Goal: Task Accomplishment & Management: Manage account settings

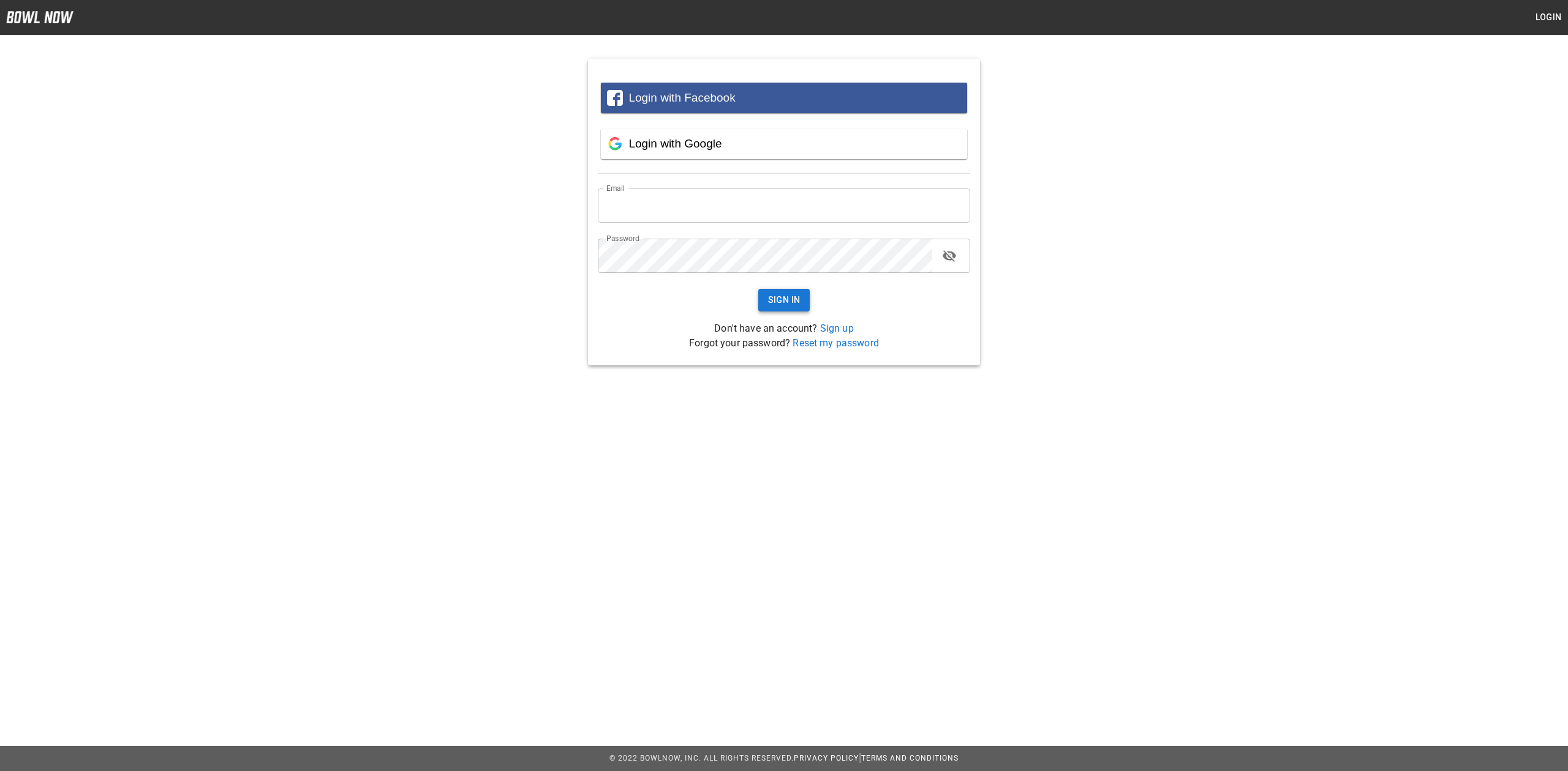
type input "**********"
click at [795, 309] on button "Sign In" at bounding box center [784, 300] width 52 height 22
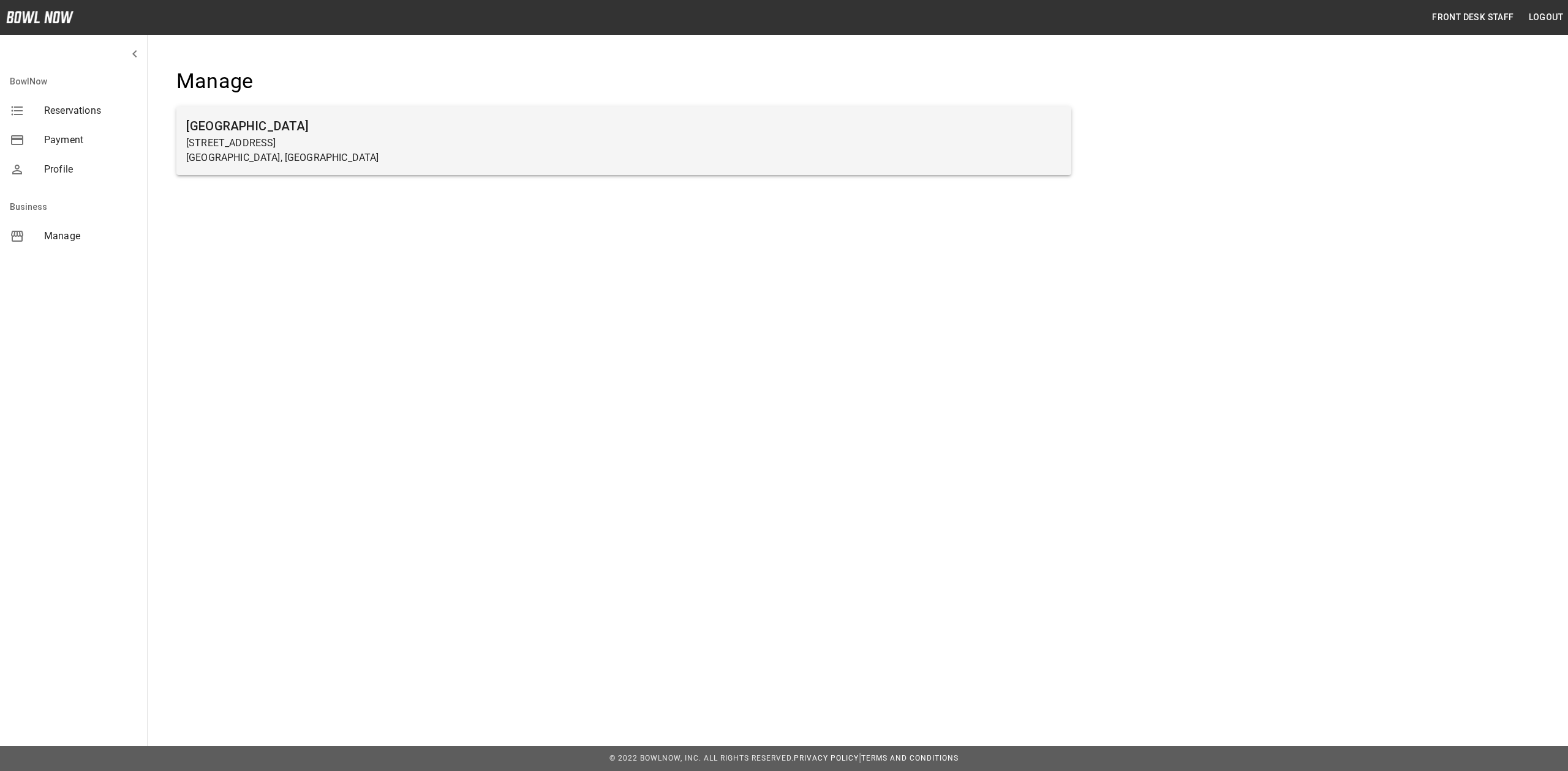
click at [489, 152] on p "[GEOGRAPHIC_DATA], [GEOGRAPHIC_DATA]" at bounding box center [624, 158] width 875 height 15
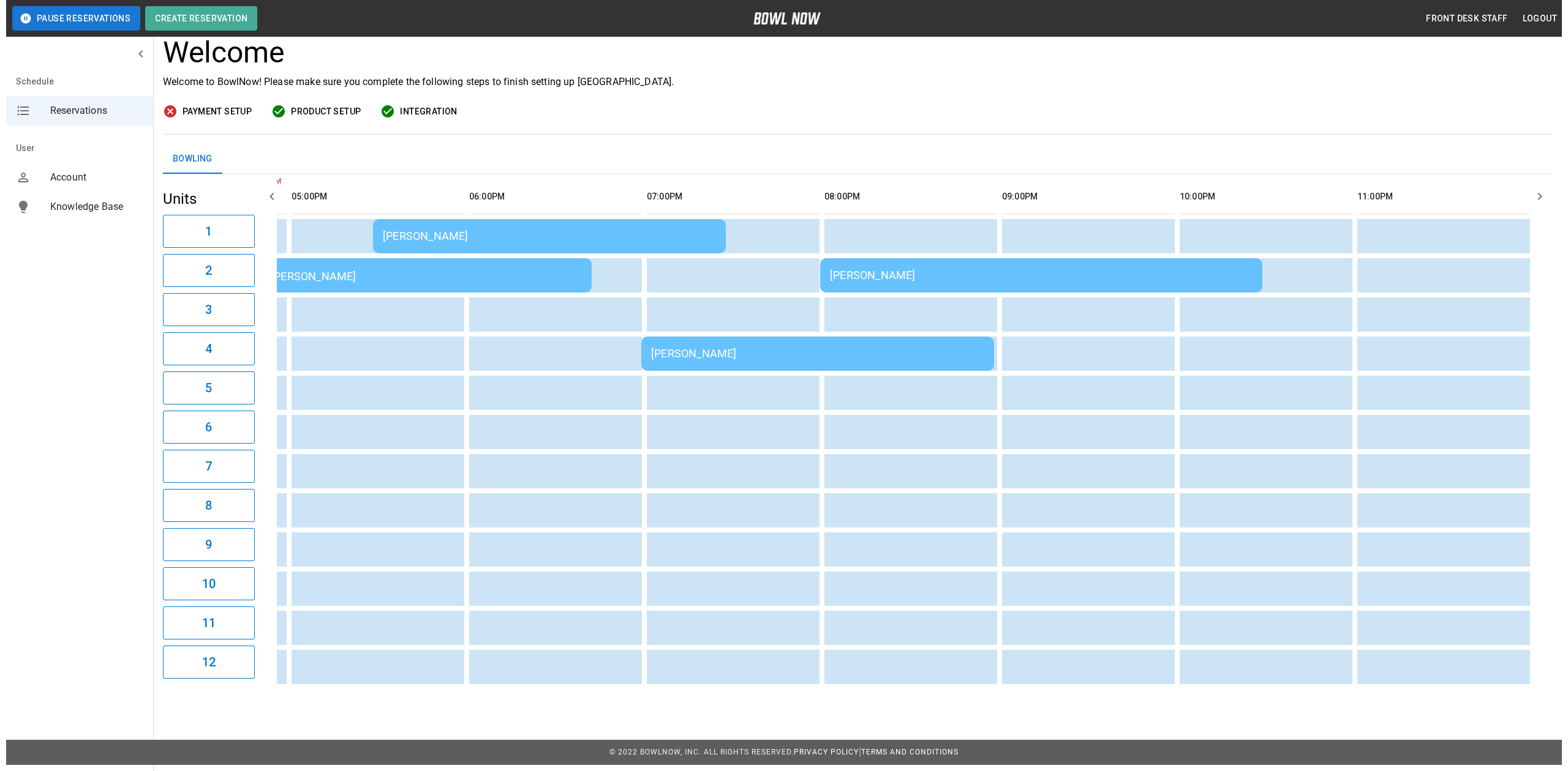
scroll to position [0, 916]
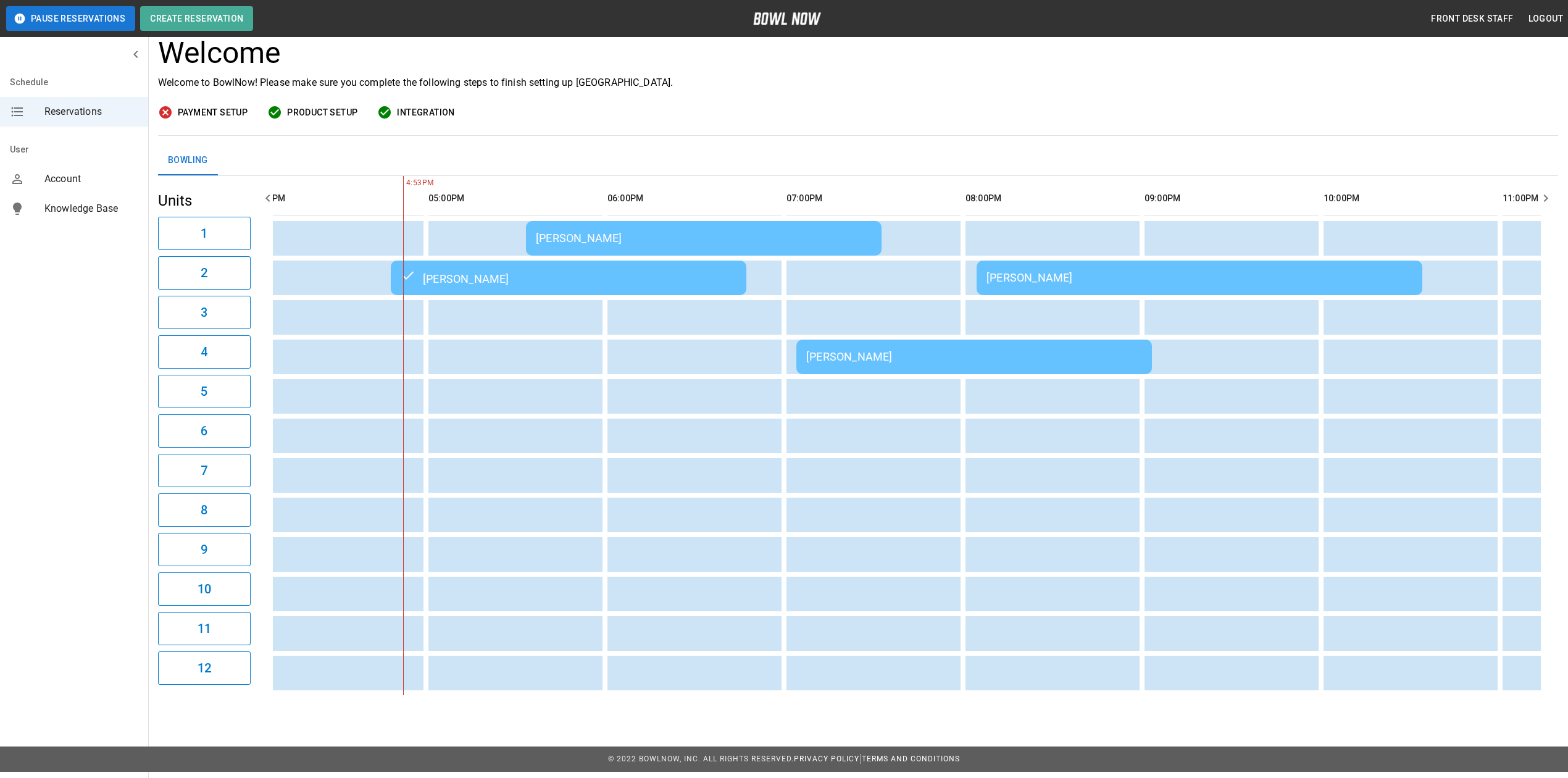
click at [697, 214] on th "sticky table" at bounding box center [681, 198] width 40 height 35
click at [699, 237] on div "[PERSON_NAME]" at bounding box center [703, 238] width 336 height 13
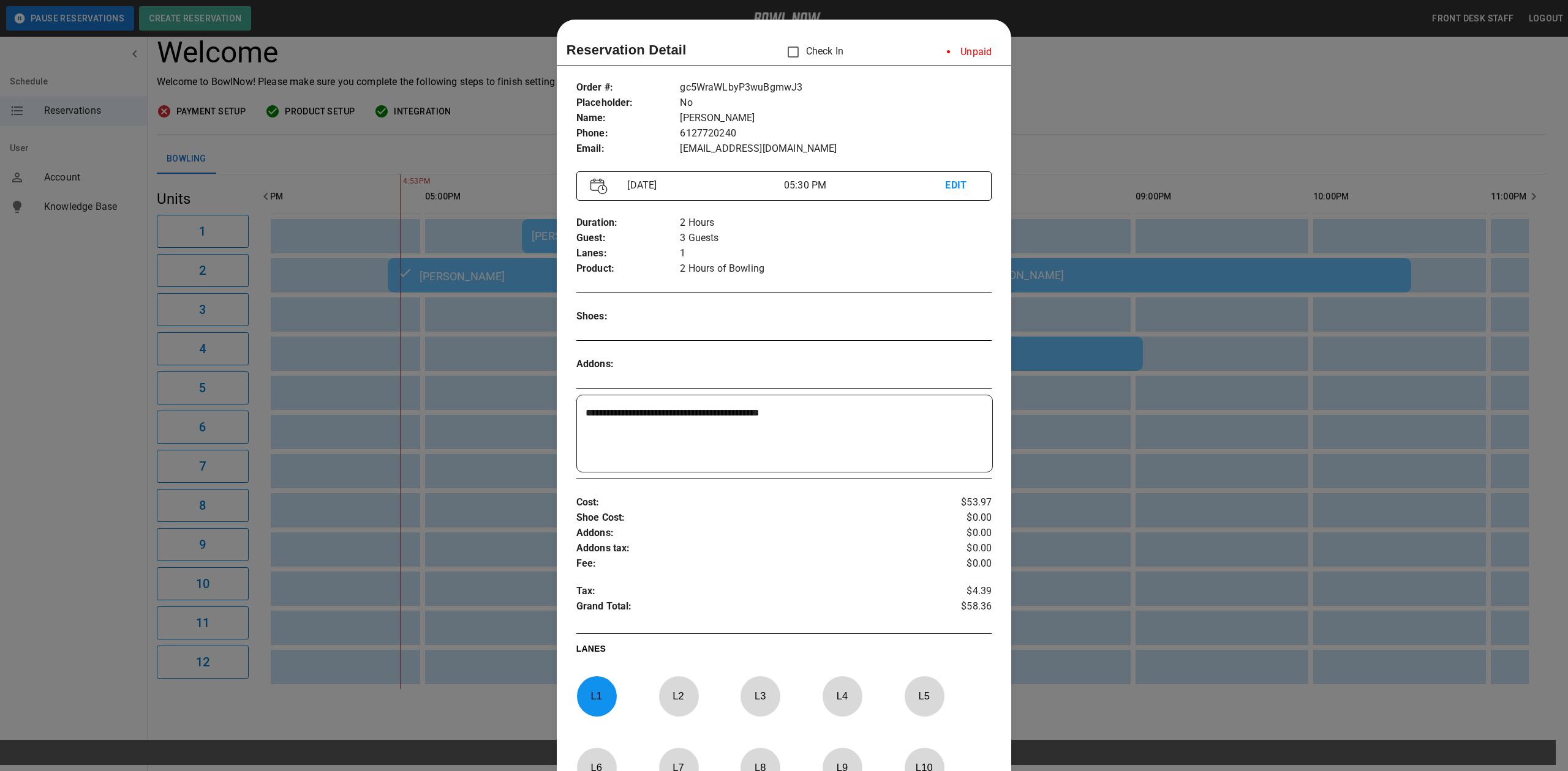
scroll to position [20, 0]
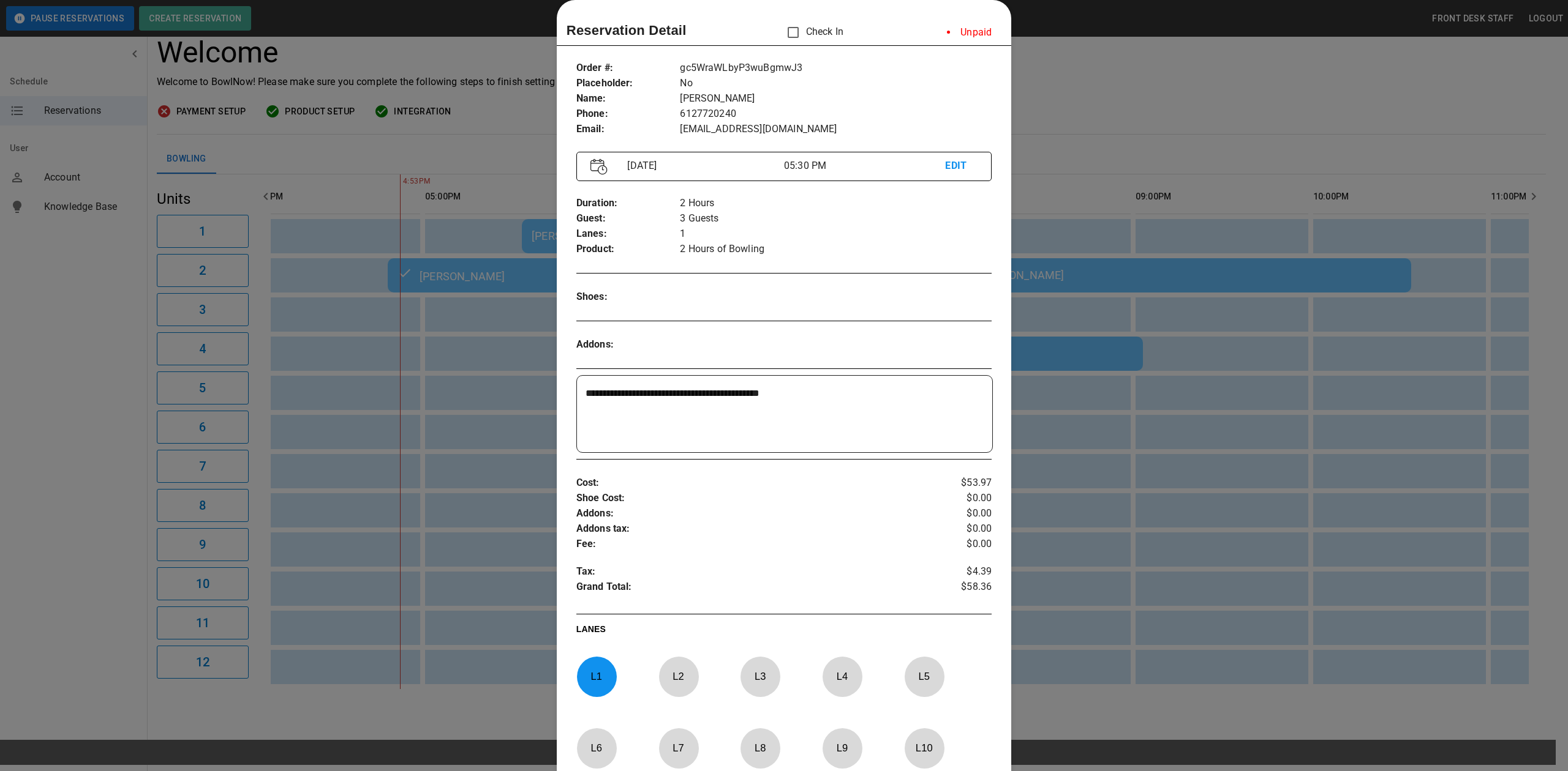
click at [1208, 115] on div at bounding box center [784, 385] width 1568 height 771
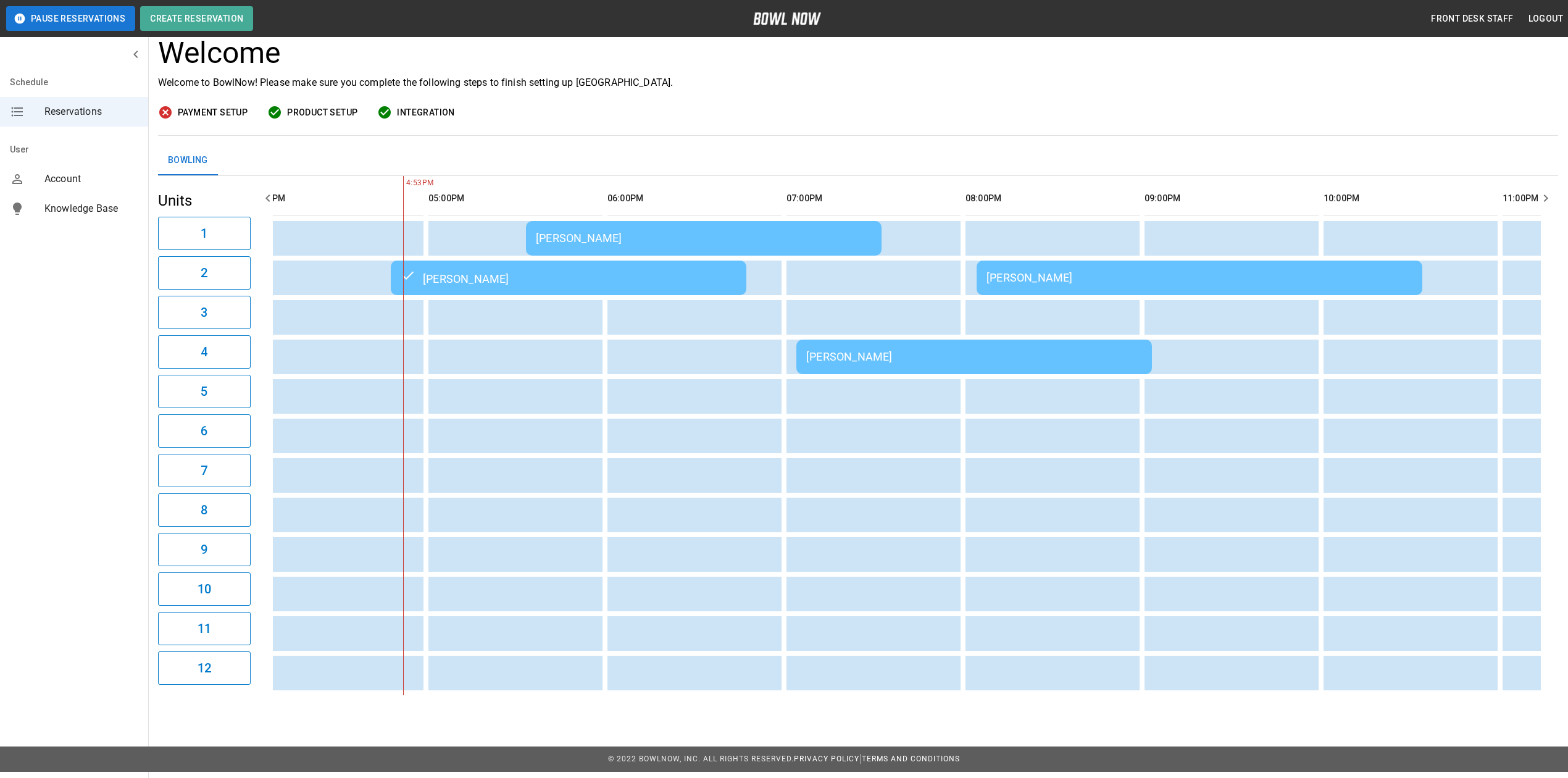
click at [1056, 359] on div "[PERSON_NAME]" at bounding box center [974, 356] width 336 height 13
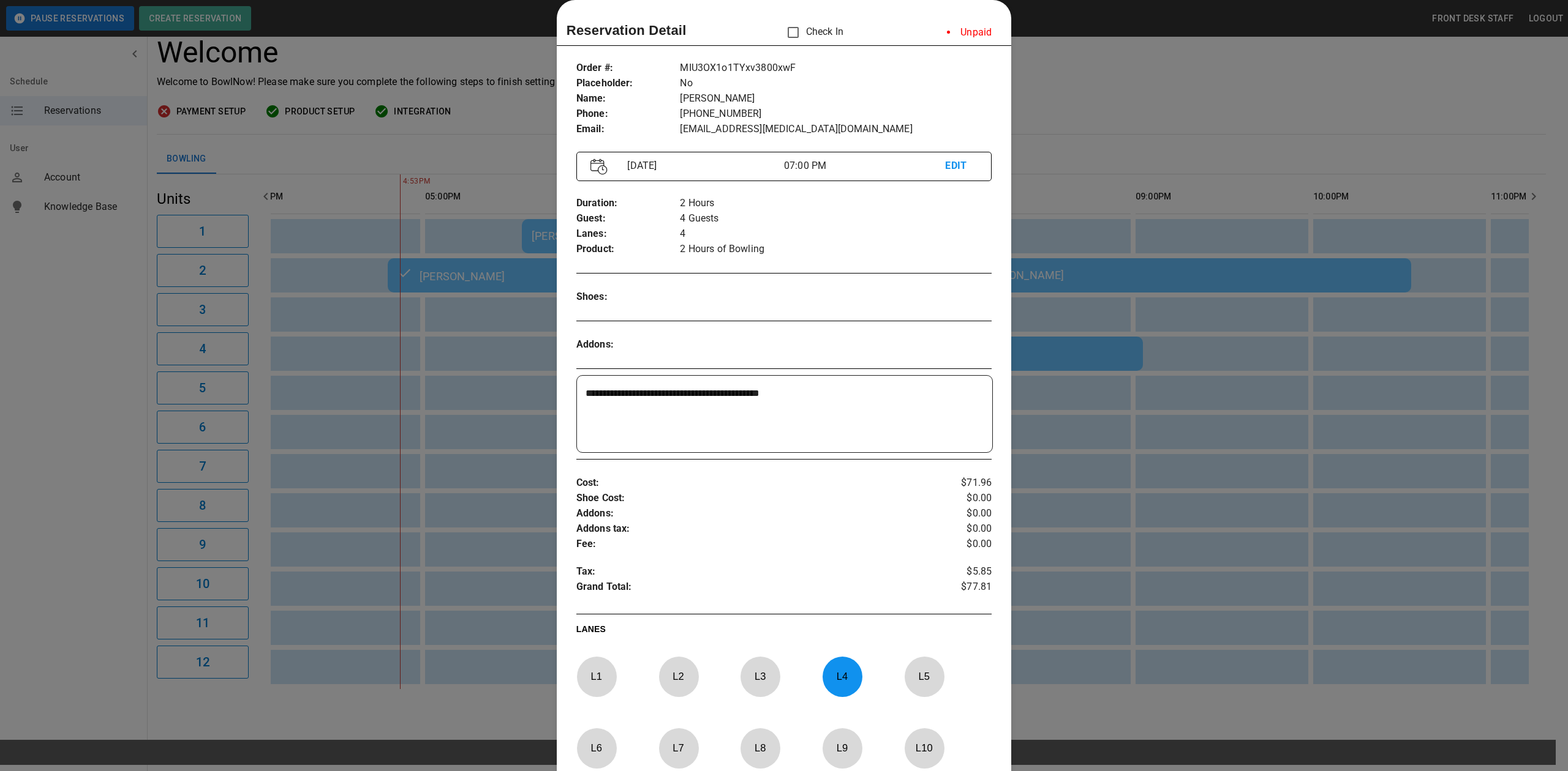
click at [1142, 96] on div at bounding box center [784, 385] width 1568 height 771
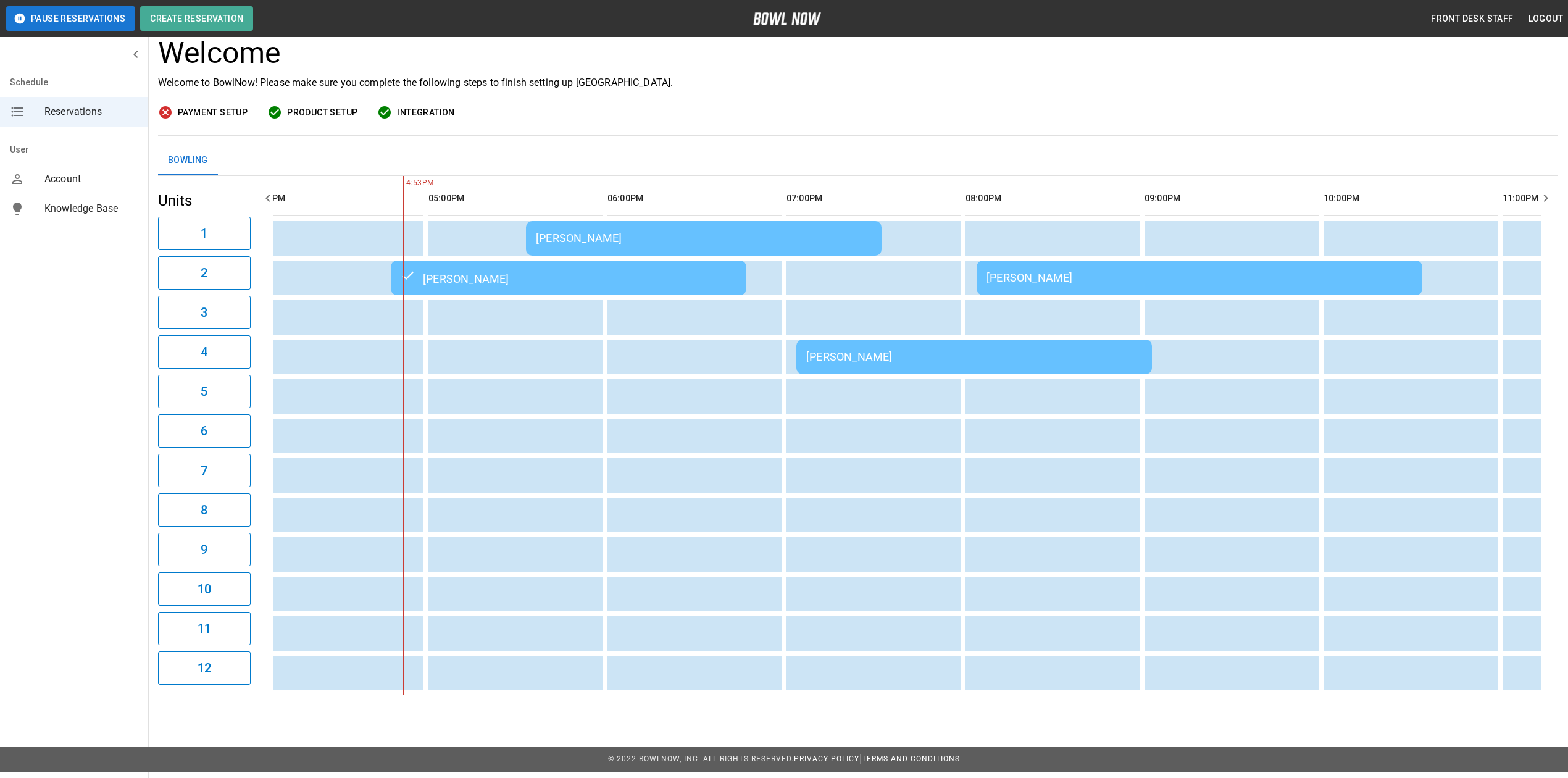
click at [1144, 282] on div "[PERSON_NAME]" at bounding box center [1199, 277] width 426 height 13
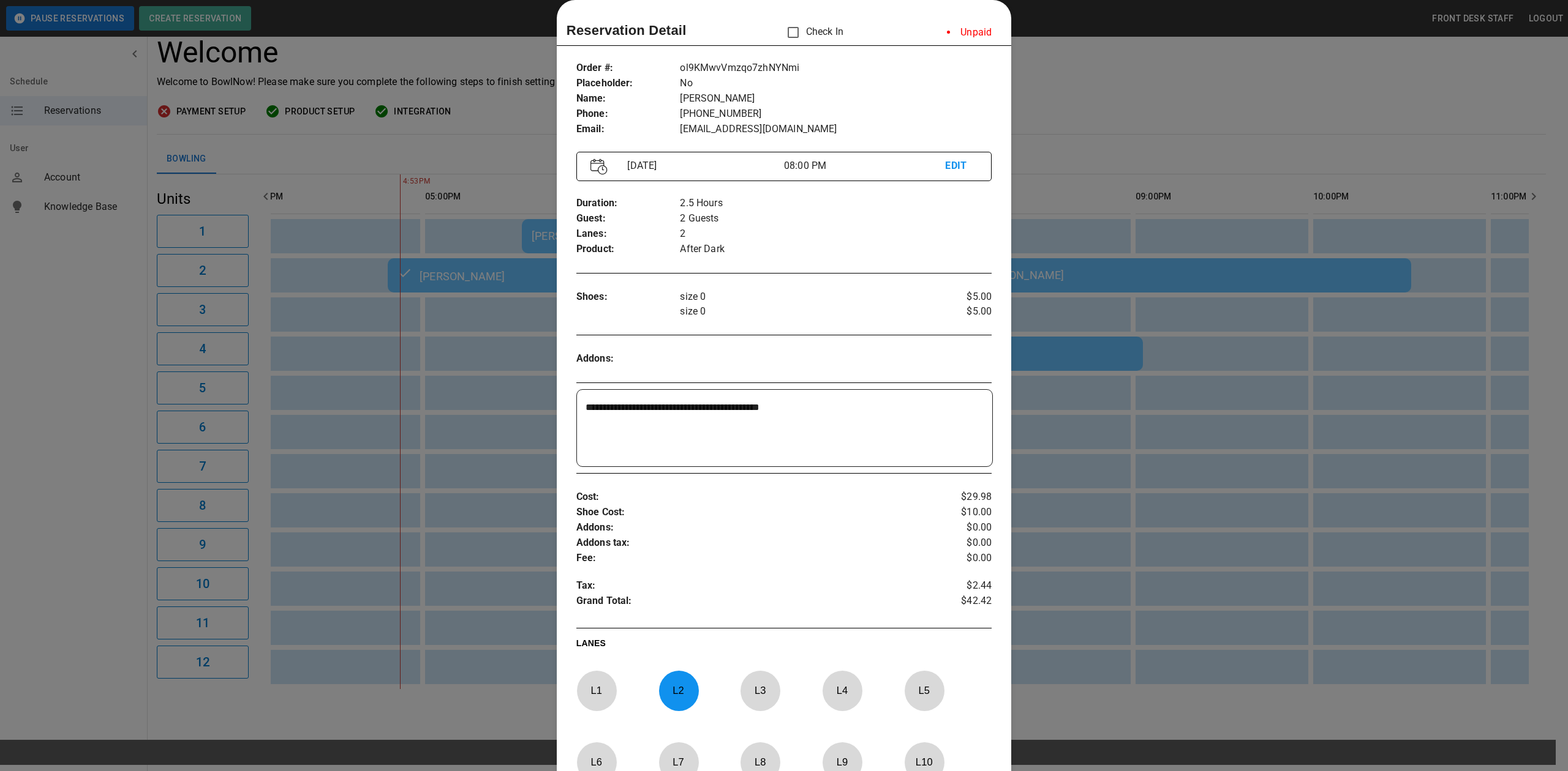
drag, startPoint x: 1150, startPoint y: 129, endPoint x: 1132, endPoint y: 152, distance: 29.2
click at [1150, 129] on div at bounding box center [784, 385] width 1568 height 771
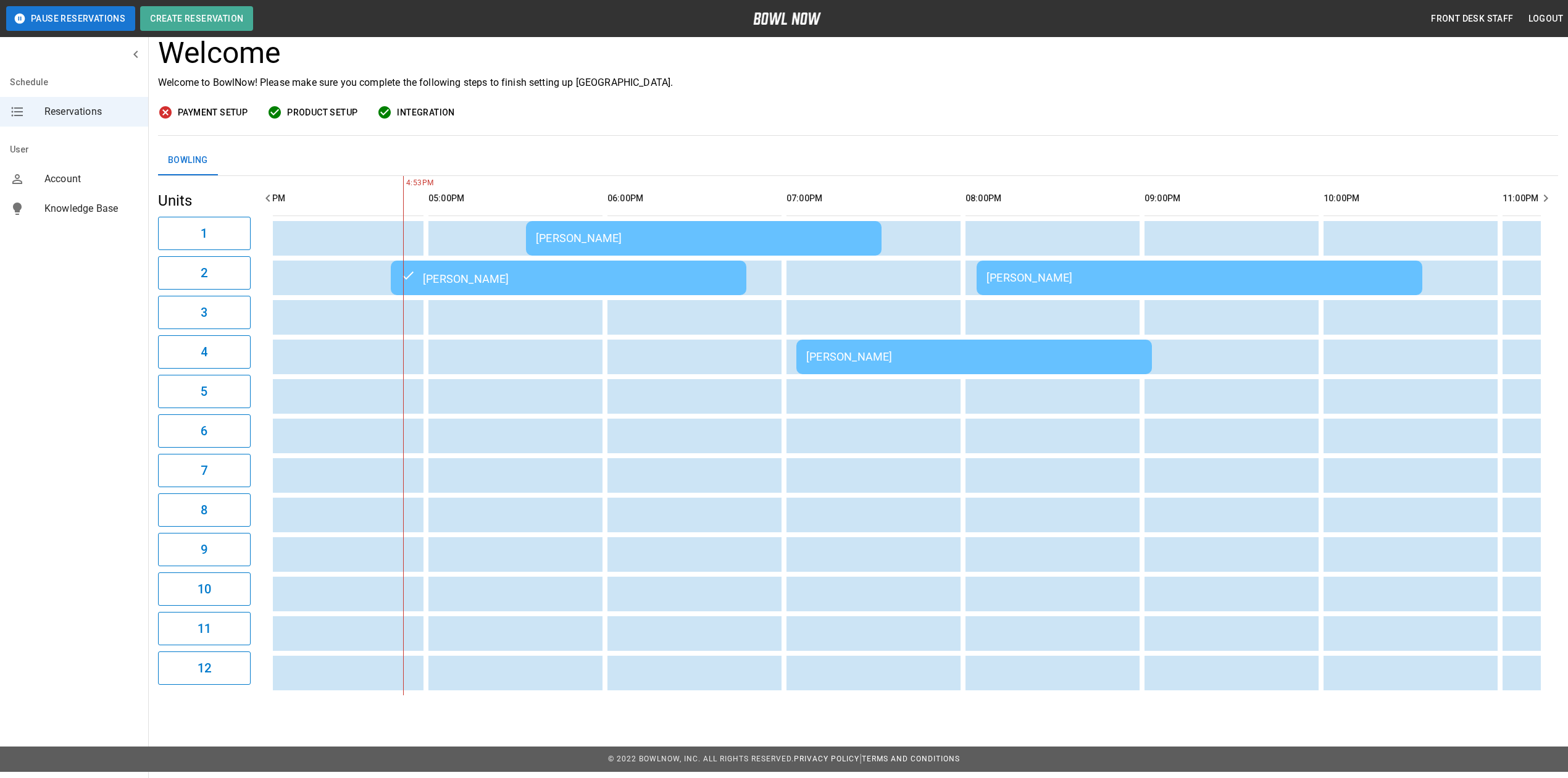
click at [1072, 270] on td "[PERSON_NAME]" at bounding box center [1199, 278] width 446 height 35
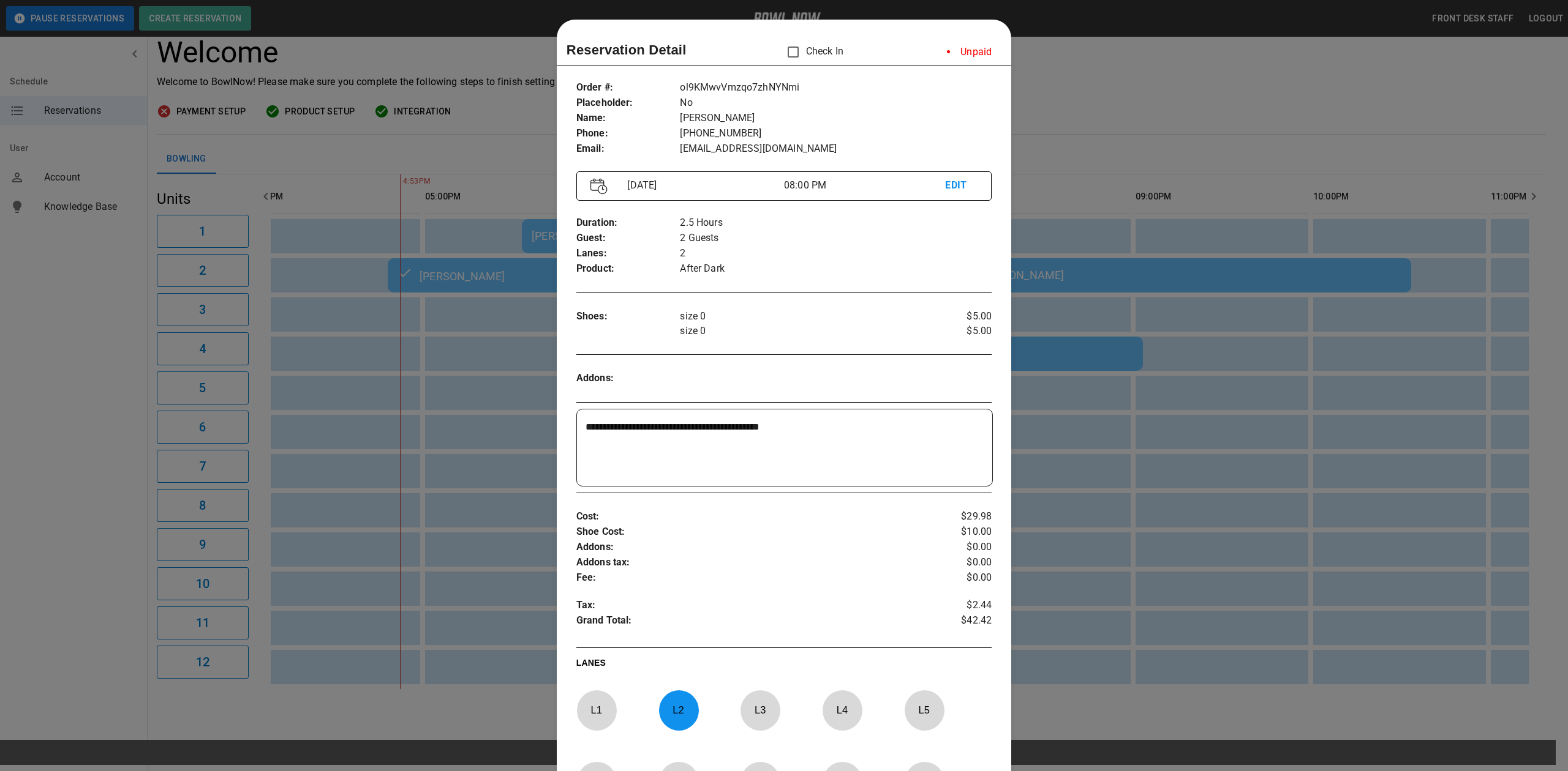
click at [1135, 137] on div at bounding box center [784, 385] width 1568 height 771
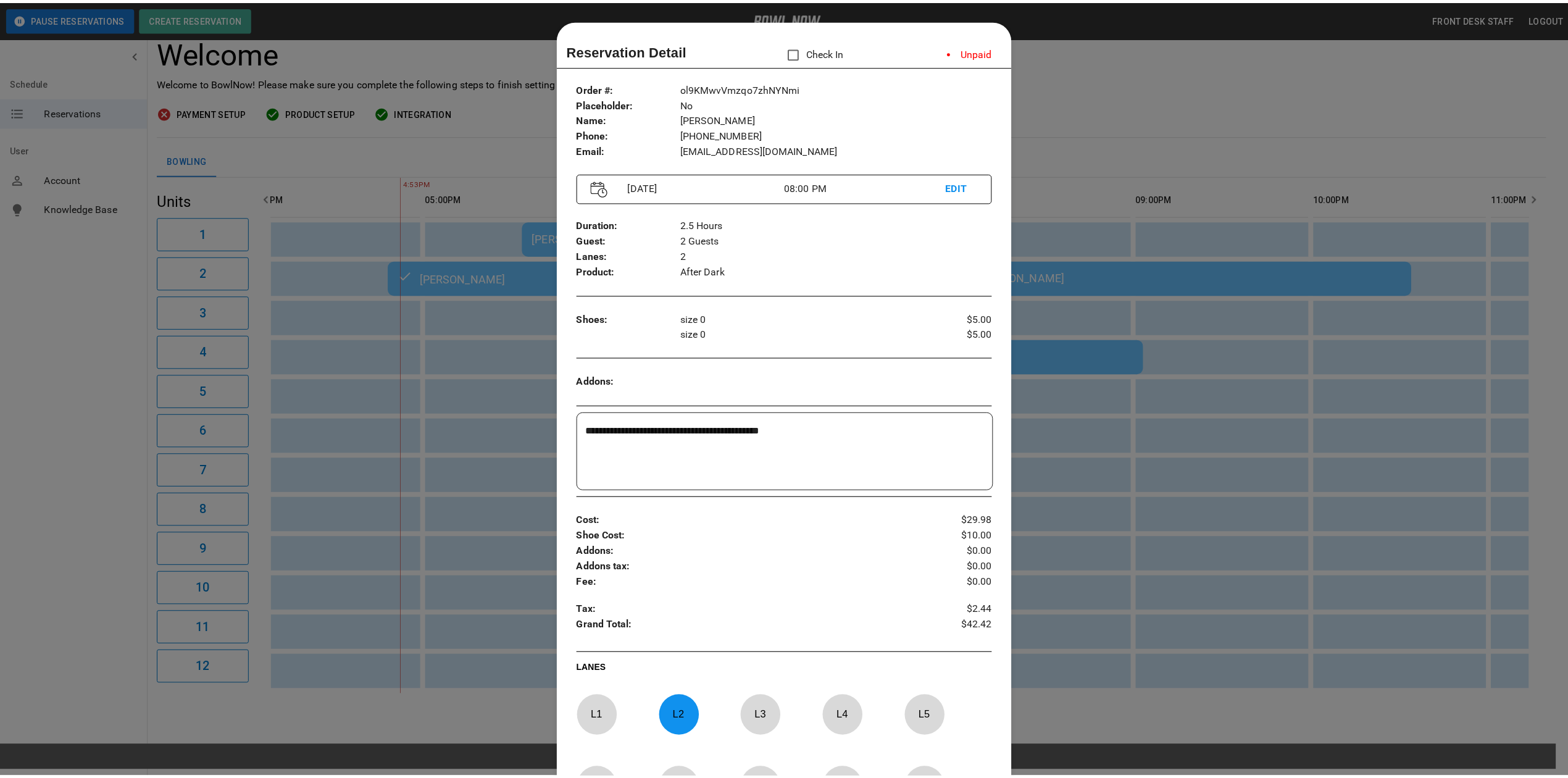
scroll to position [0, 0]
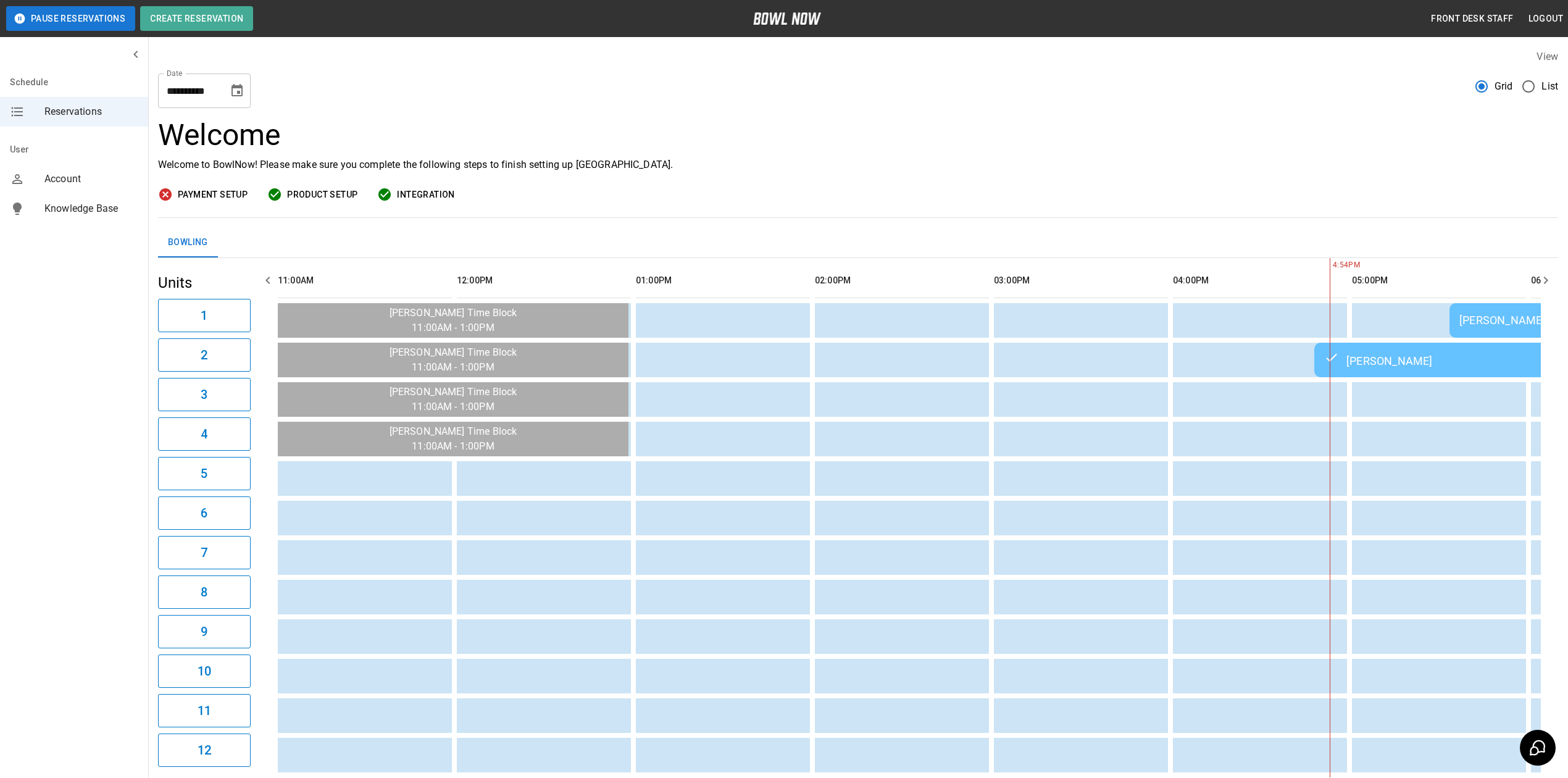
scroll to position [0, 895]
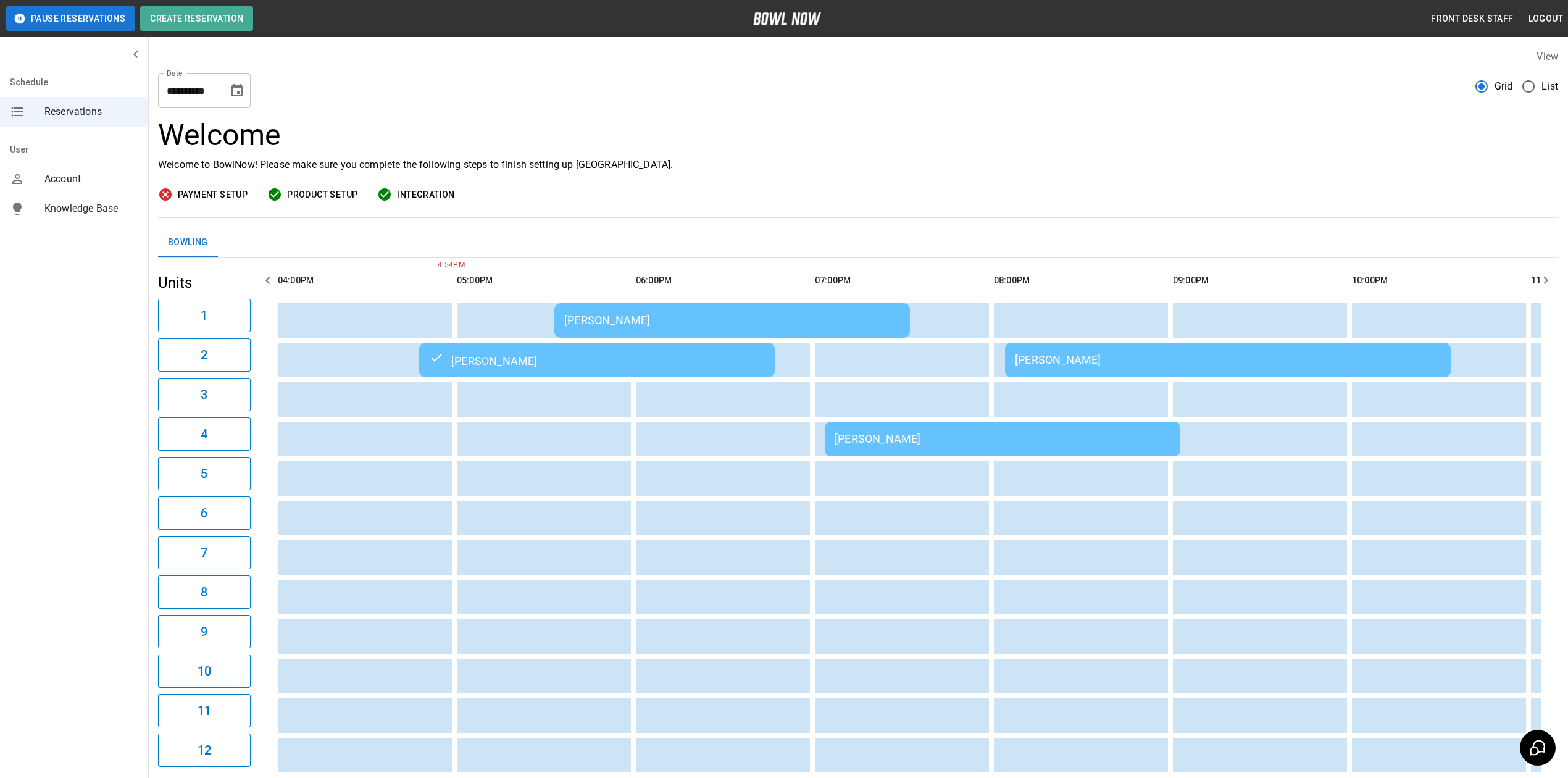
click at [727, 321] on div "[PERSON_NAME]" at bounding box center [732, 319] width 336 height 13
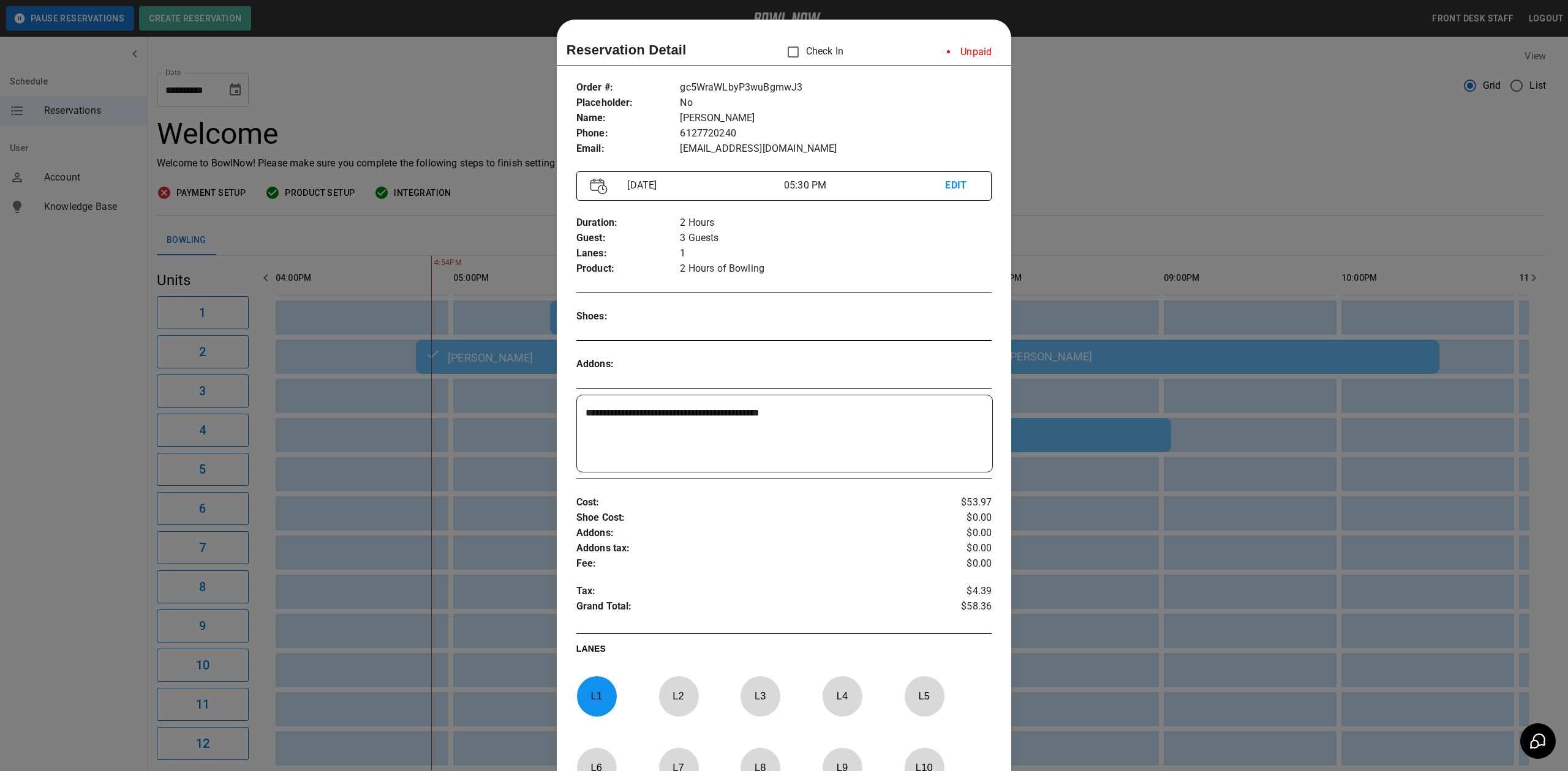
scroll to position [20, 0]
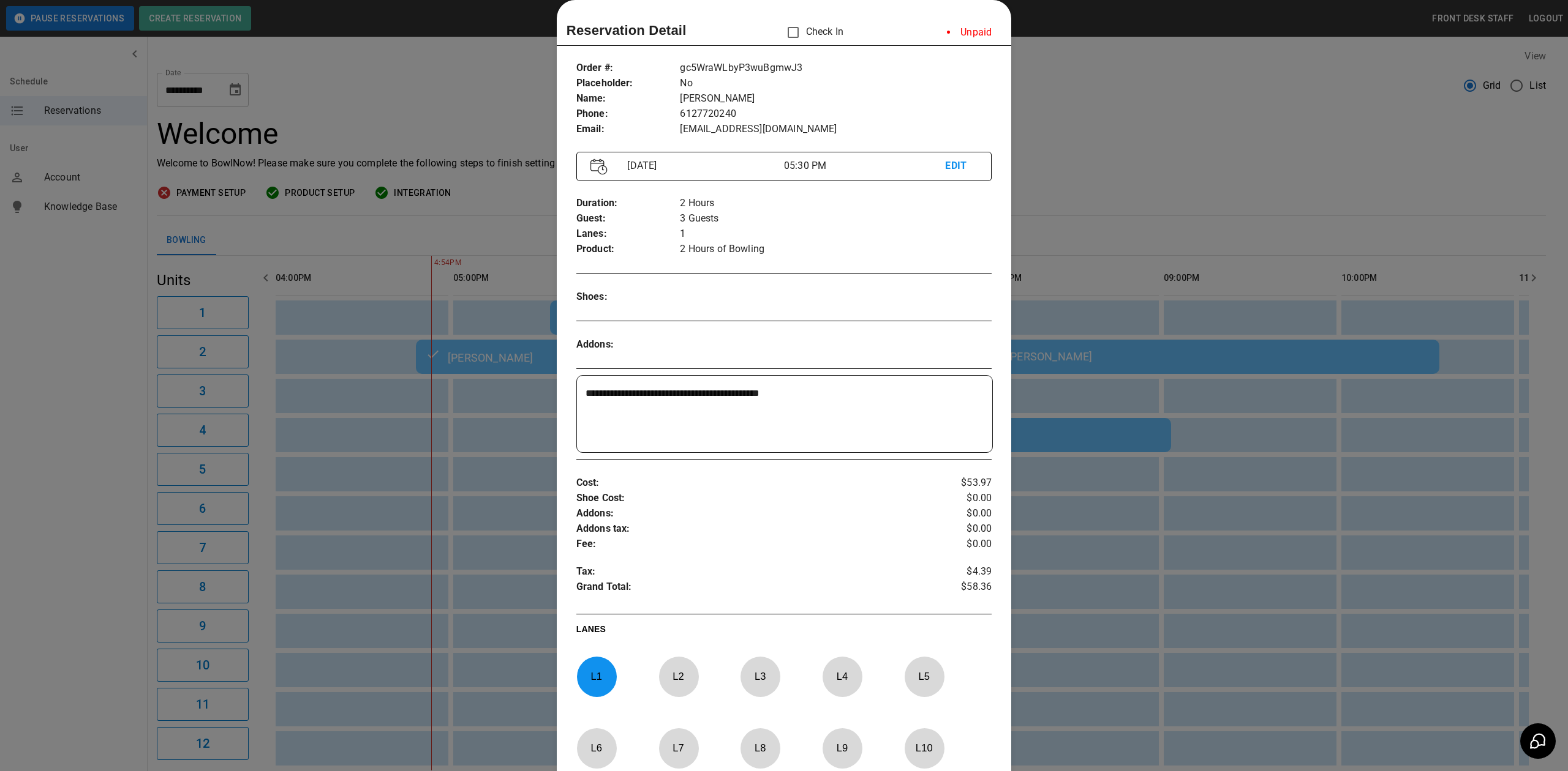
click at [1204, 142] on div at bounding box center [784, 385] width 1568 height 771
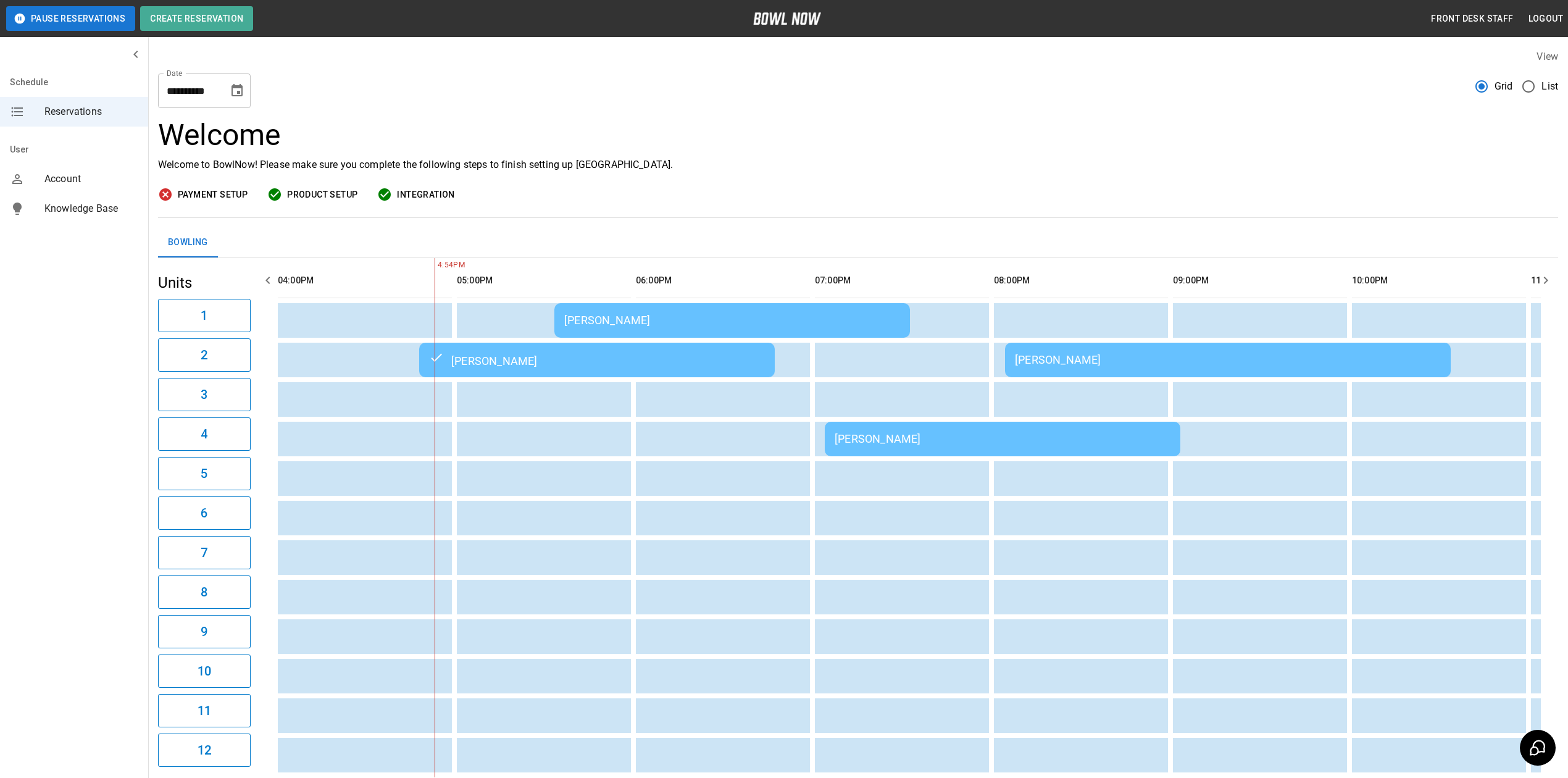
click at [1009, 440] on div "[PERSON_NAME]" at bounding box center [1003, 439] width 336 height 13
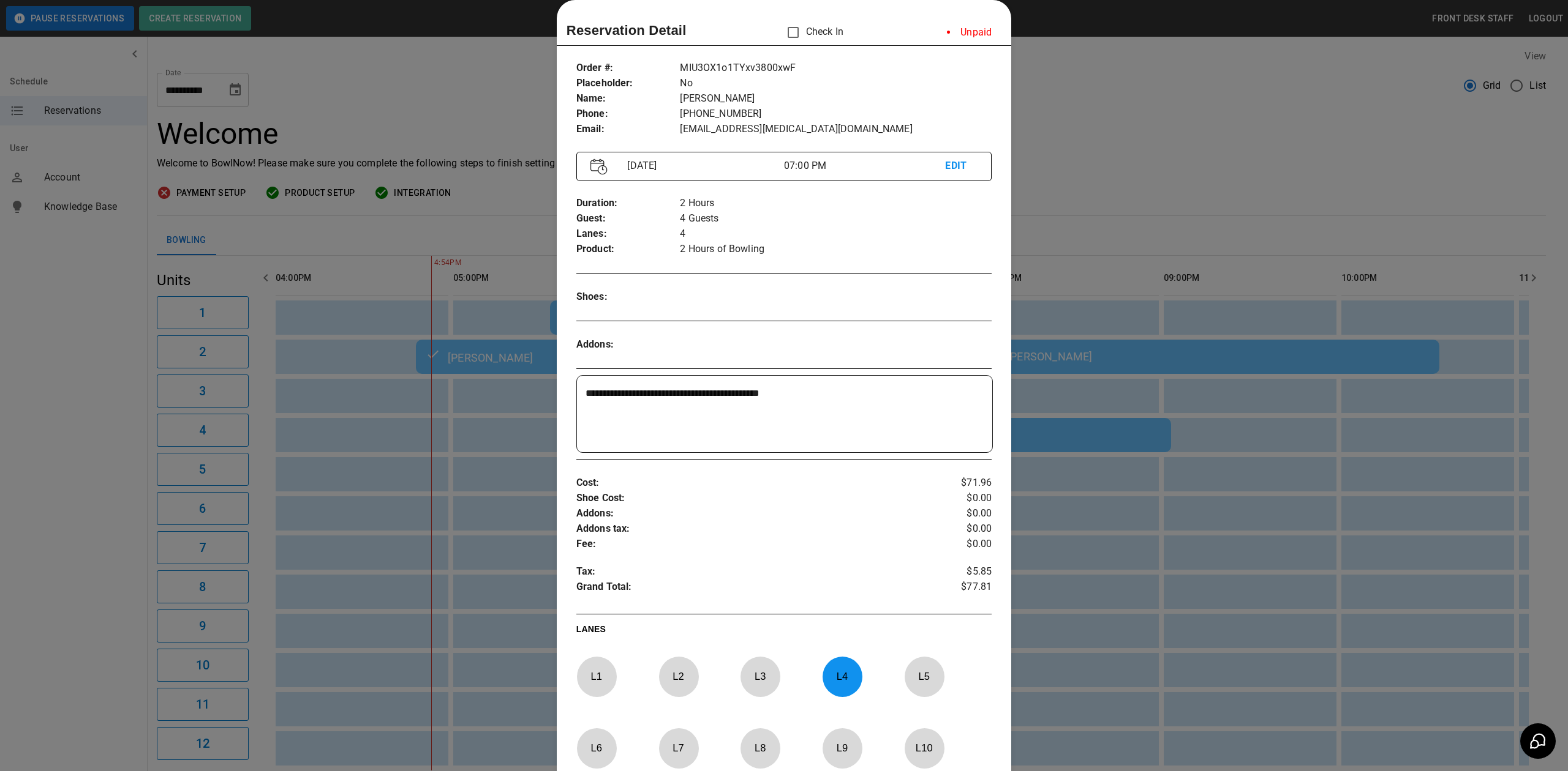
click at [1107, 137] on div at bounding box center [784, 385] width 1568 height 771
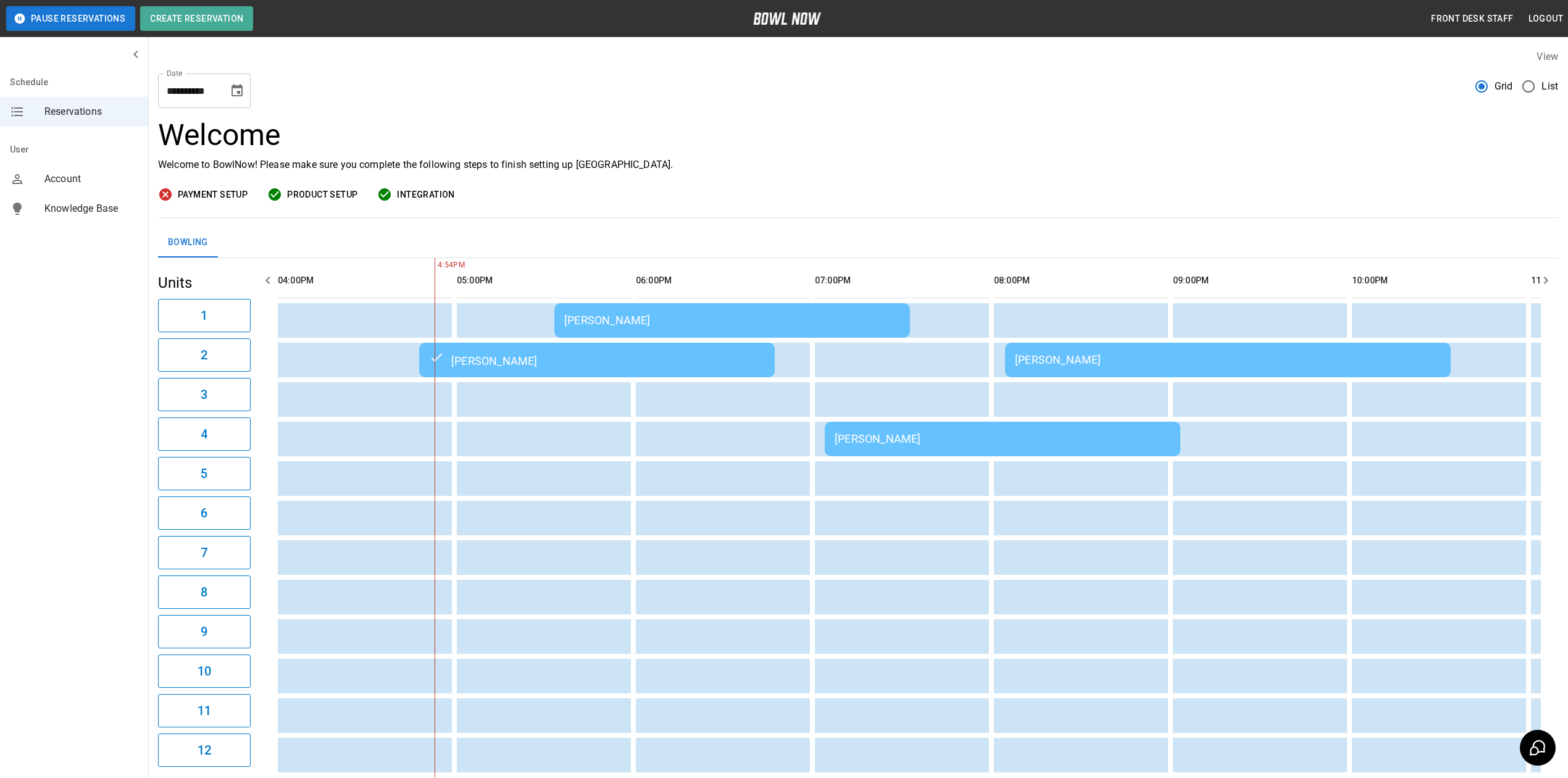
click at [939, 440] on div "[PERSON_NAME]" at bounding box center [1003, 439] width 336 height 13
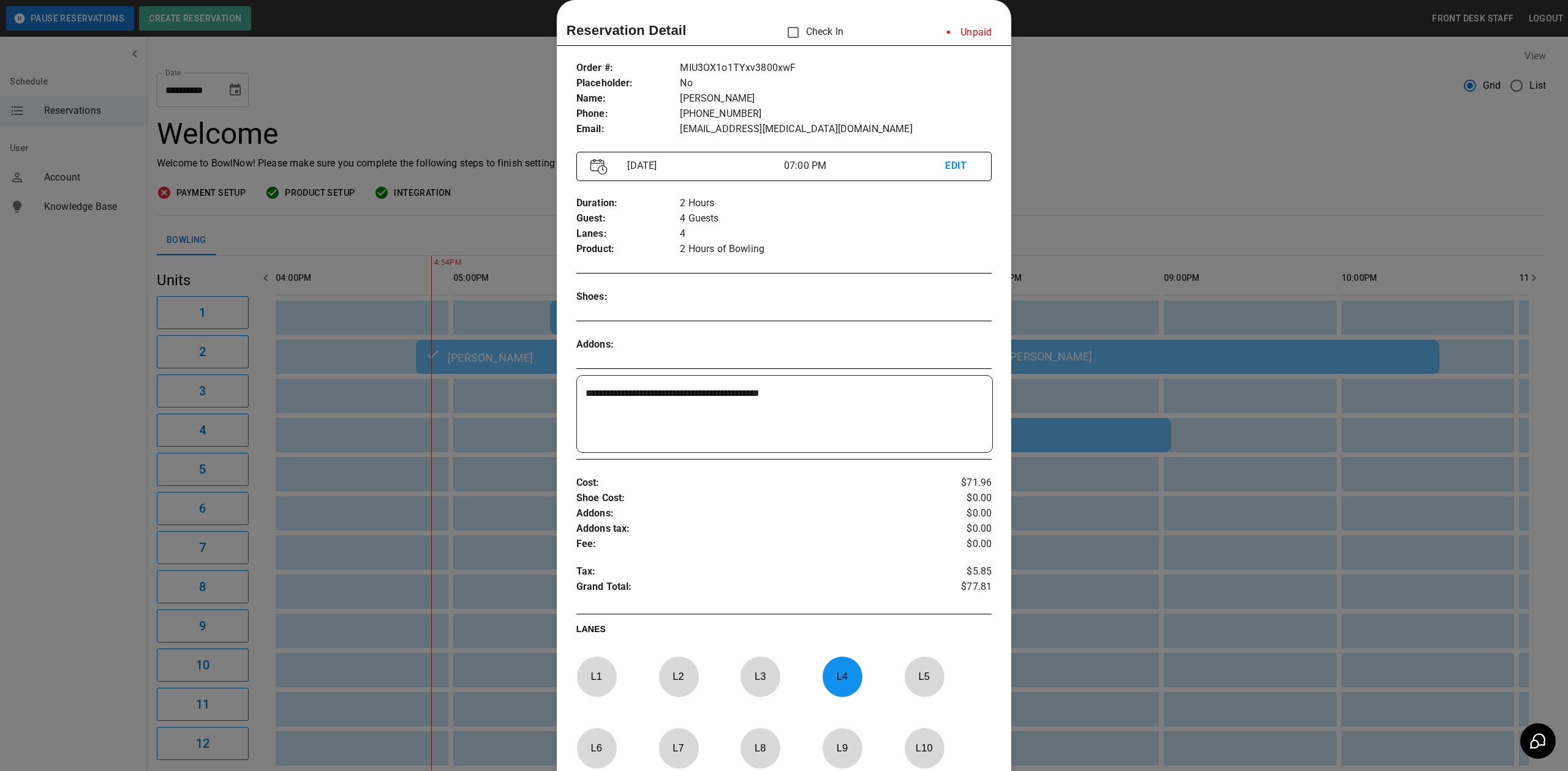
click at [1160, 135] on div at bounding box center [784, 385] width 1568 height 771
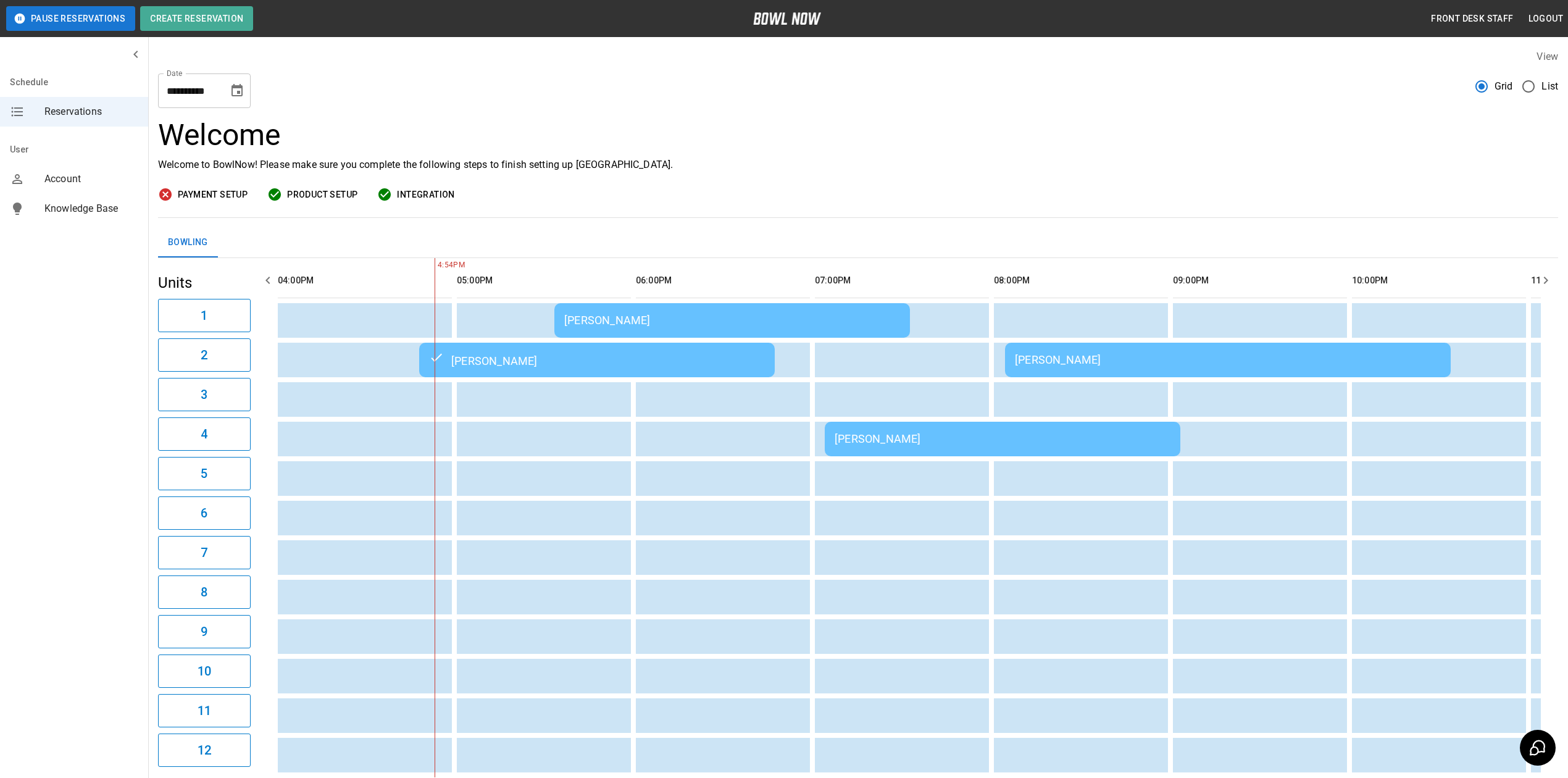
click at [1104, 361] on div "[PERSON_NAME]" at bounding box center [1228, 359] width 426 height 13
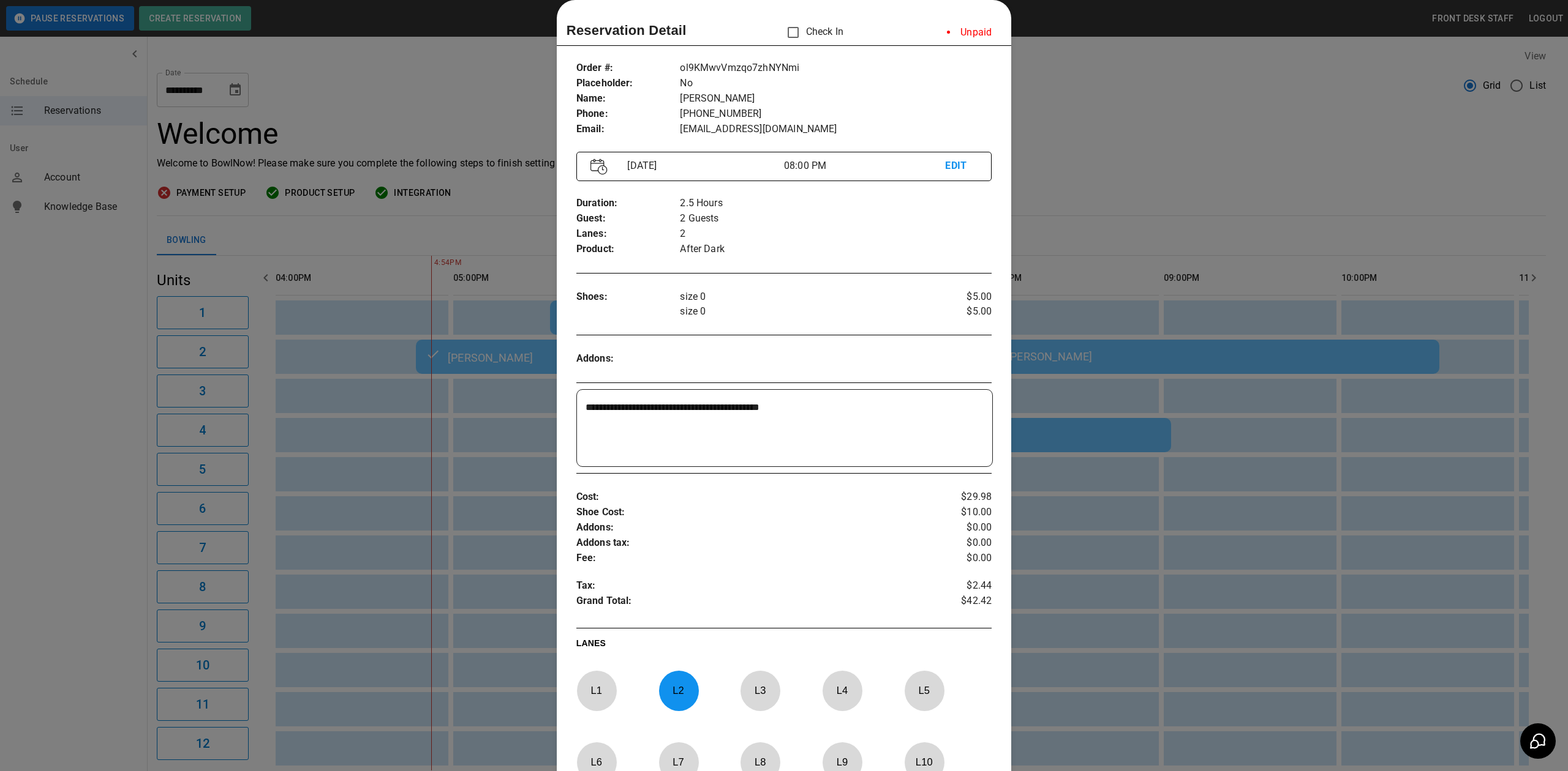
drag, startPoint x: 1135, startPoint y: 101, endPoint x: 1115, endPoint y: 126, distance: 32.0
click at [1135, 101] on div at bounding box center [784, 385] width 1568 height 771
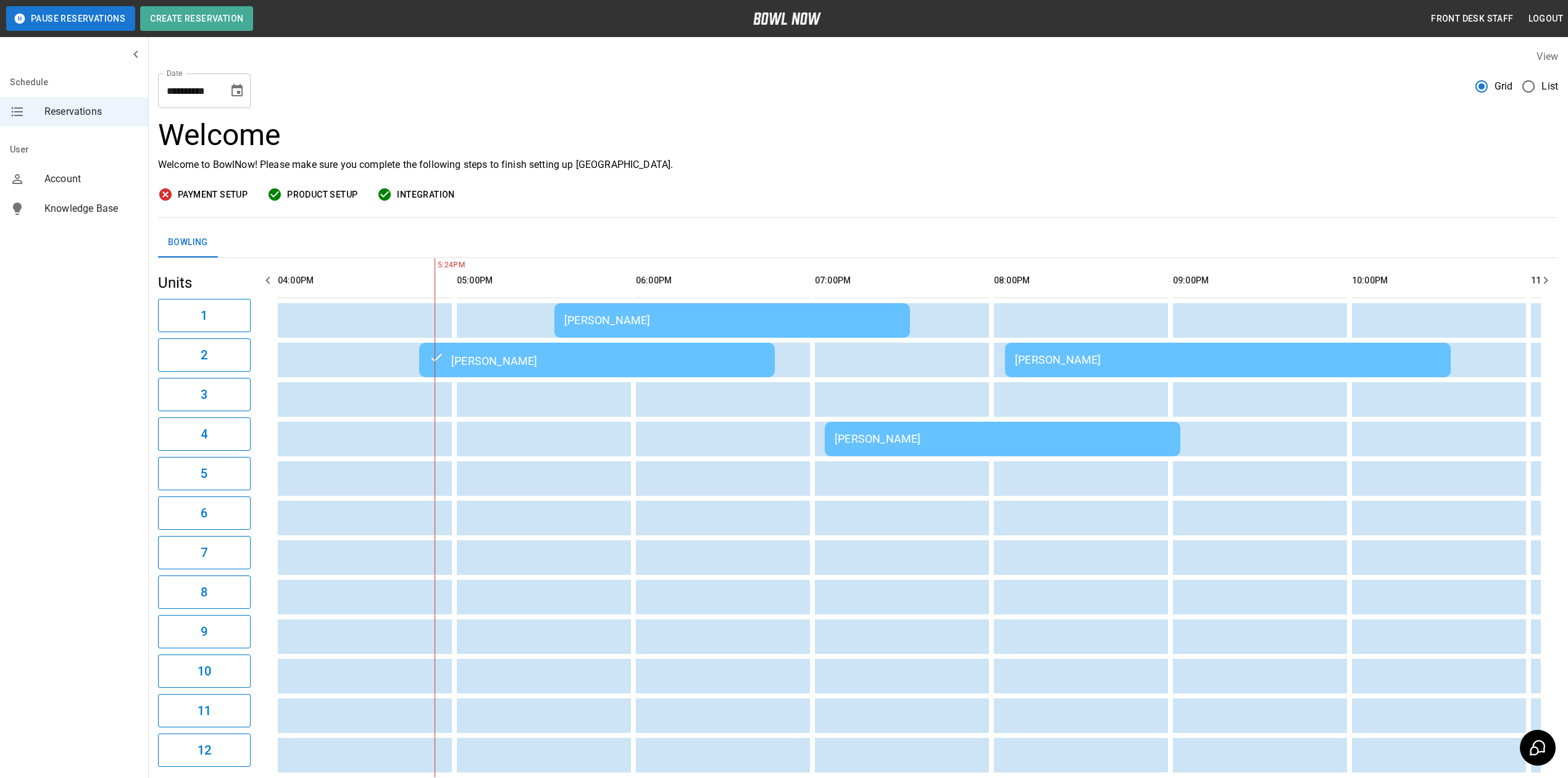
click at [663, 309] on td "[PERSON_NAME]" at bounding box center [732, 321] width 356 height 35
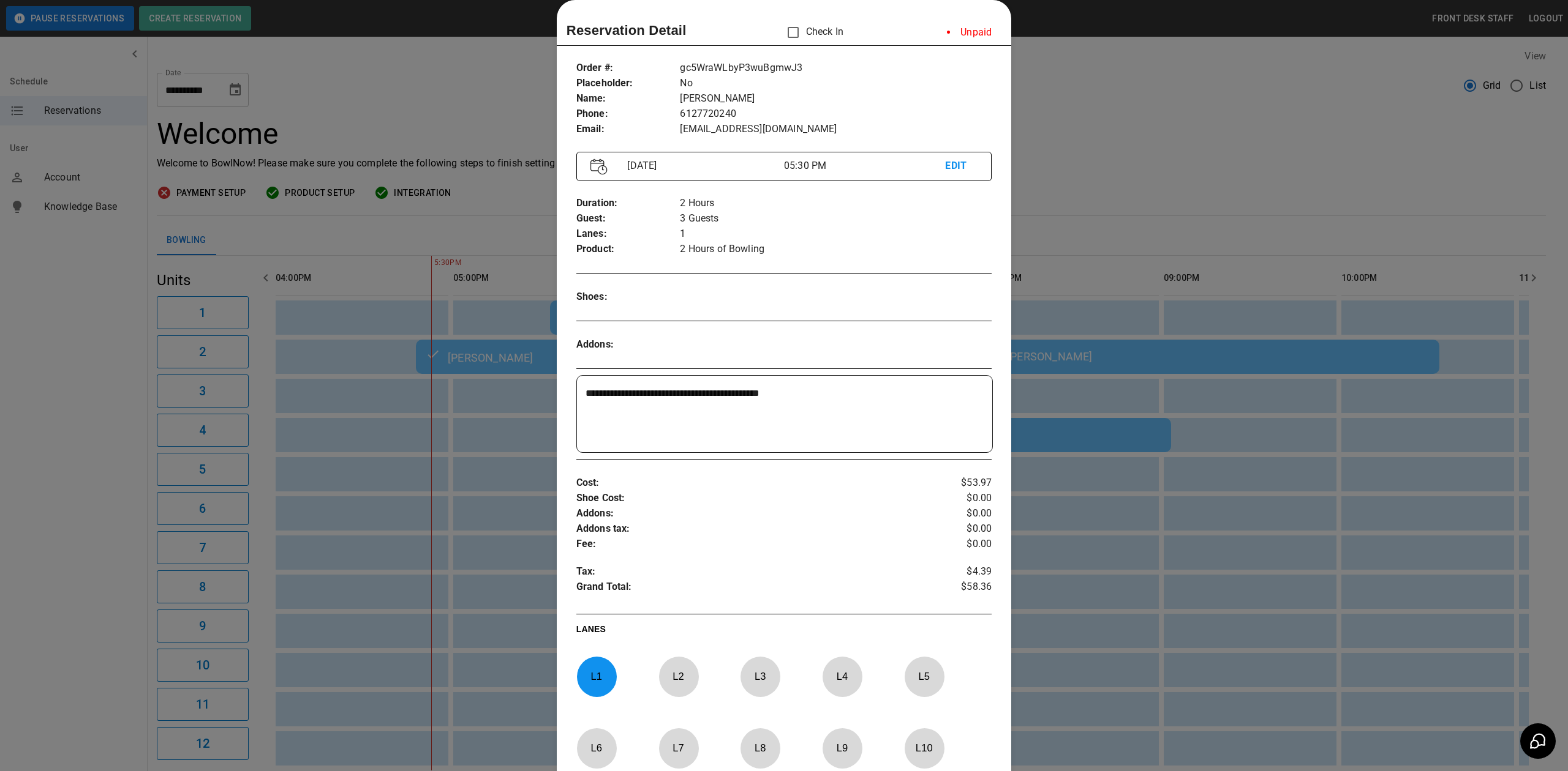
click at [1215, 106] on div at bounding box center [784, 385] width 1568 height 771
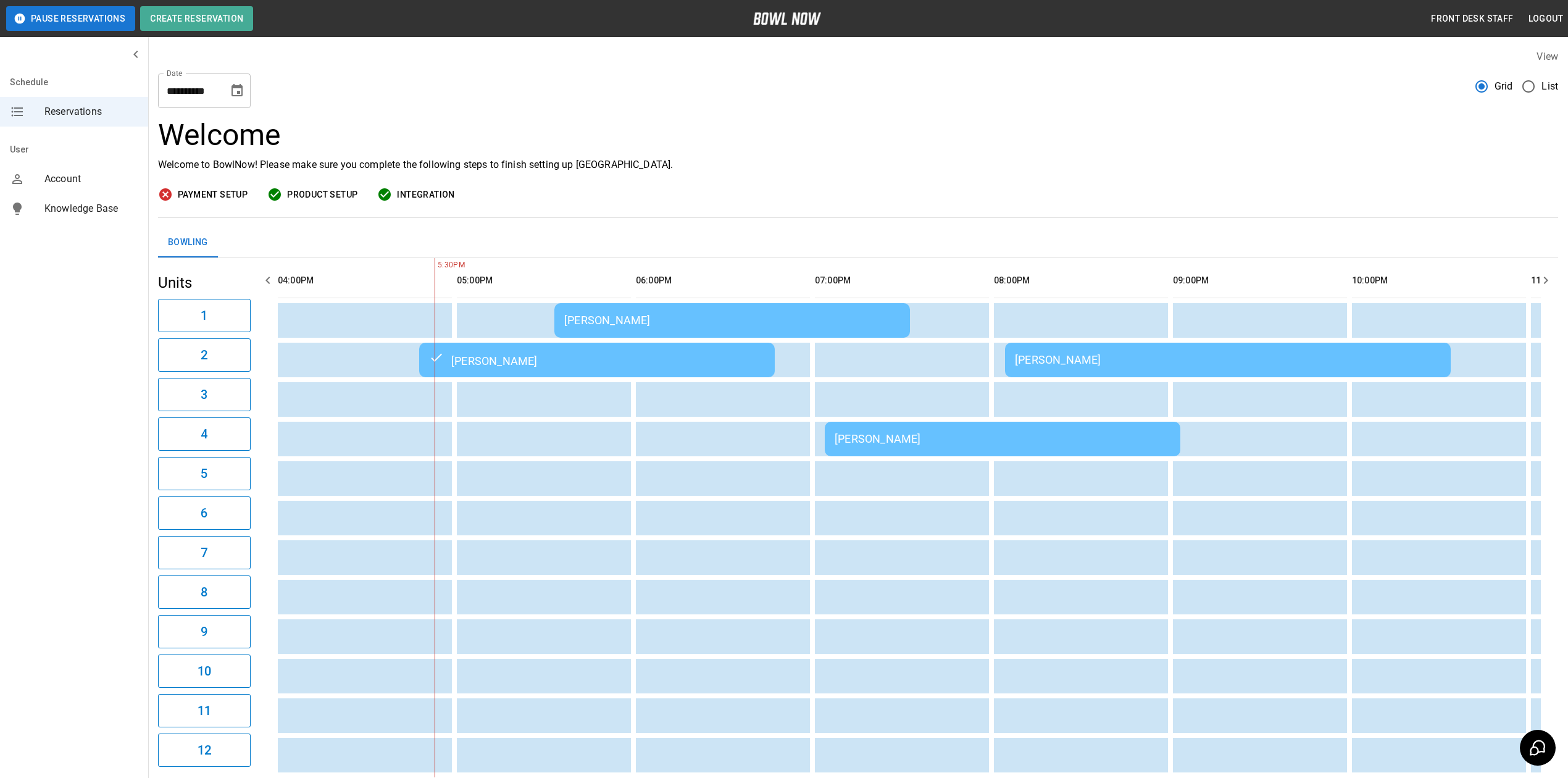
click at [702, 317] on div "[PERSON_NAME]" at bounding box center [732, 319] width 336 height 13
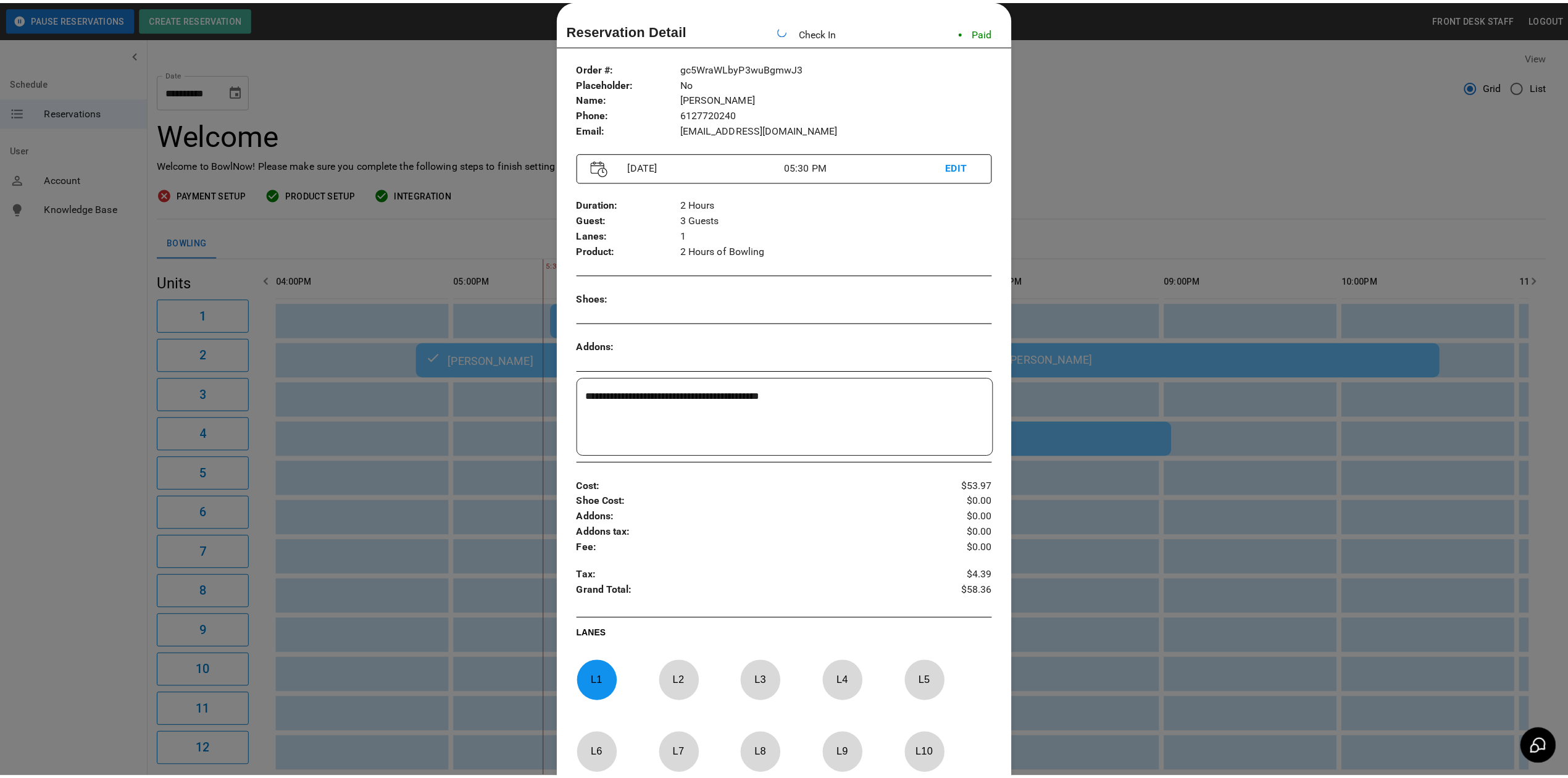
scroll to position [0, 1048]
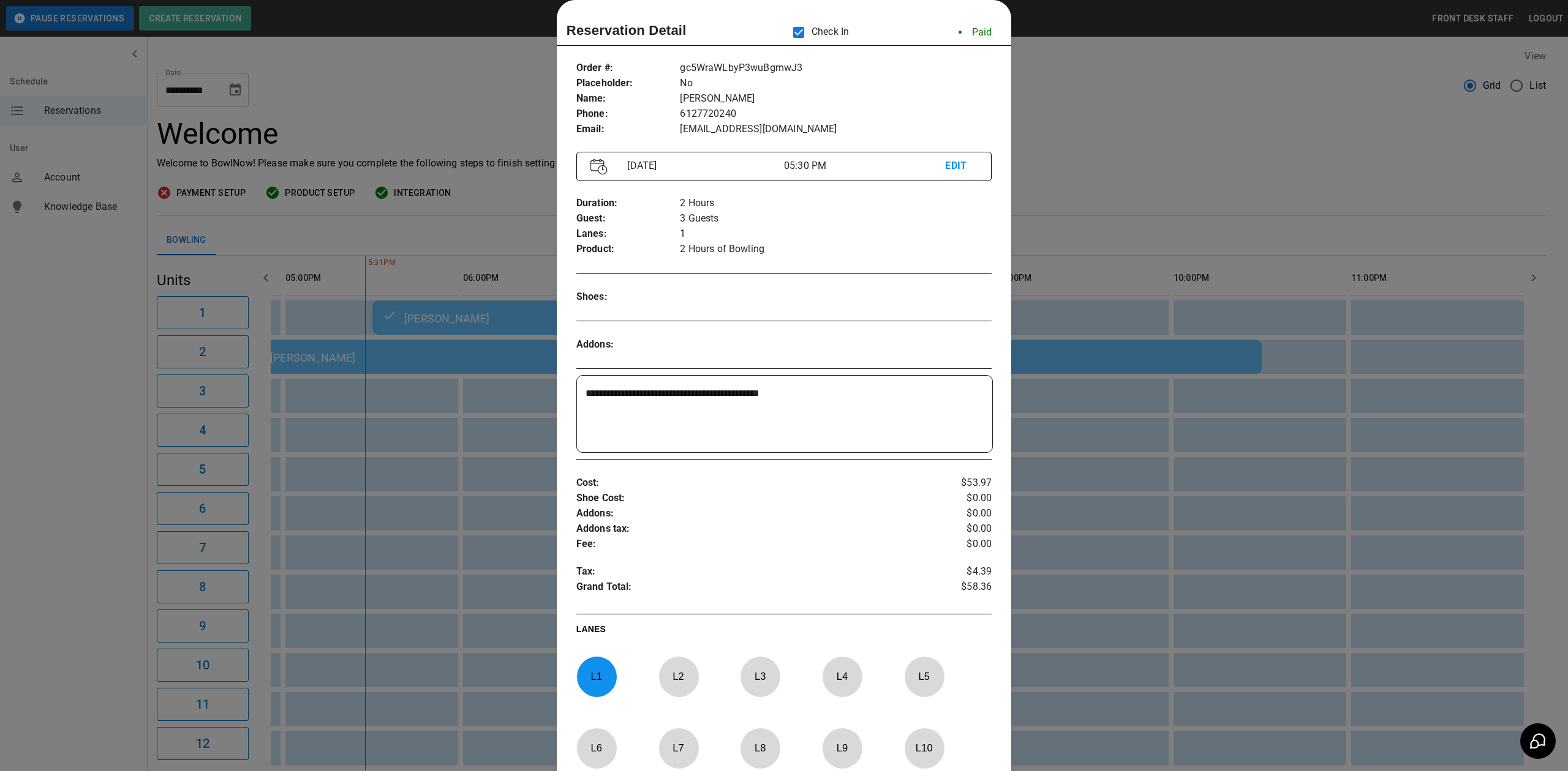
click at [1145, 126] on div at bounding box center [784, 385] width 1568 height 771
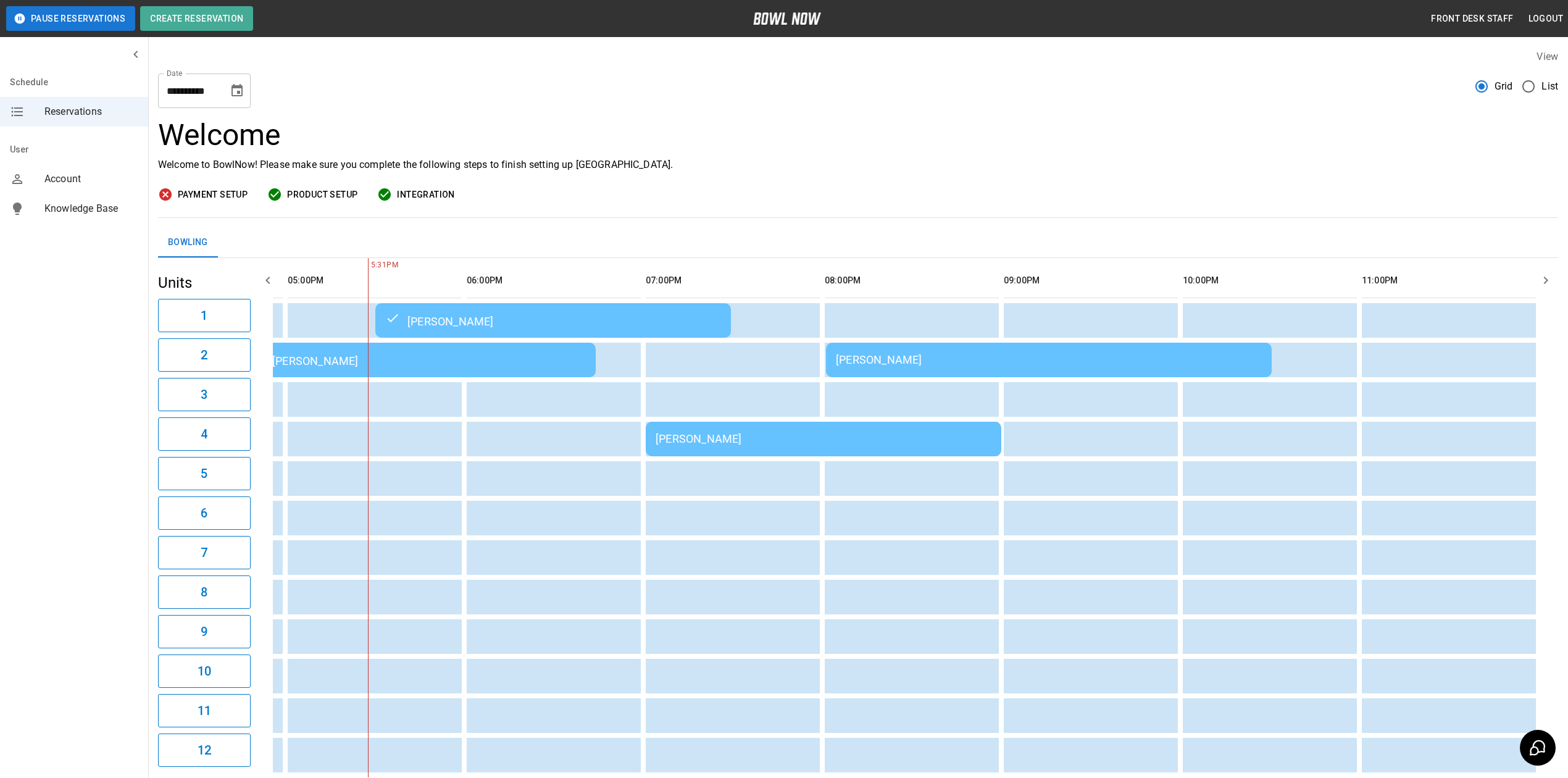
scroll to position [0, 1067]
click at [759, 433] on div "[PERSON_NAME]" at bounding box center [824, 439] width 336 height 13
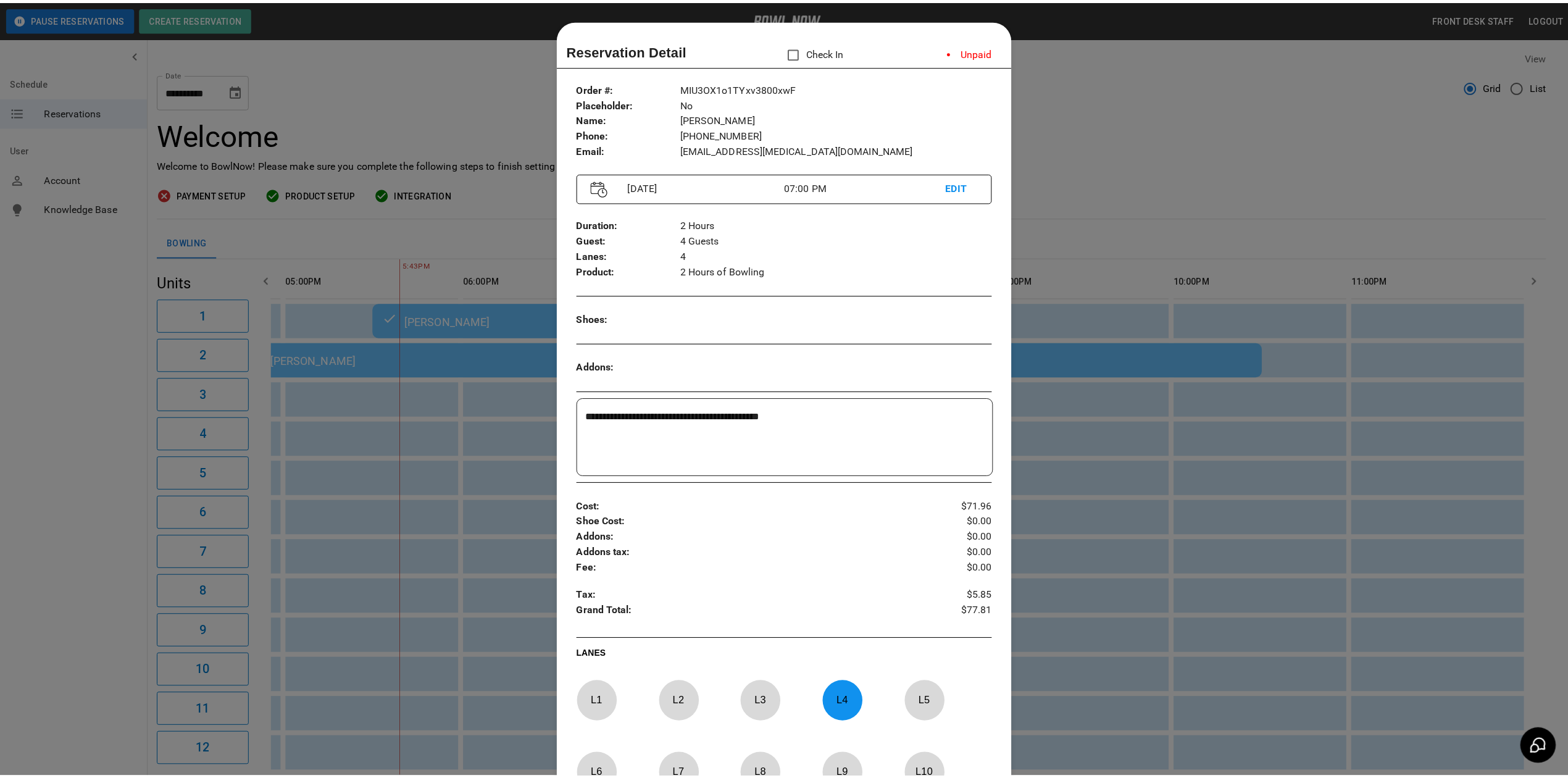
scroll to position [20, 0]
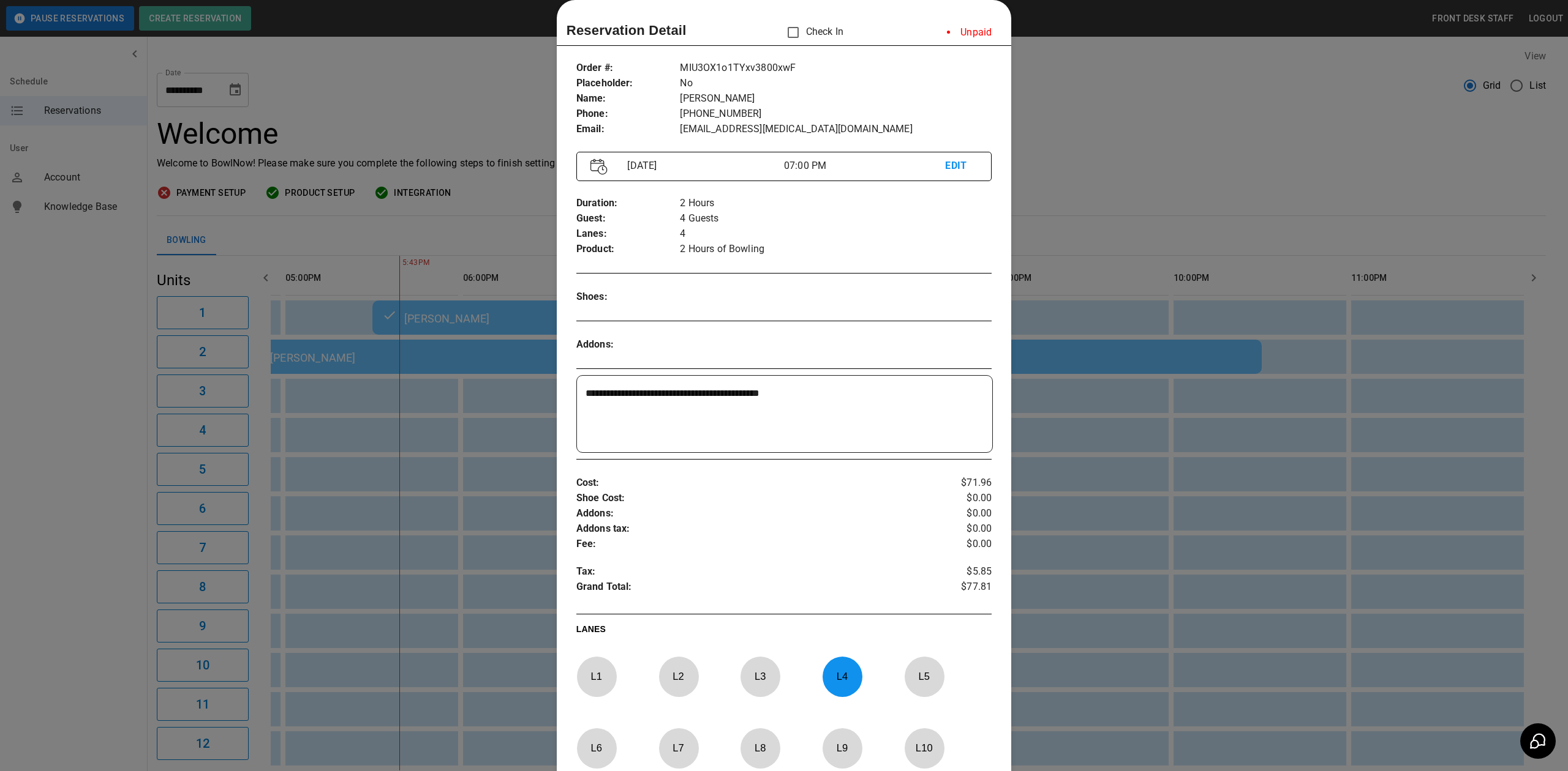
click at [1084, 98] on div at bounding box center [784, 385] width 1568 height 771
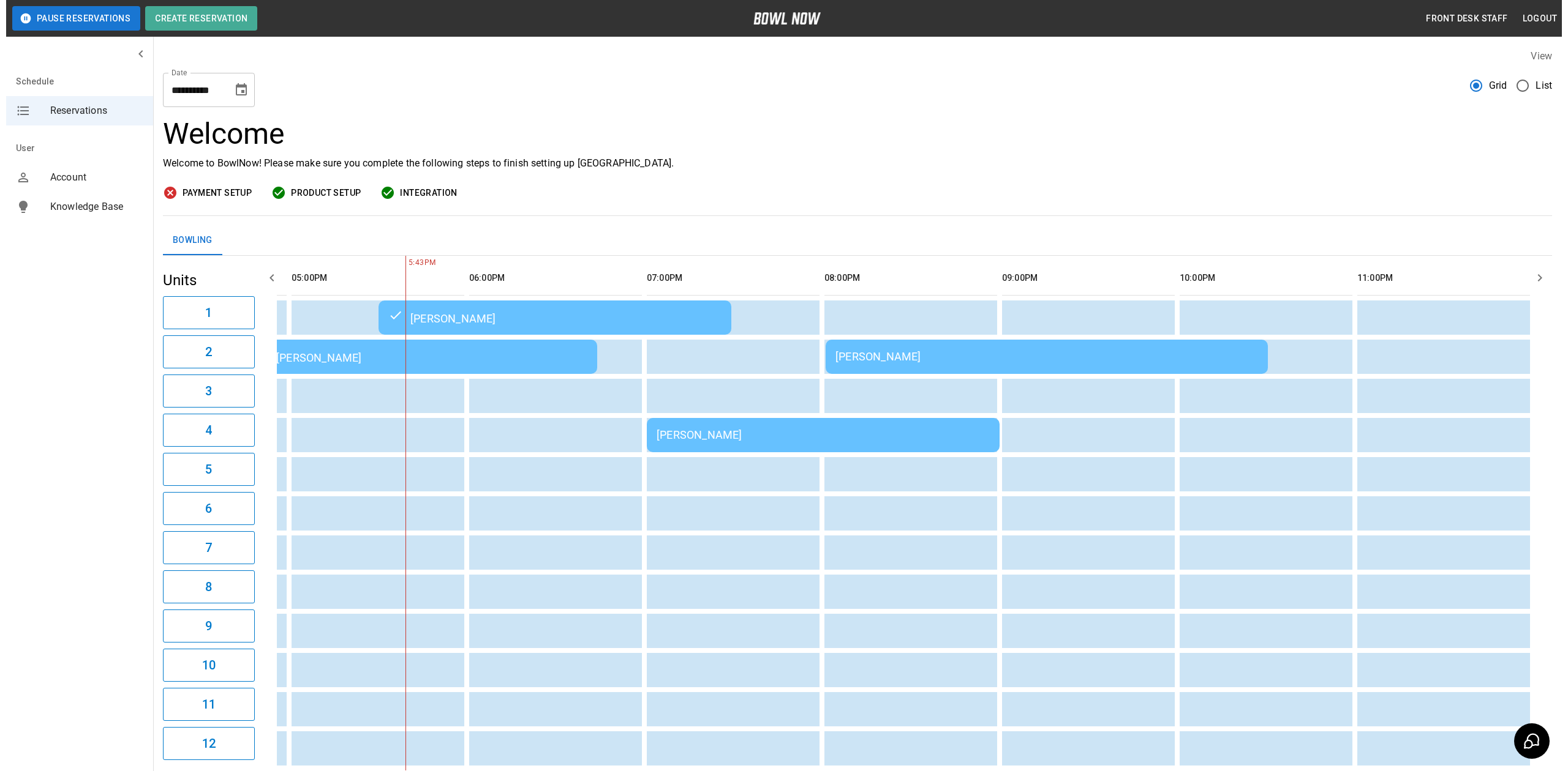
scroll to position [0, 1059]
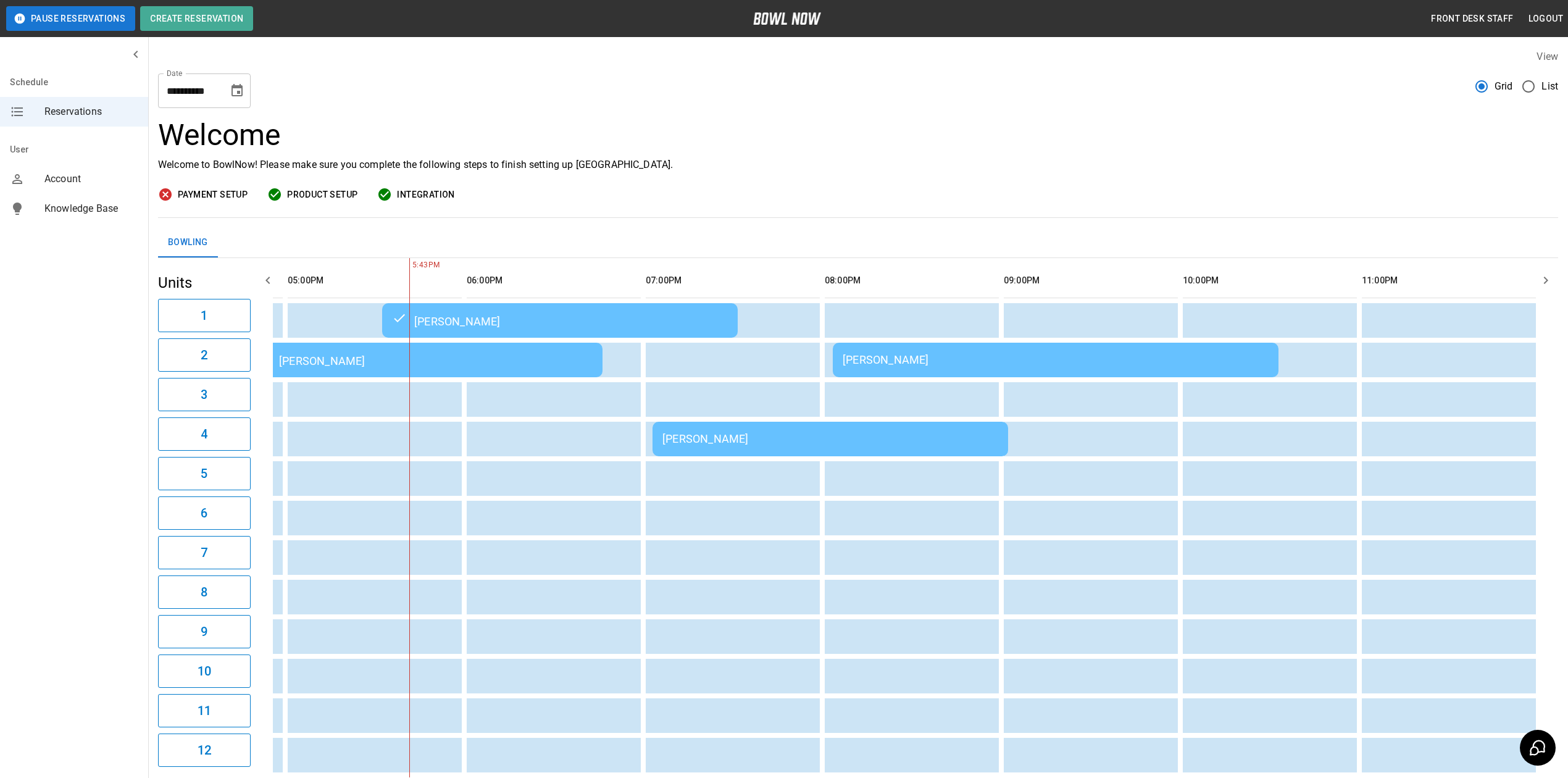
click at [870, 361] on div "[PERSON_NAME]" at bounding box center [1056, 359] width 426 height 13
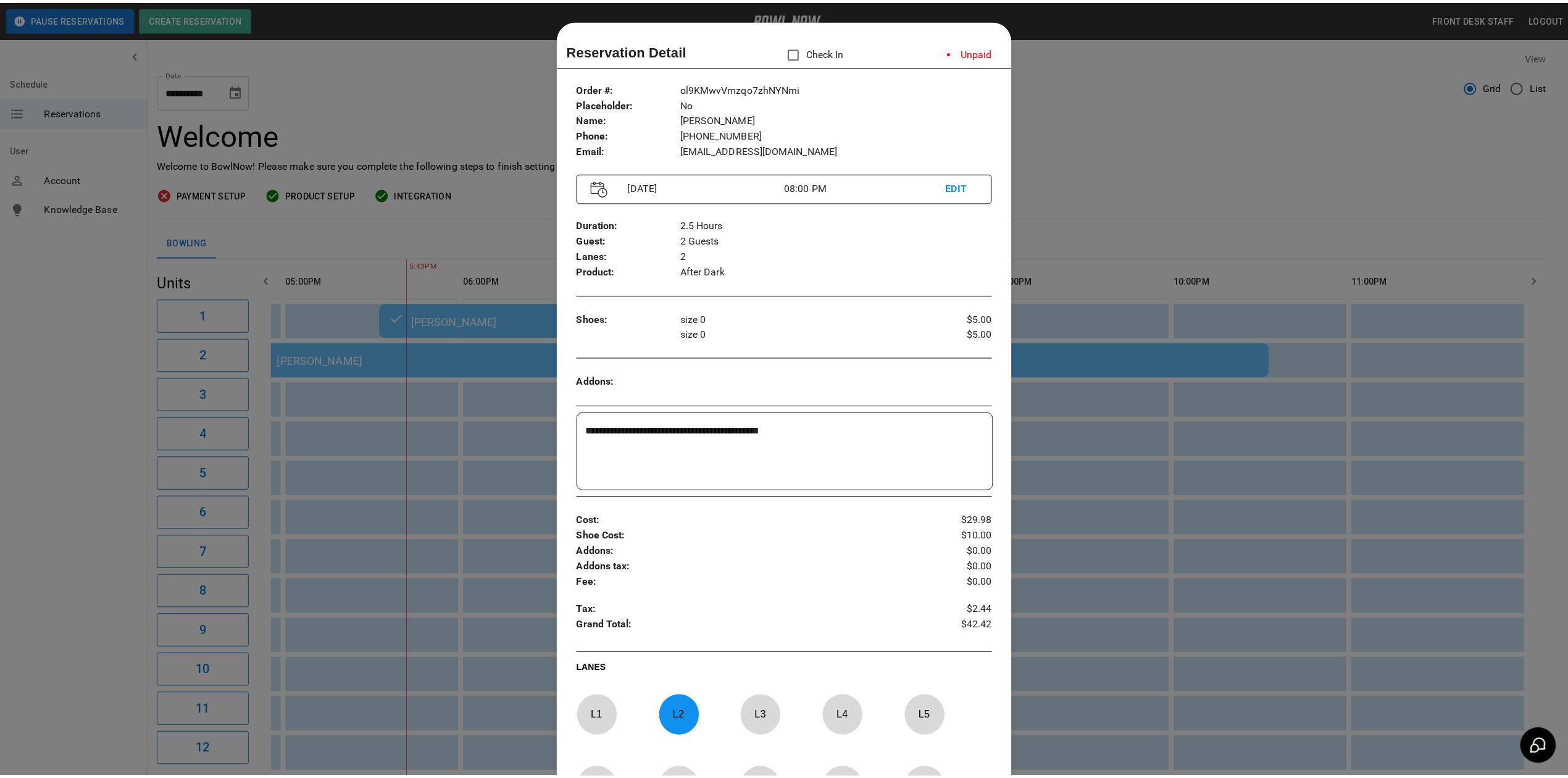
scroll to position [20, 0]
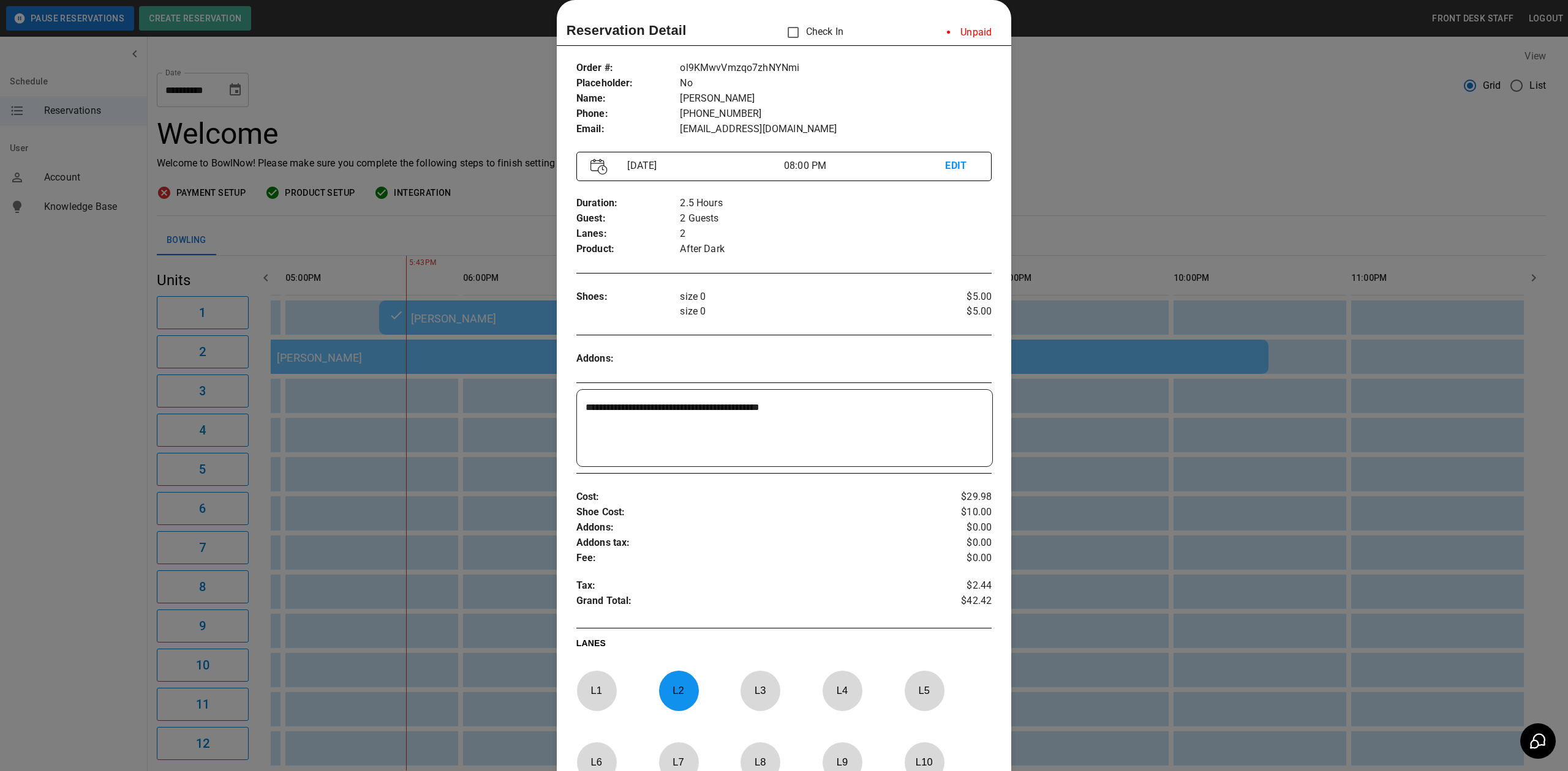
drag, startPoint x: 1106, startPoint y: 115, endPoint x: 1035, endPoint y: 138, distance: 74.6
click at [1106, 115] on div at bounding box center [784, 385] width 1568 height 771
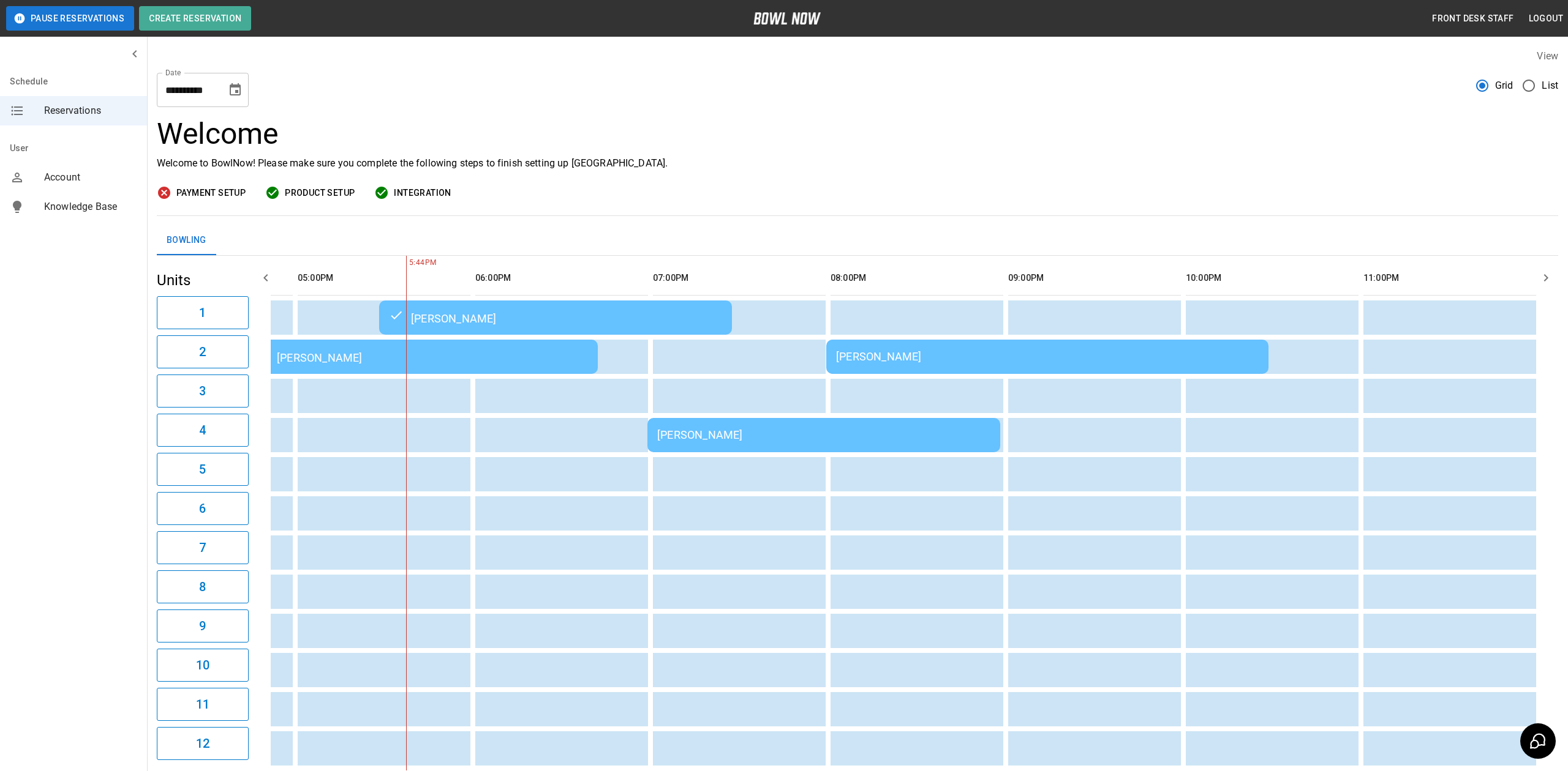
scroll to position [0, 1027]
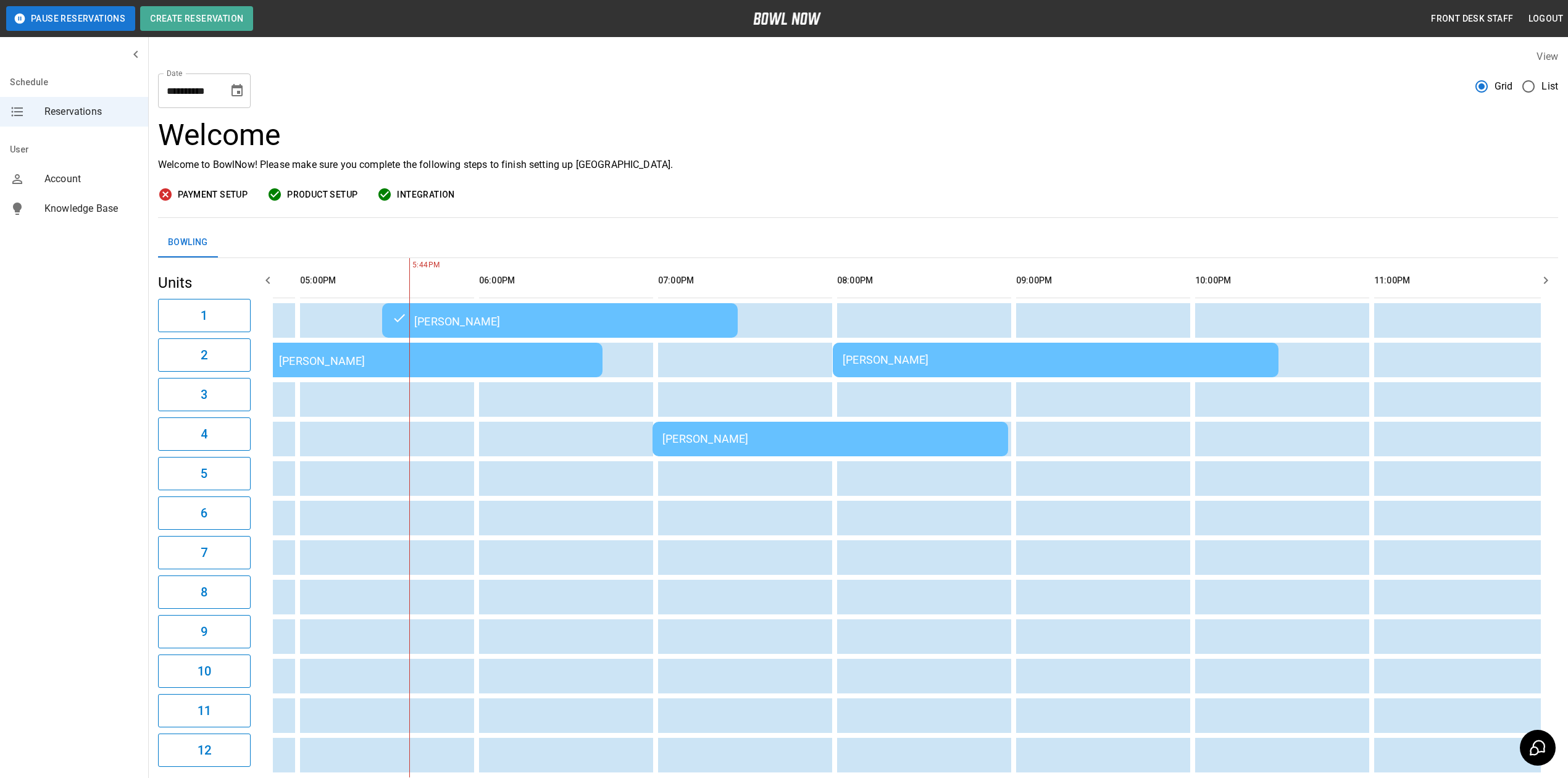
click at [460, 355] on div "[PERSON_NAME]" at bounding box center [424, 360] width 336 height 15
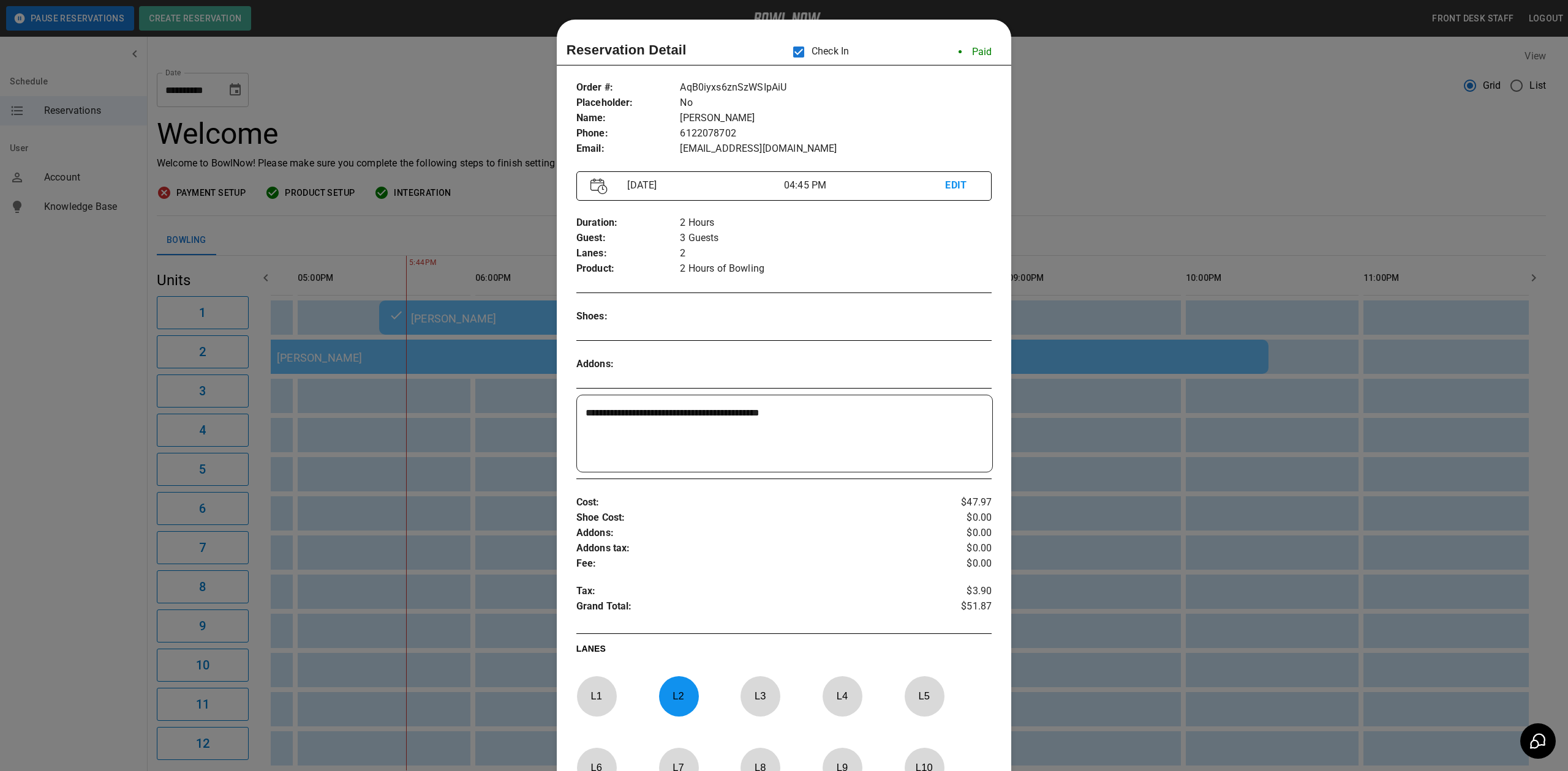
scroll to position [20, 0]
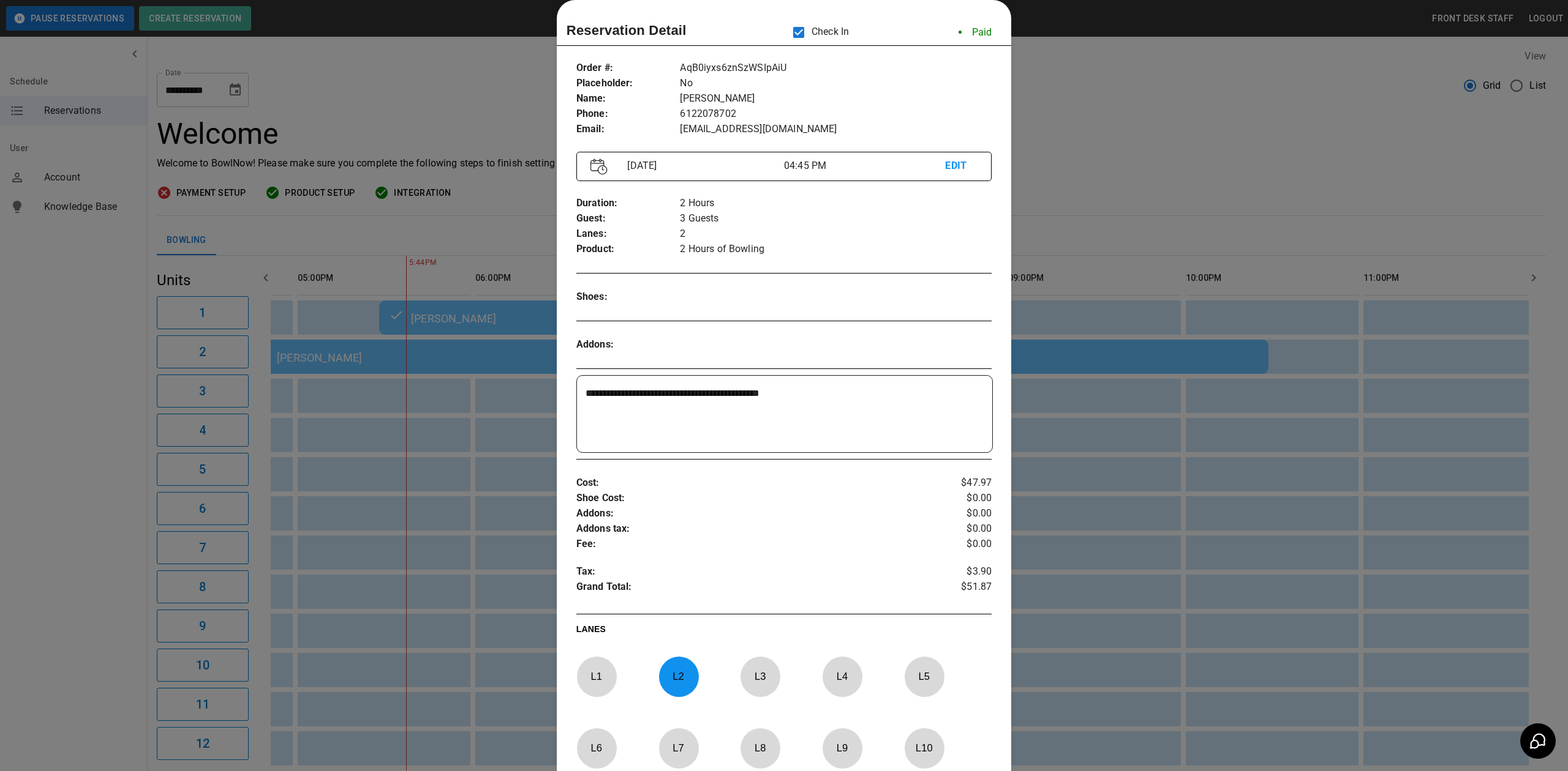
drag, startPoint x: 846, startPoint y: 689, endPoint x: 833, endPoint y: 689, distance: 13.0
click at [846, 689] on p "L 4" at bounding box center [841, 677] width 40 height 29
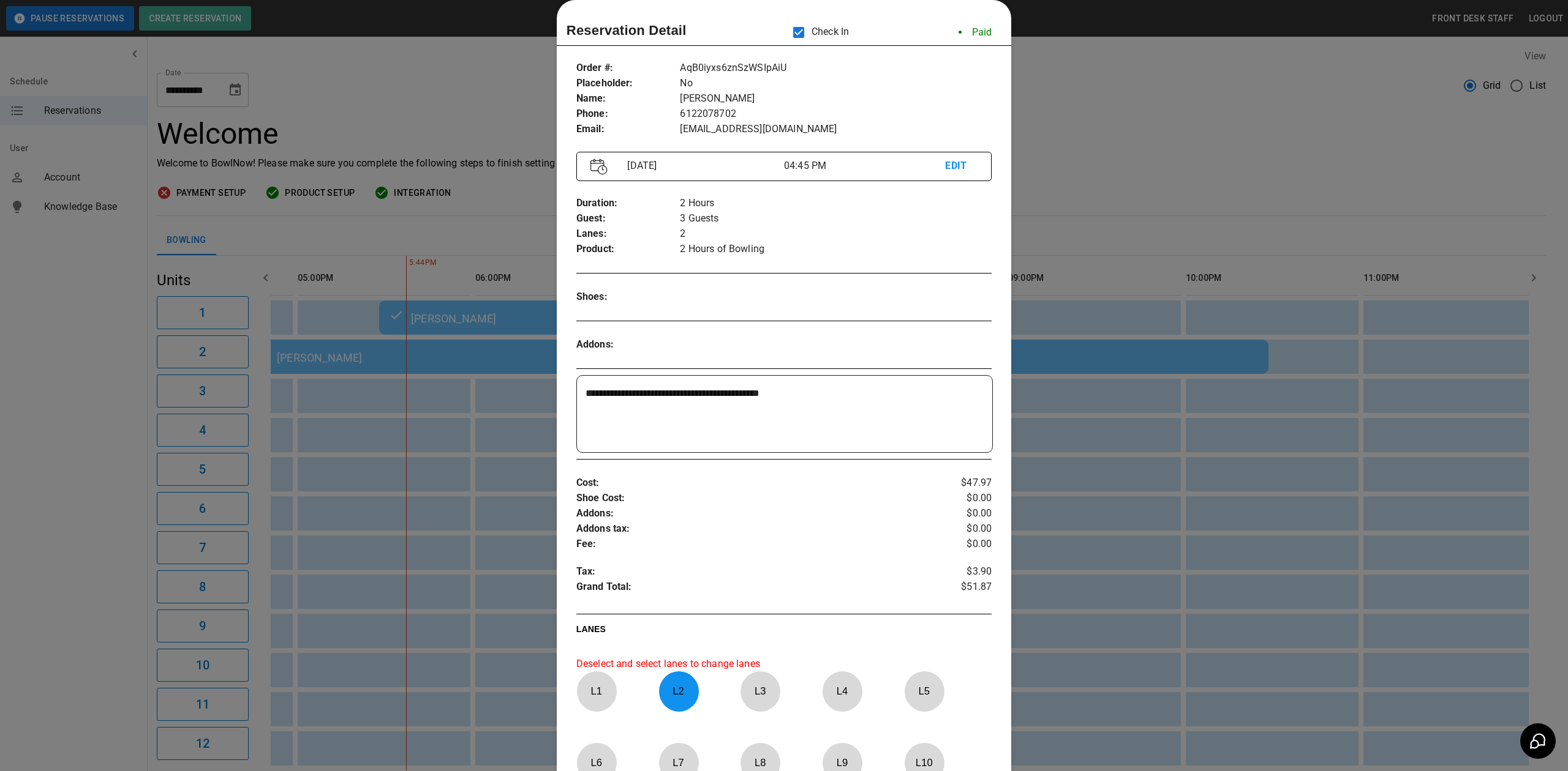
drag, startPoint x: 670, startPoint y: 698, endPoint x: 787, endPoint y: 696, distance: 117.0
click at [672, 698] on p "L 2" at bounding box center [678, 691] width 40 height 29
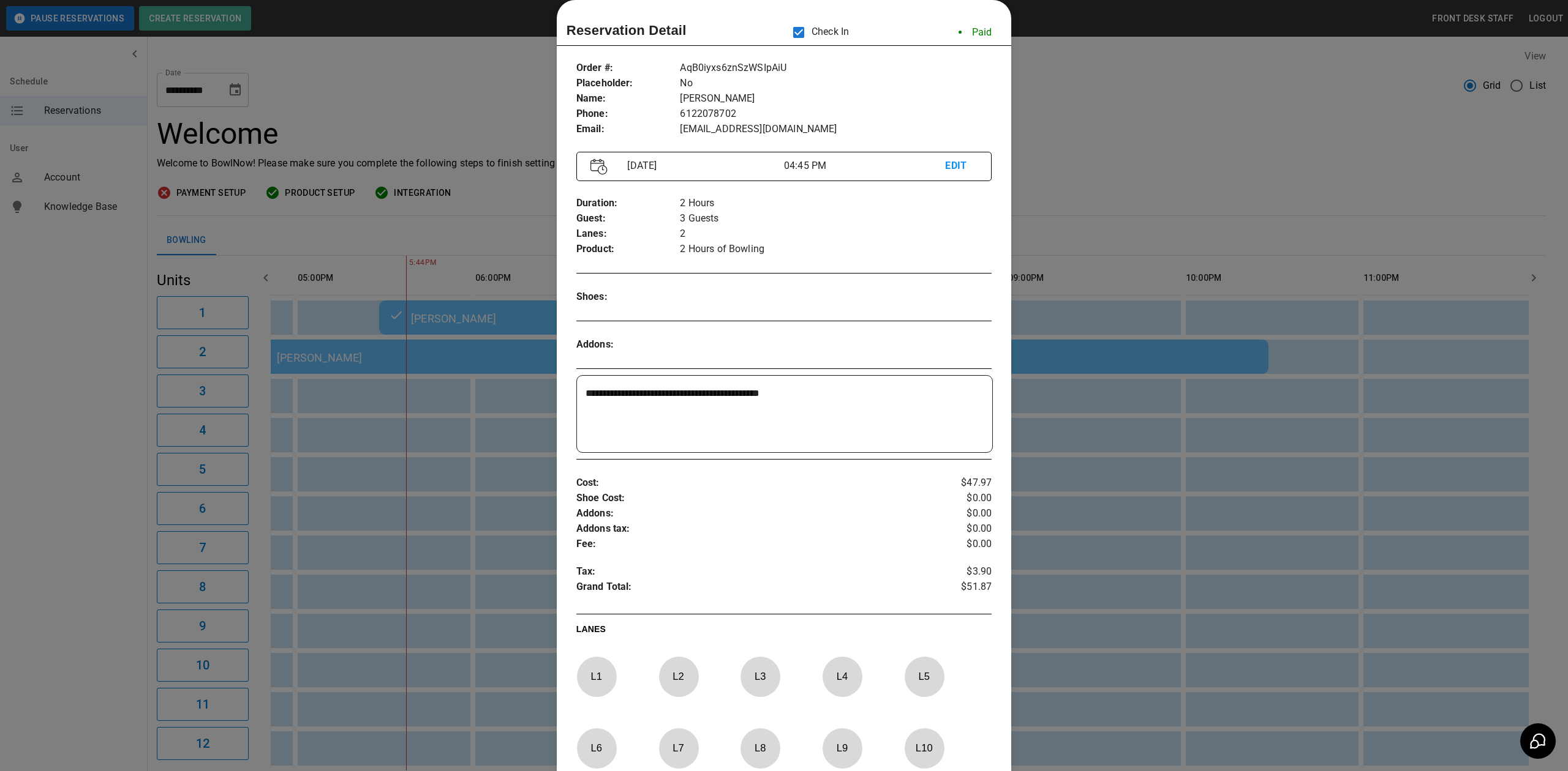
click at [830, 686] on p "L 4" at bounding box center [841, 677] width 40 height 29
click at [1125, 102] on div at bounding box center [784, 385] width 1568 height 771
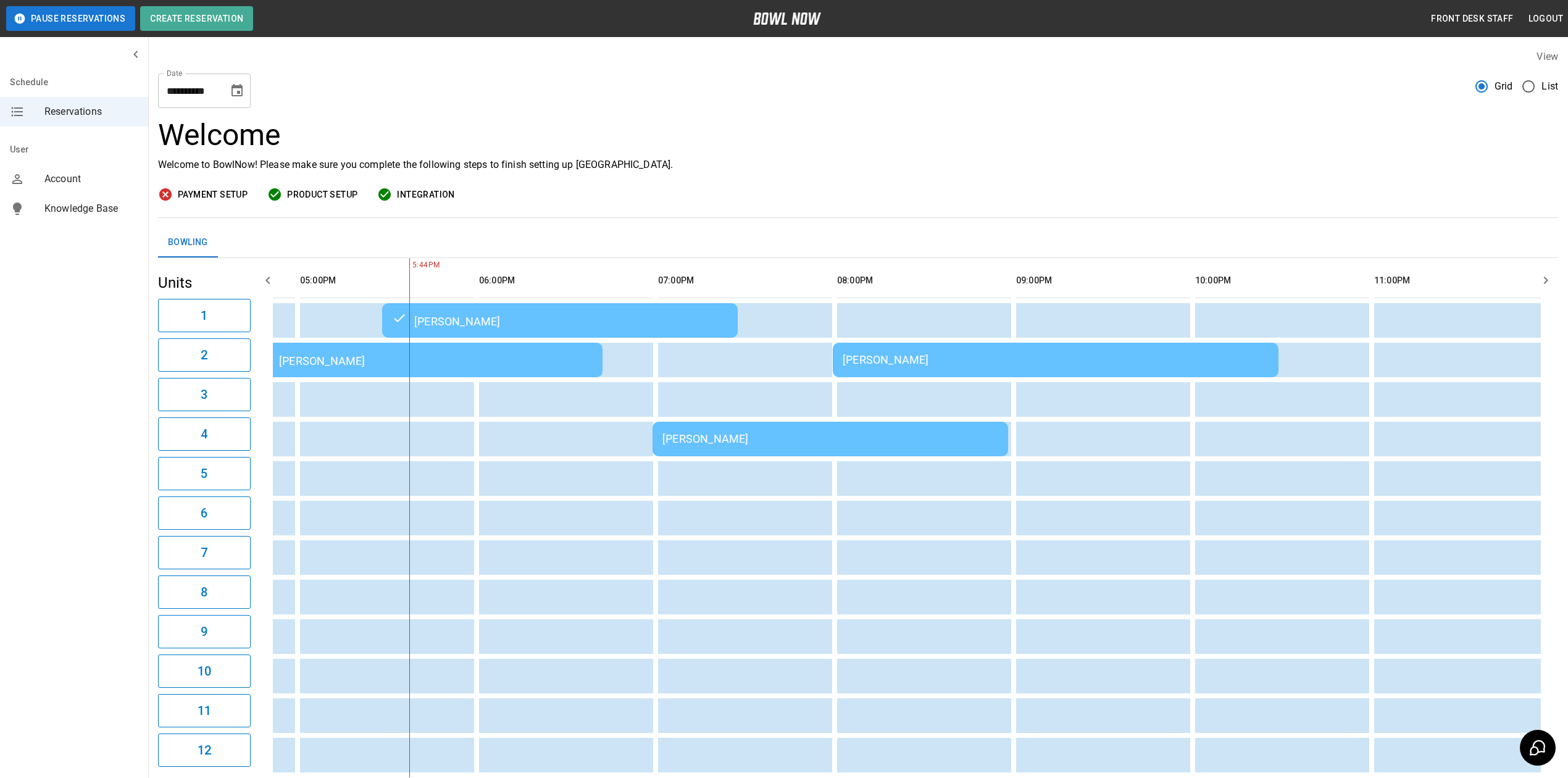
click at [472, 366] on div "[PERSON_NAME]" at bounding box center [424, 360] width 336 height 15
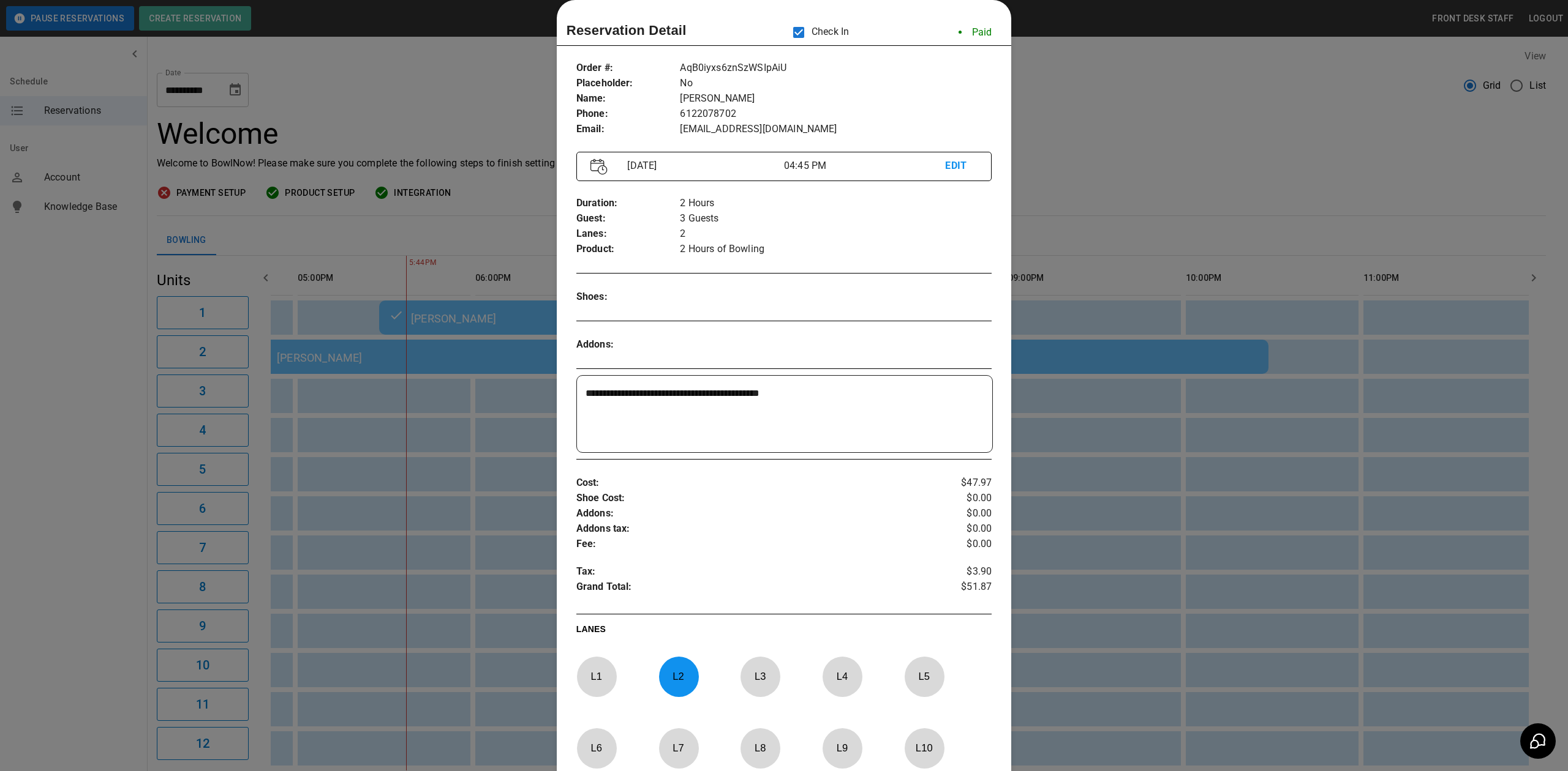
drag, startPoint x: 675, startPoint y: 684, endPoint x: 753, endPoint y: 681, distance: 78.1
click at [675, 684] on p "L 2" at bounding box center [678, 677] width 40 height 29
drag, startPoint x: 832, startPoint y: 676, endPoint x: 837, endPoint y: 671, distance: 7.1
click at [831, 676] on p "L 4" at bounding box center [841, 677] width 40 height 29
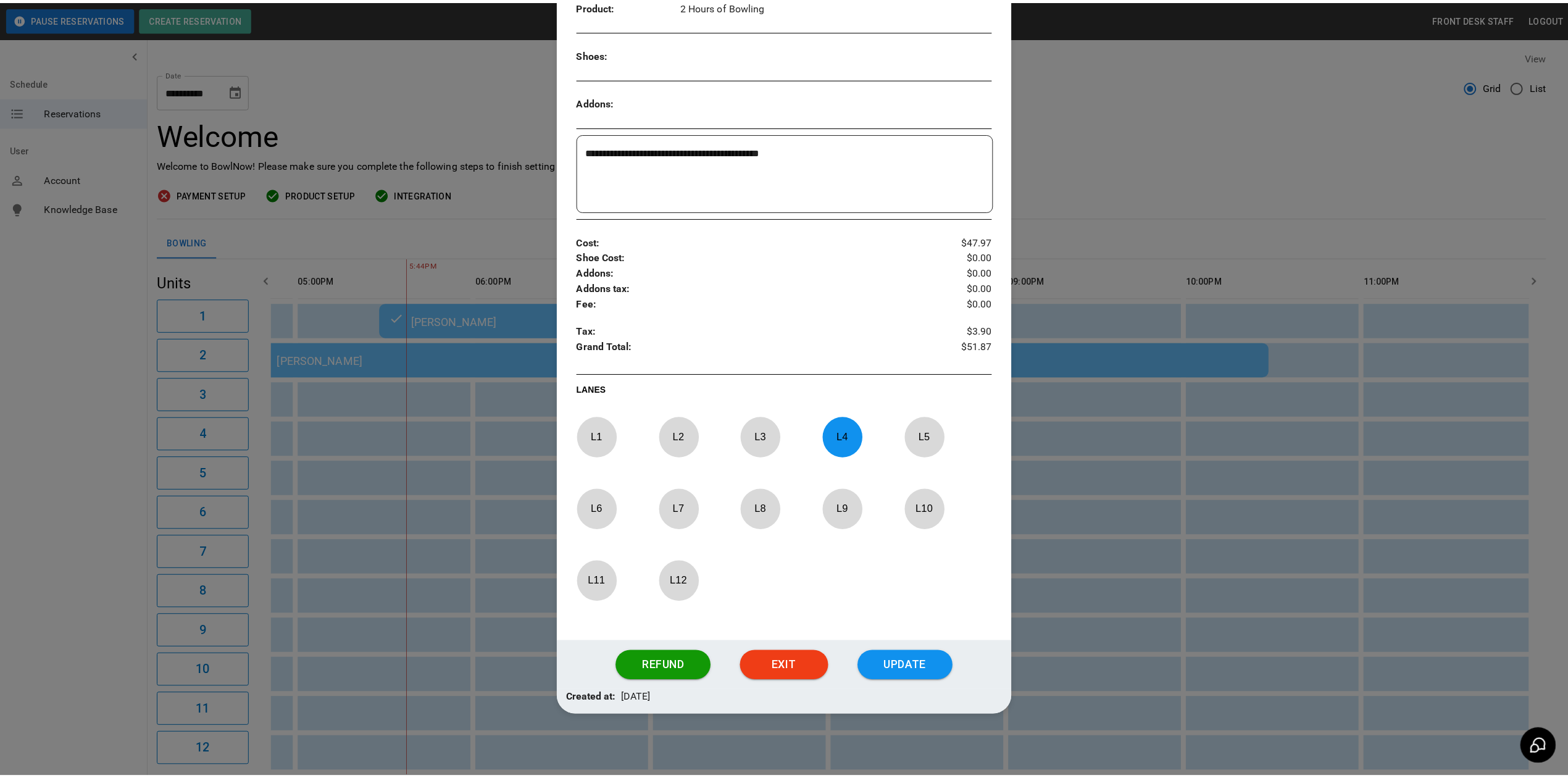
scroll to position [268, 0]
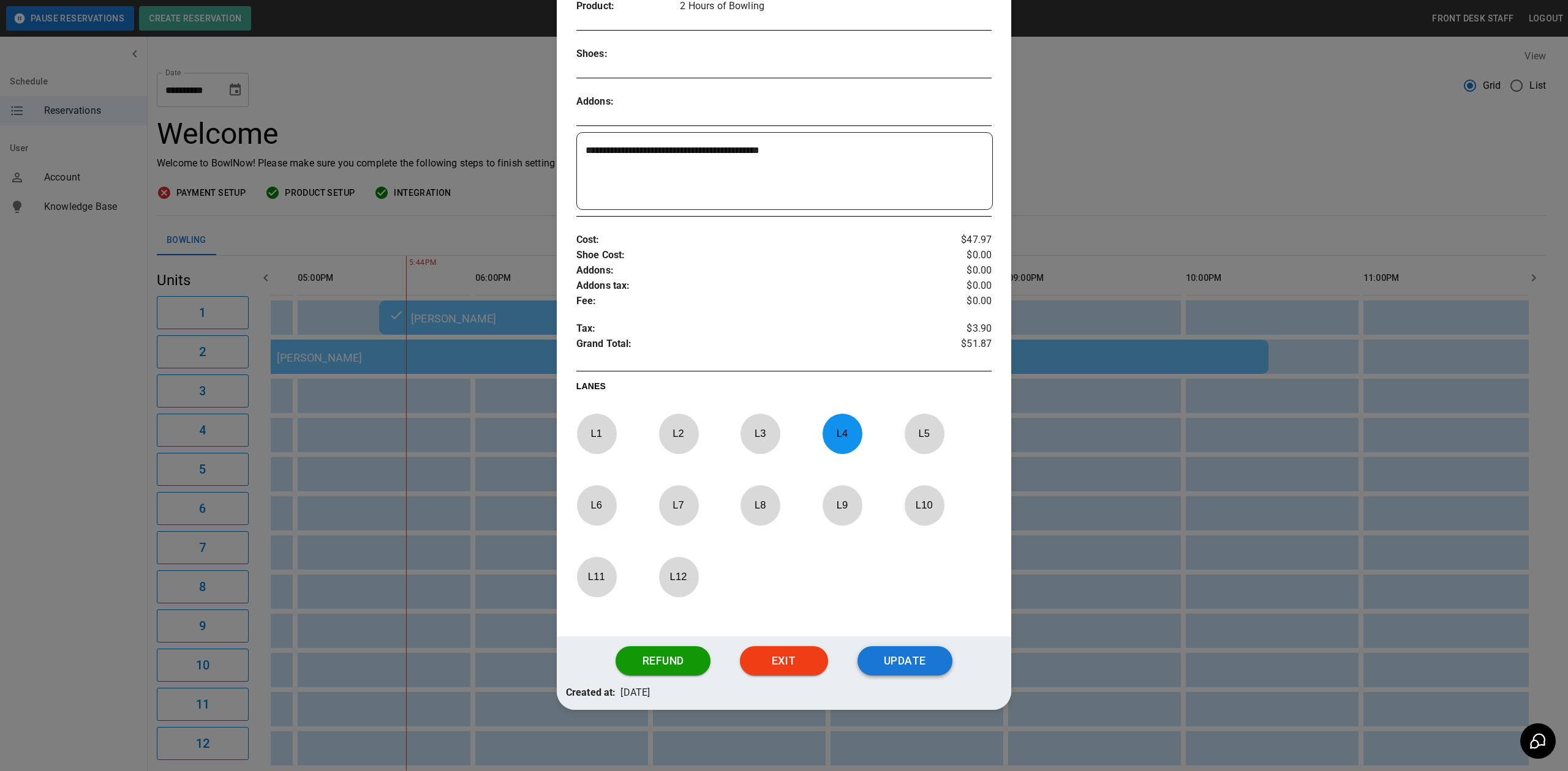
click at [916, 667] on button "Update" at bounding box center [905, 661] width 95 height 30
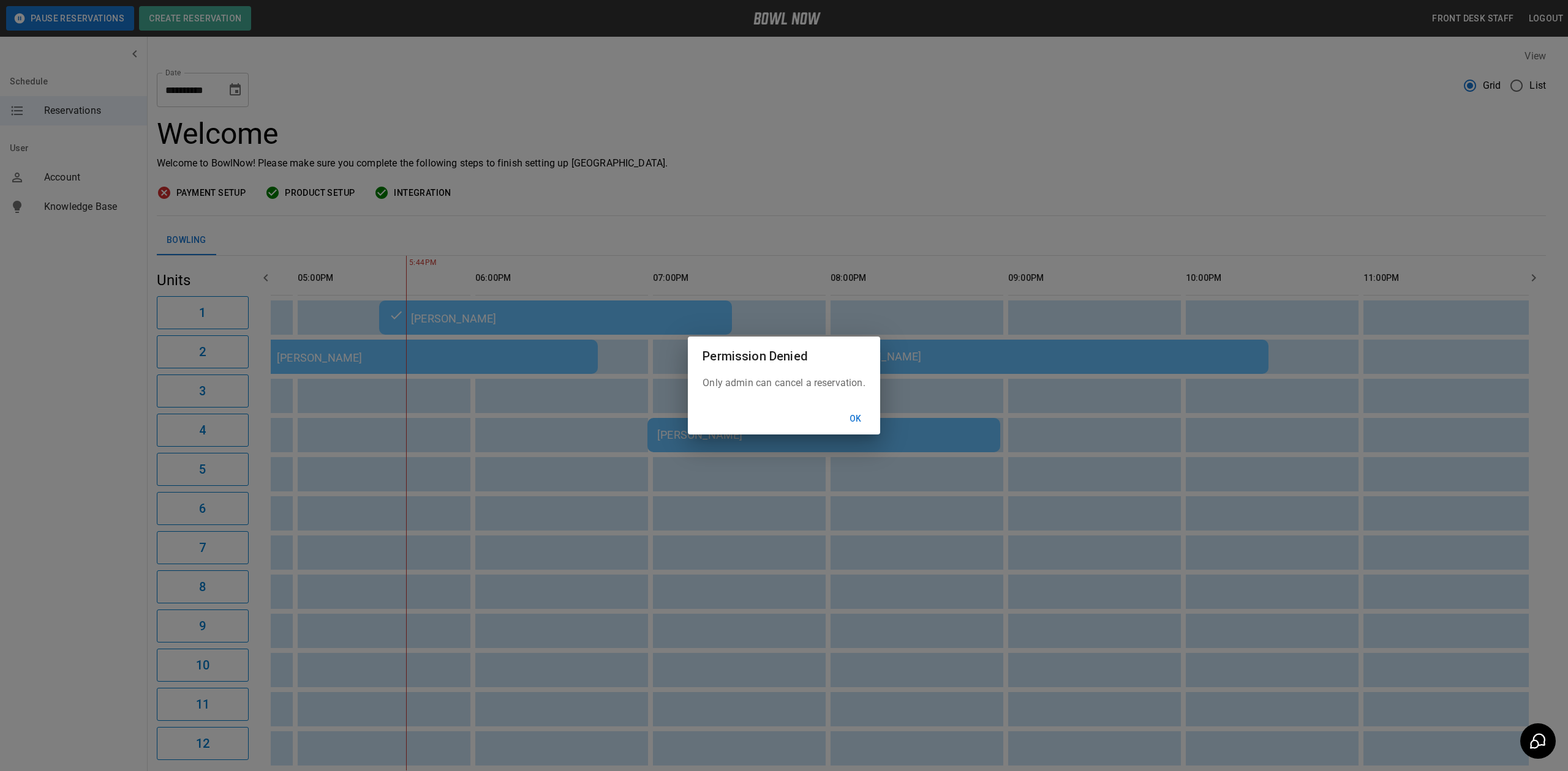
drag, startPoint x: 1161, startPoint y: 162, endPoint x: 979, endPoint y: 343, distance: 256.7
click at [1161, 162] on div "Permission Denied Only admin can cancel a reservation. Ok" at bounding box center [784, 385] width 1568 height 771
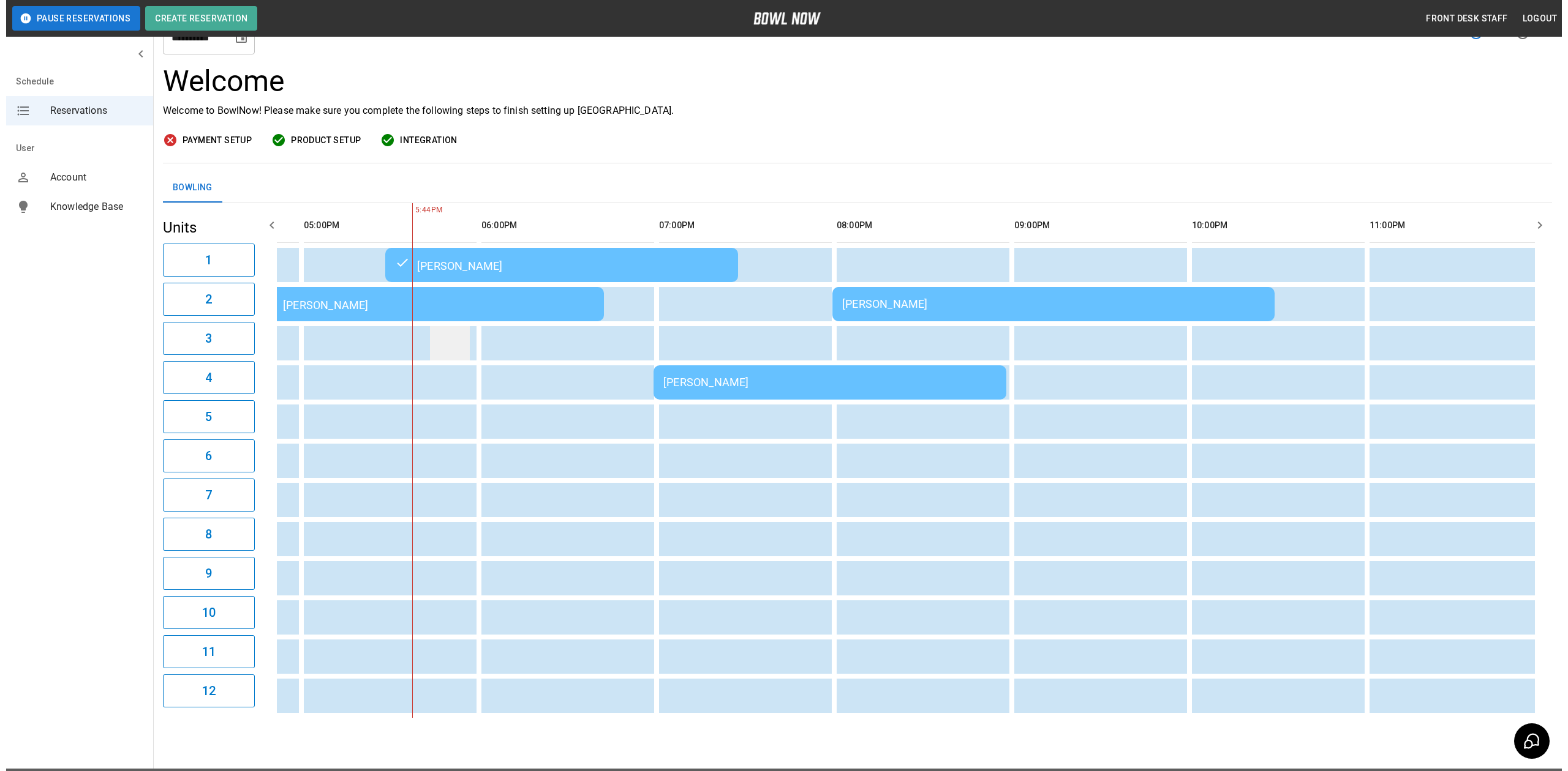
scroll to position [81, 0]
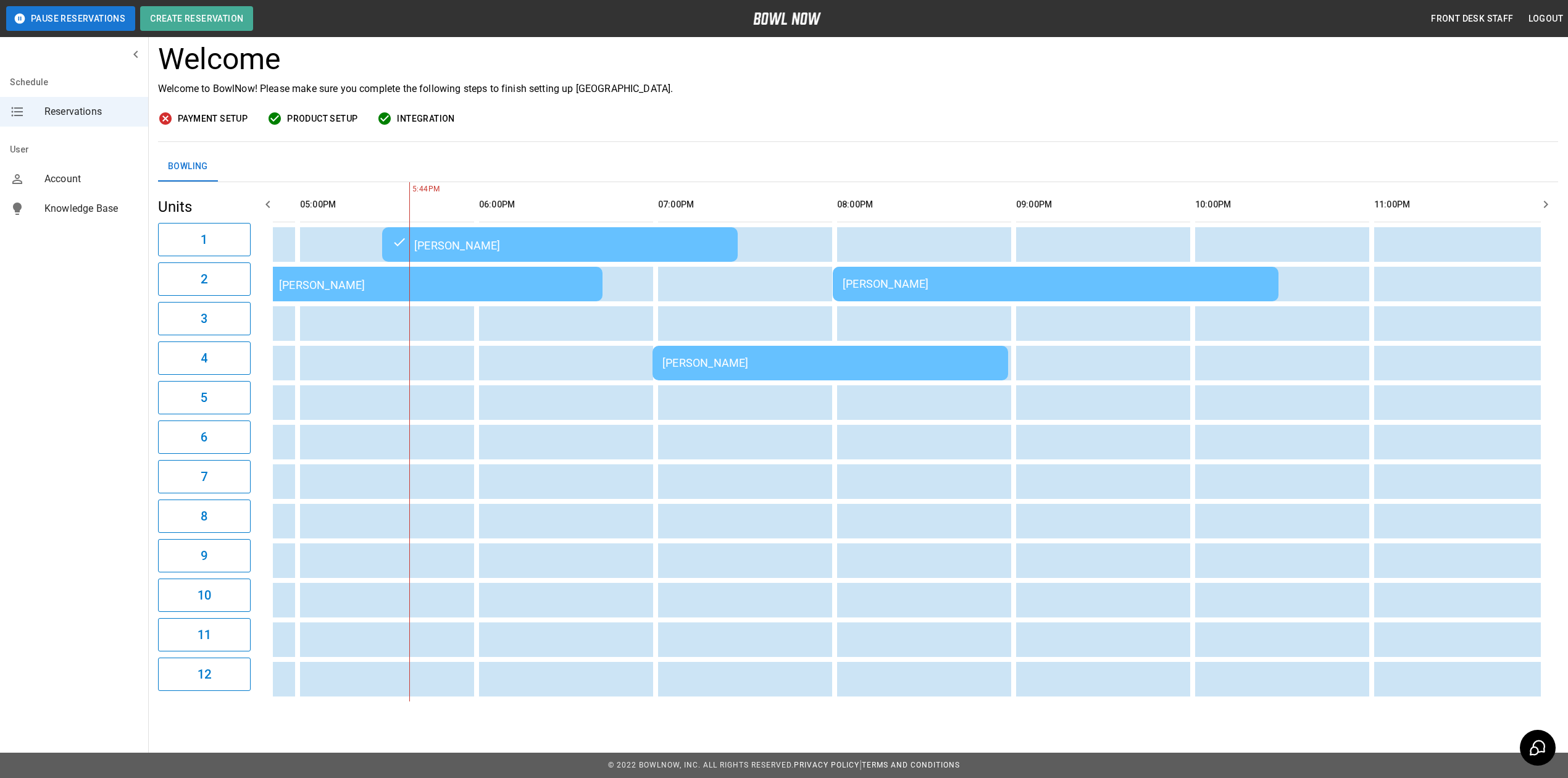
click at [460, 268] on td "[PERSON_NAME]" at bounding box center [424, 284] width 356 height 35
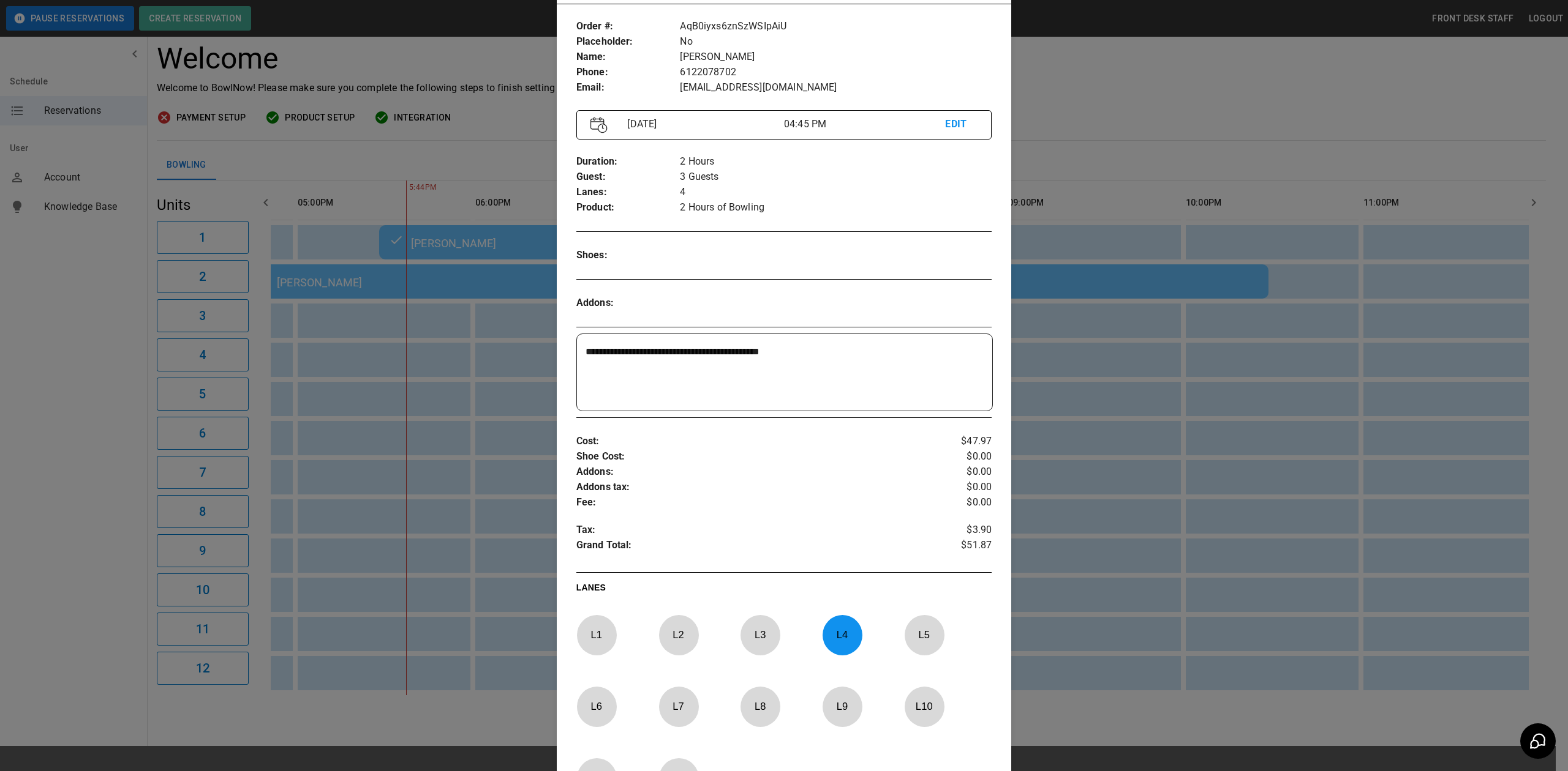
scroll to position [101, 0]
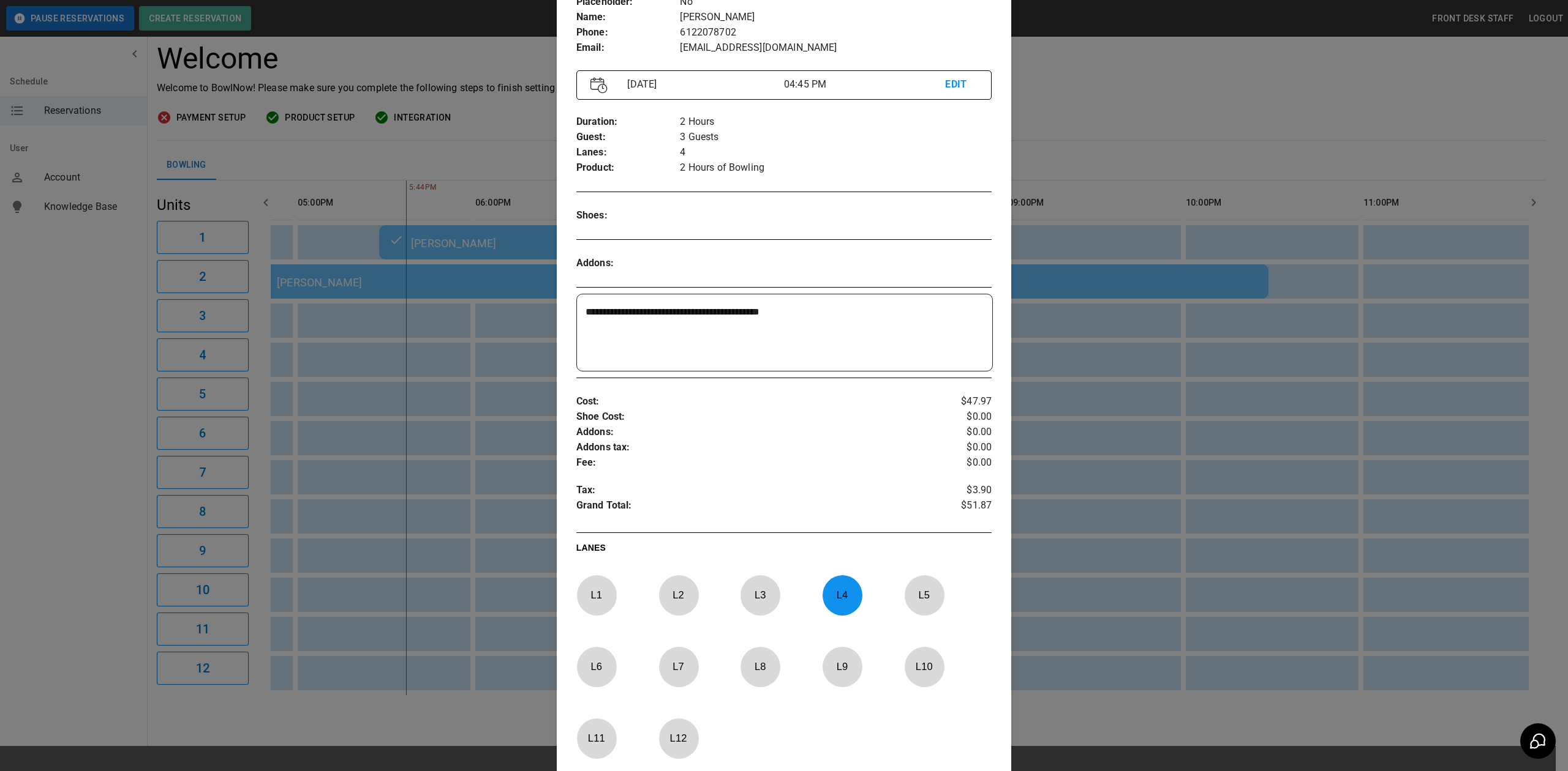
drag, startPoint x: 1066, startPoint y: 52, endPoint x: 1042, endPoint y: 52, distance: 24.0
click at [1066, 52] on div at bounding box center [784, 385] width 1568 height 771
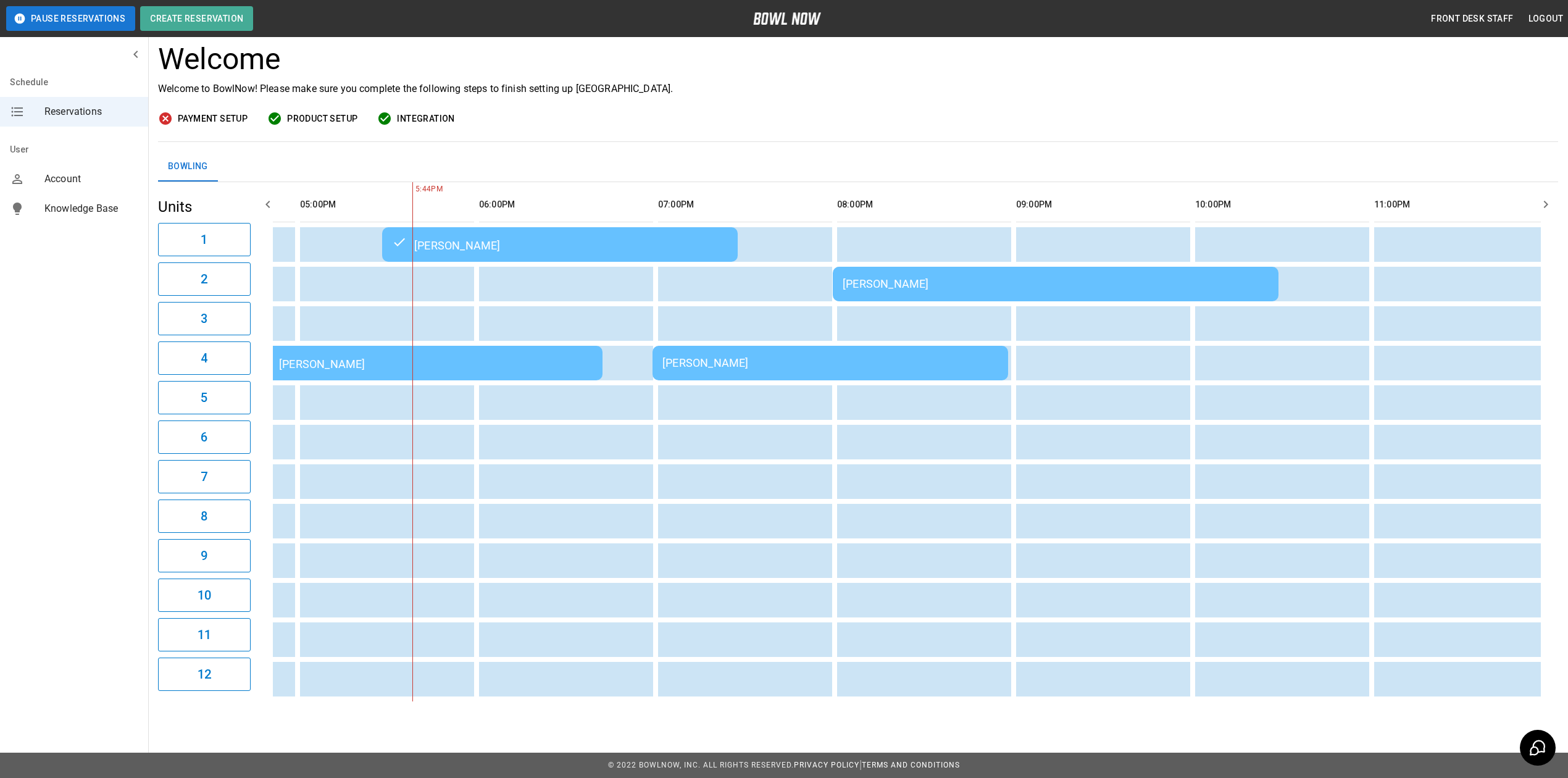
click at [585, 228] on td "[PERSON_NAME]" at bounding box center [559, 245] width 356 height 35
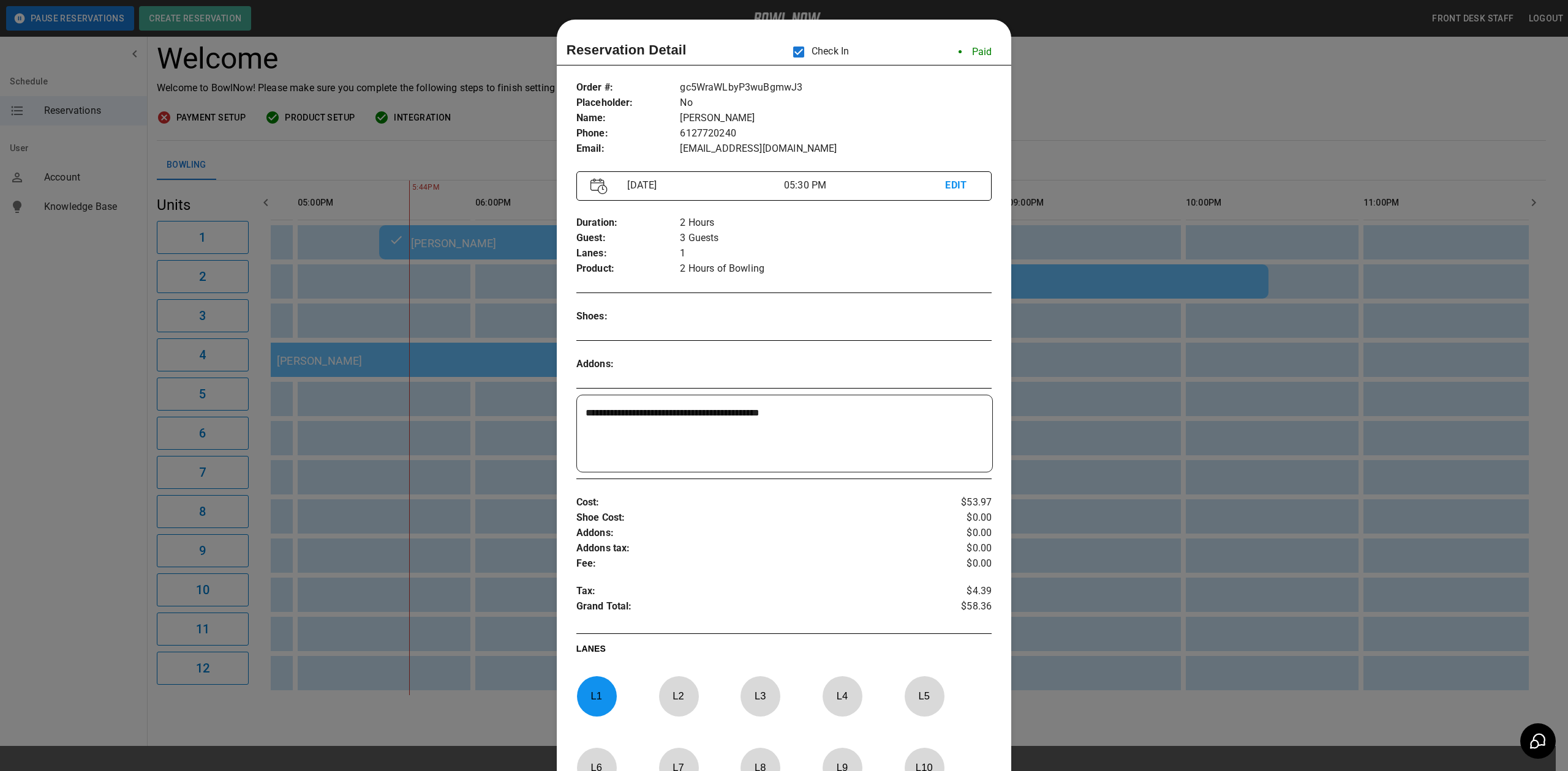
scroll to position [20, 0]
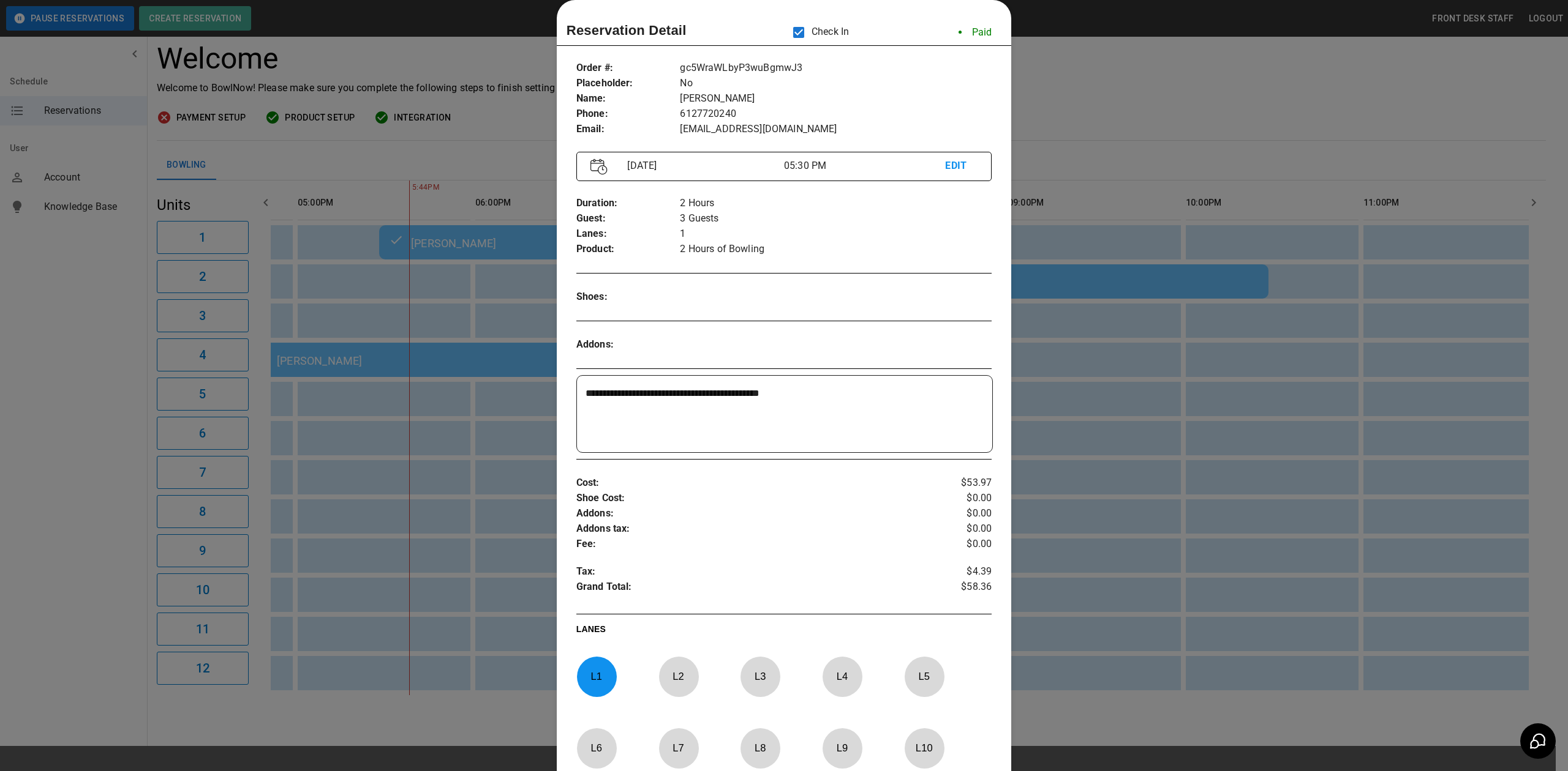
drag, startPoint x: 601, startPoint y: 673, endPoint x: 664, endPoint y: 678, distance: 63.2
click at [627, 676] on div "L 1" at bounding box center [612, 688] width 73 height 62
drag, startPoint x: 664, startPoint y: 678, endPoint x: 705, endPoint y: 666, distance: 42.7
click at [664, 678] on p "L 2" at bounding box center [678, 677] width 40 height 29
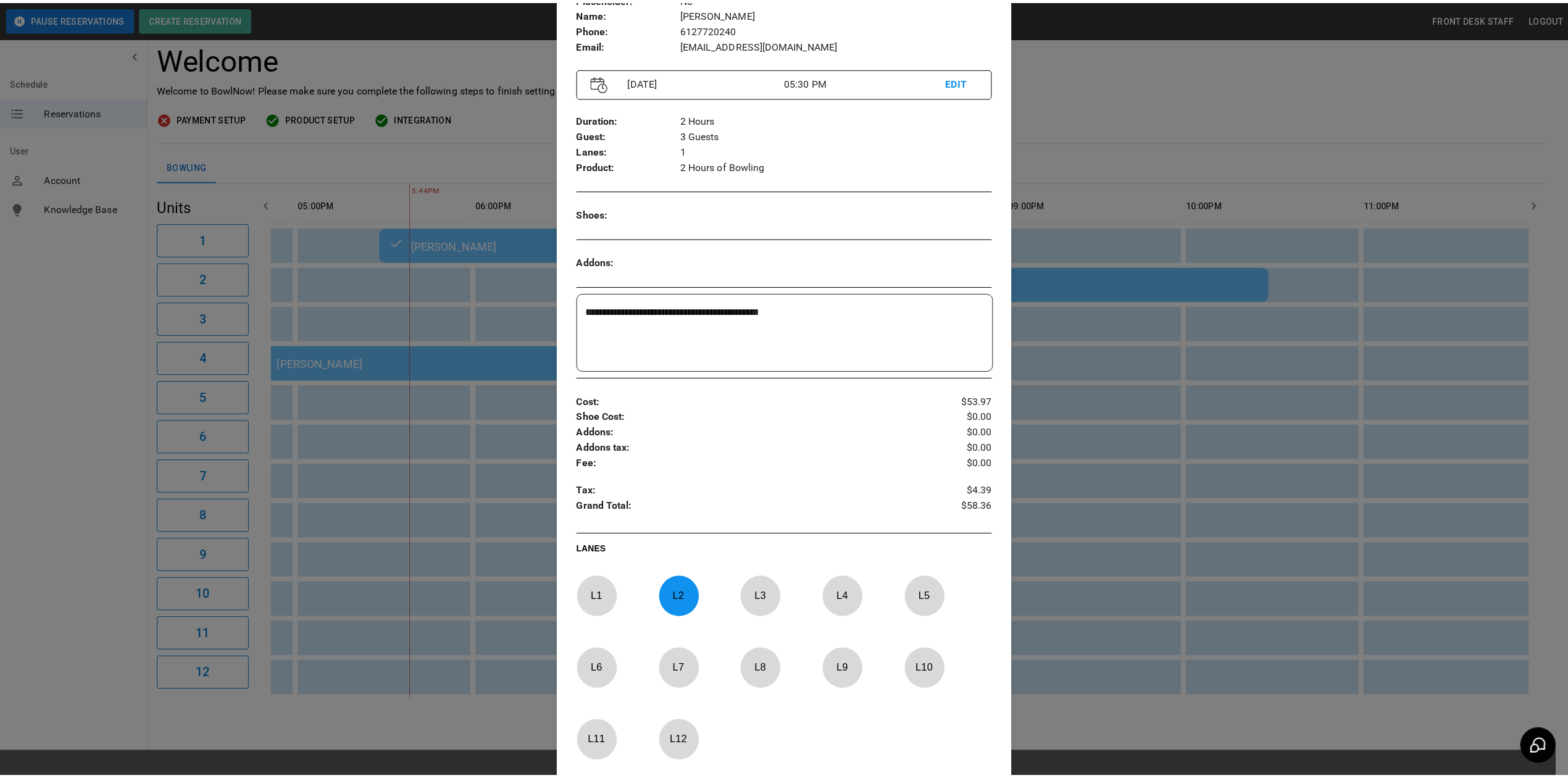
scroll to position [267, 0]
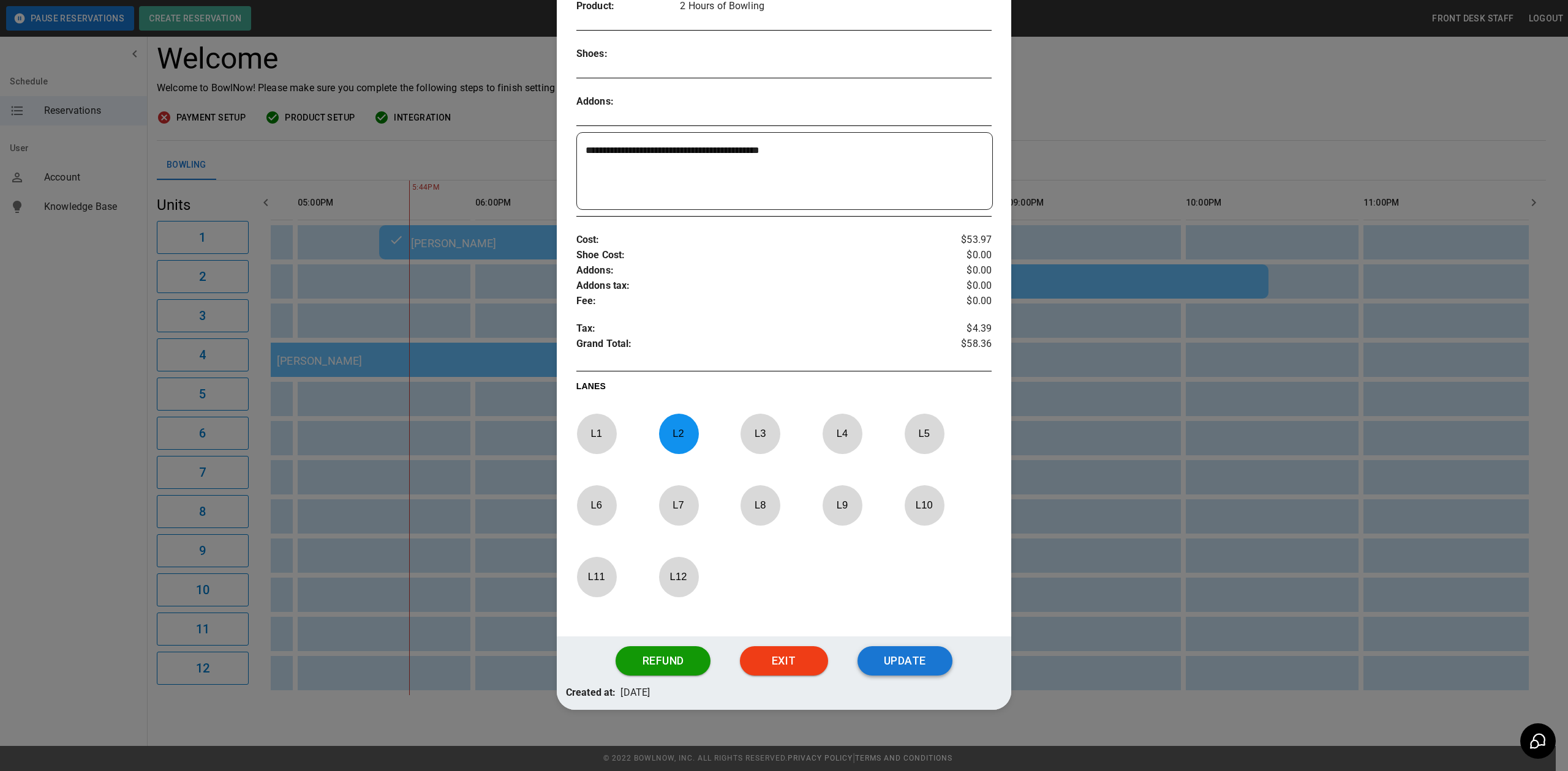
click at [898, 652] on button "Update" at bounding box center [905, 661] width 95 height 30
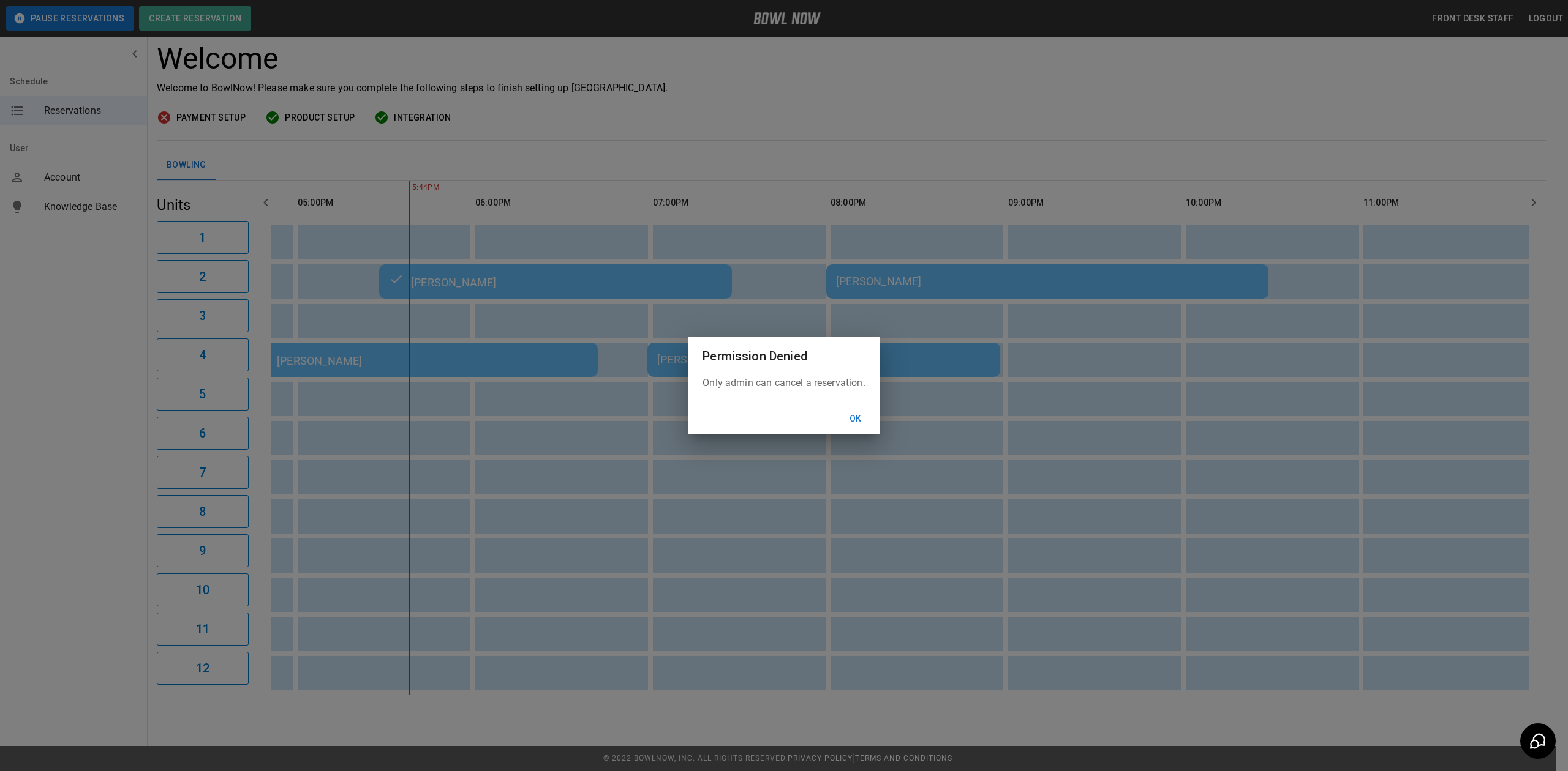
click at [859, 422] on button "Ok" at bounding box center [855, 419] width 39 height 22
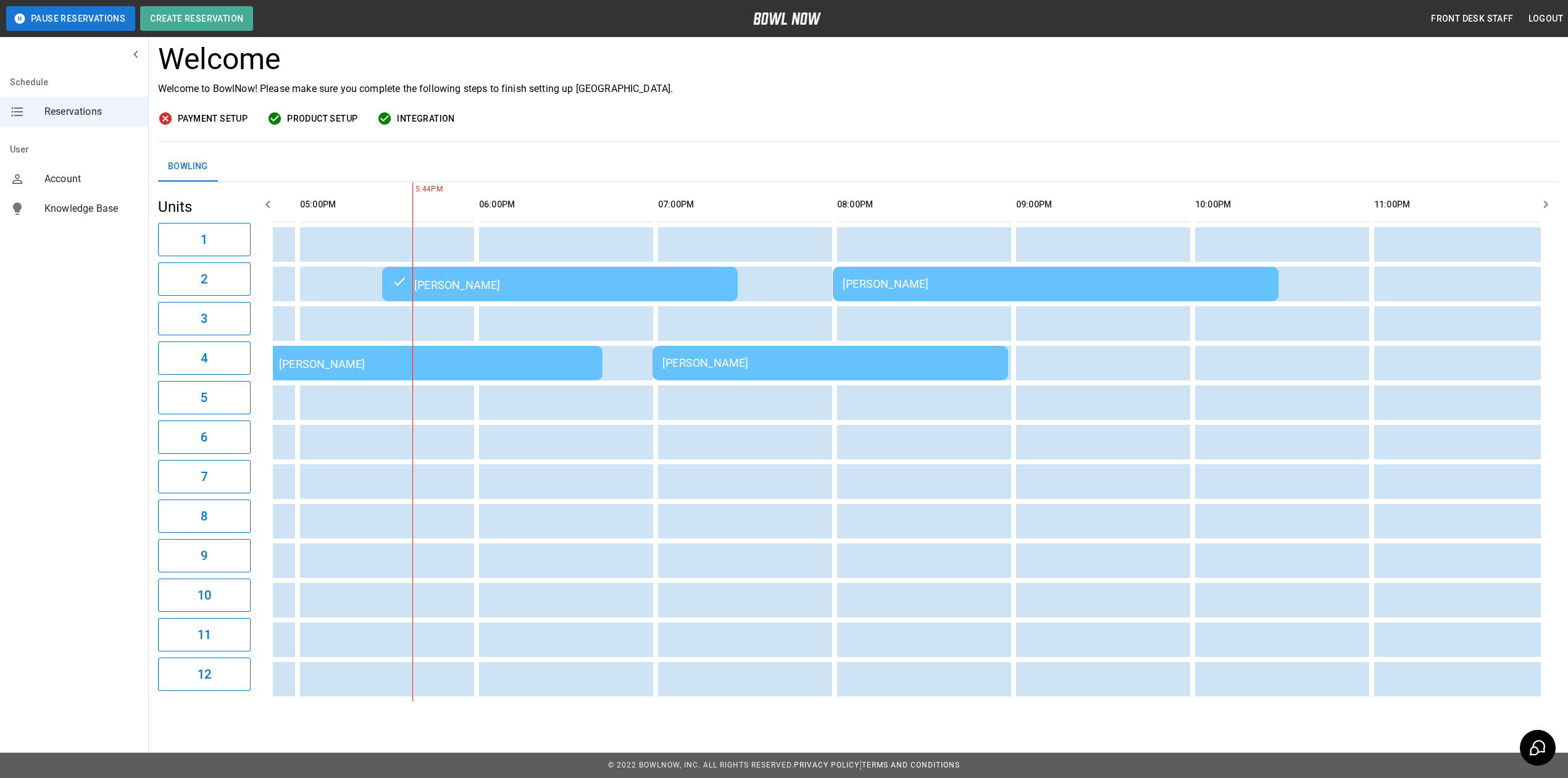
click at [909, 61] on h3 "Welcome" at bounding box center [858, 59] width 1400 height 35
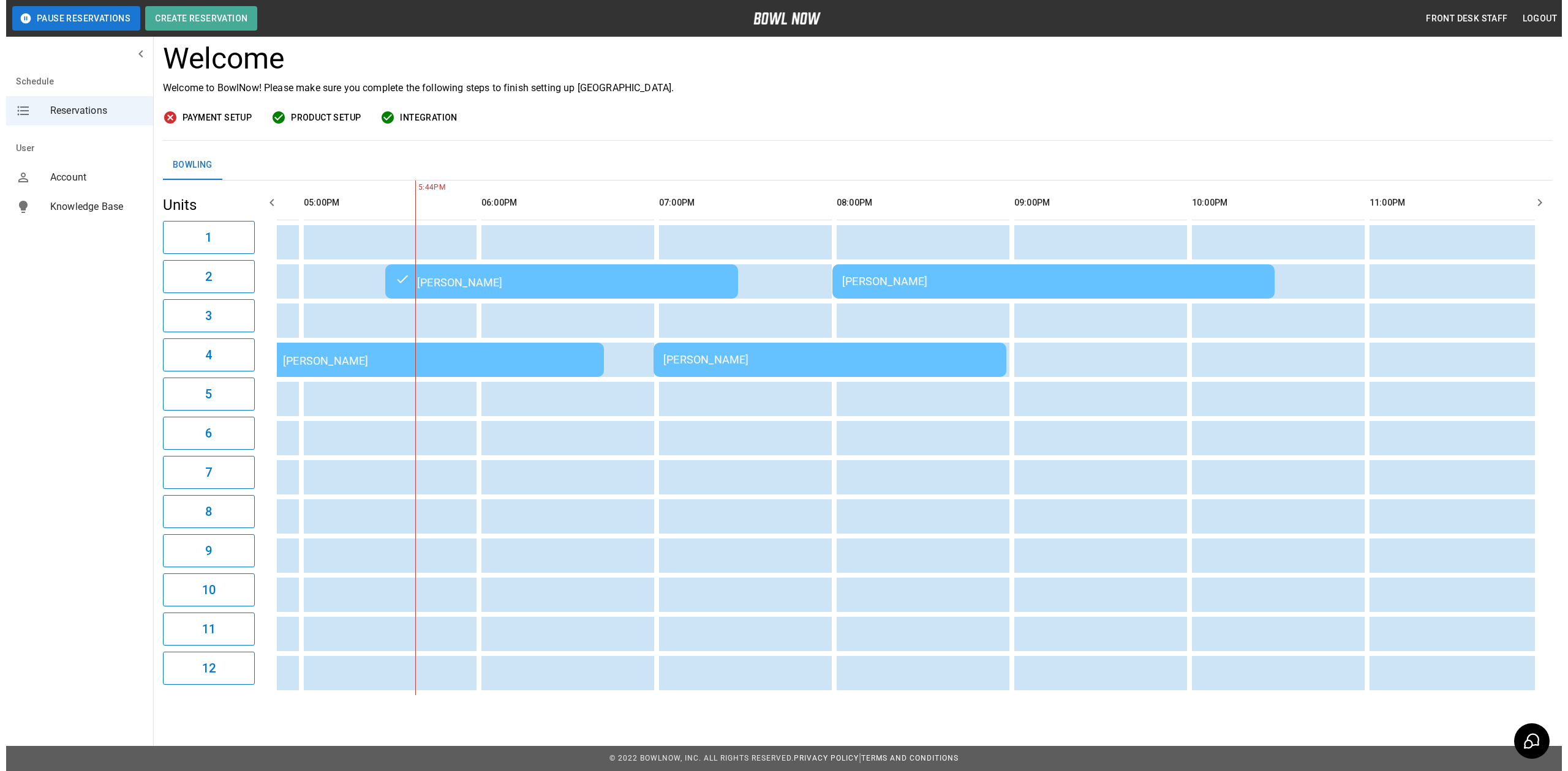
scroll to position [88, 0]
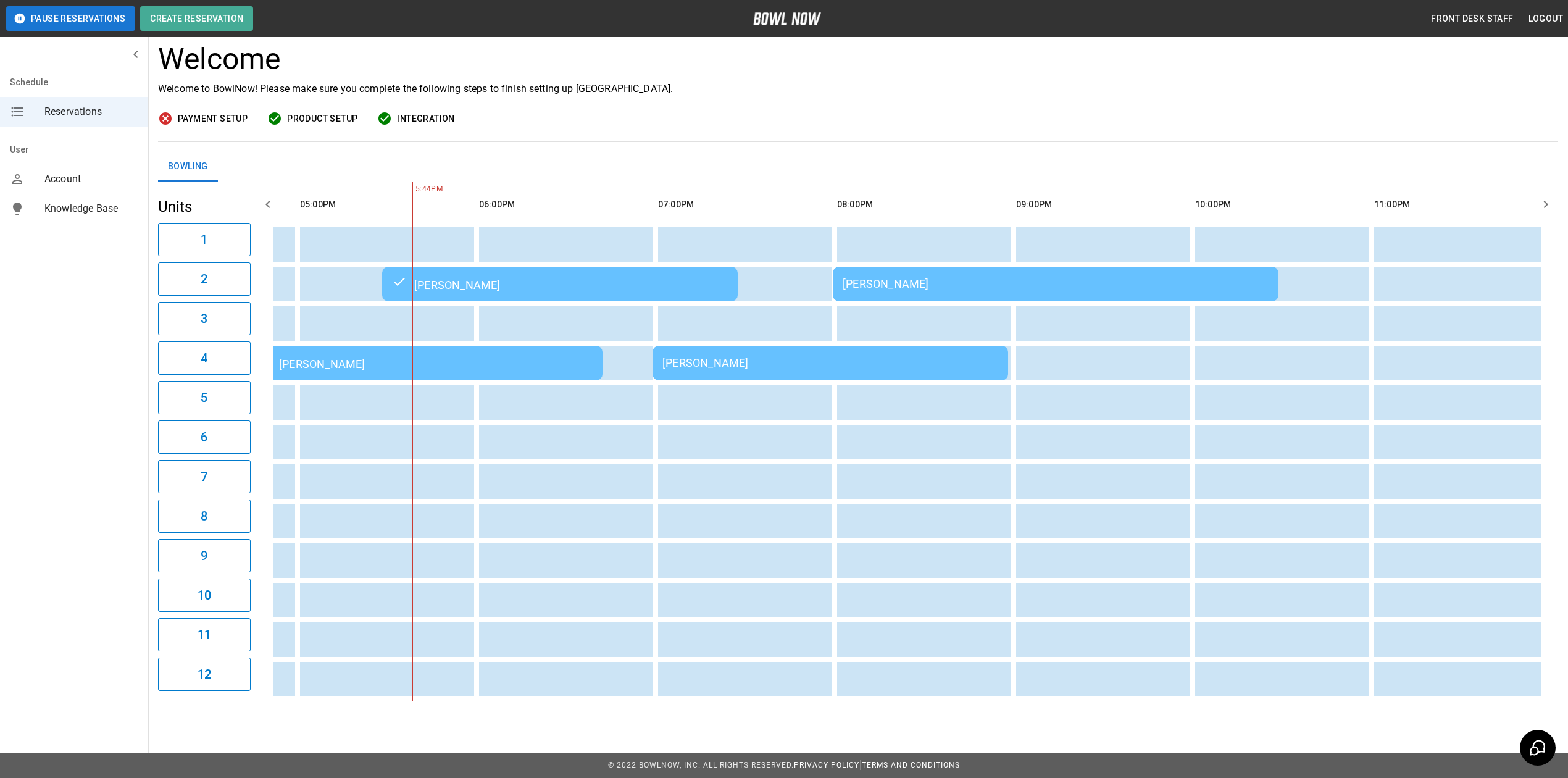
click at [906, 278] on div "[PERSON_NAME]" at bounding box center [1056, 284] width 426 height 13
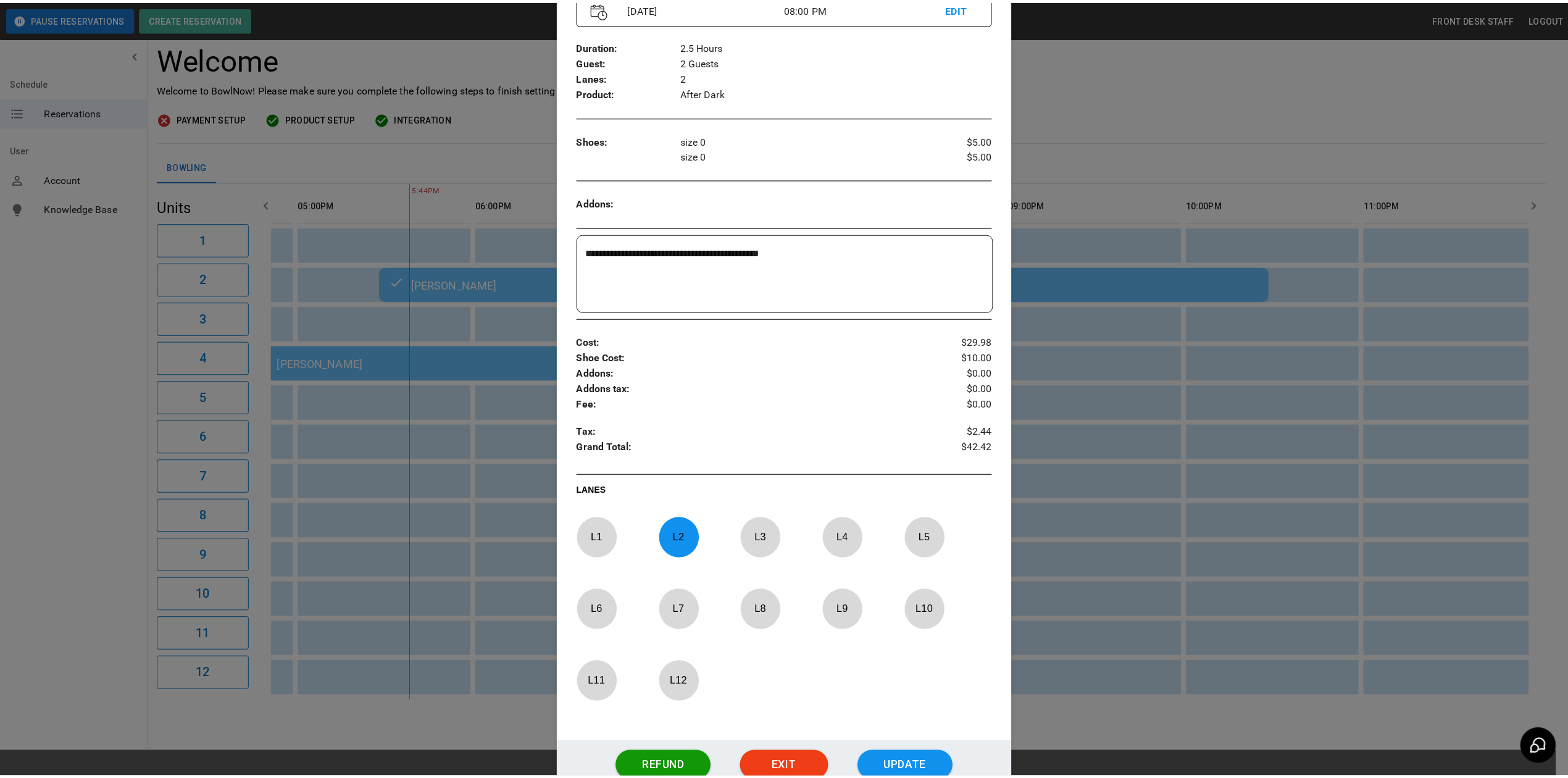
scroll to position [267, 0]
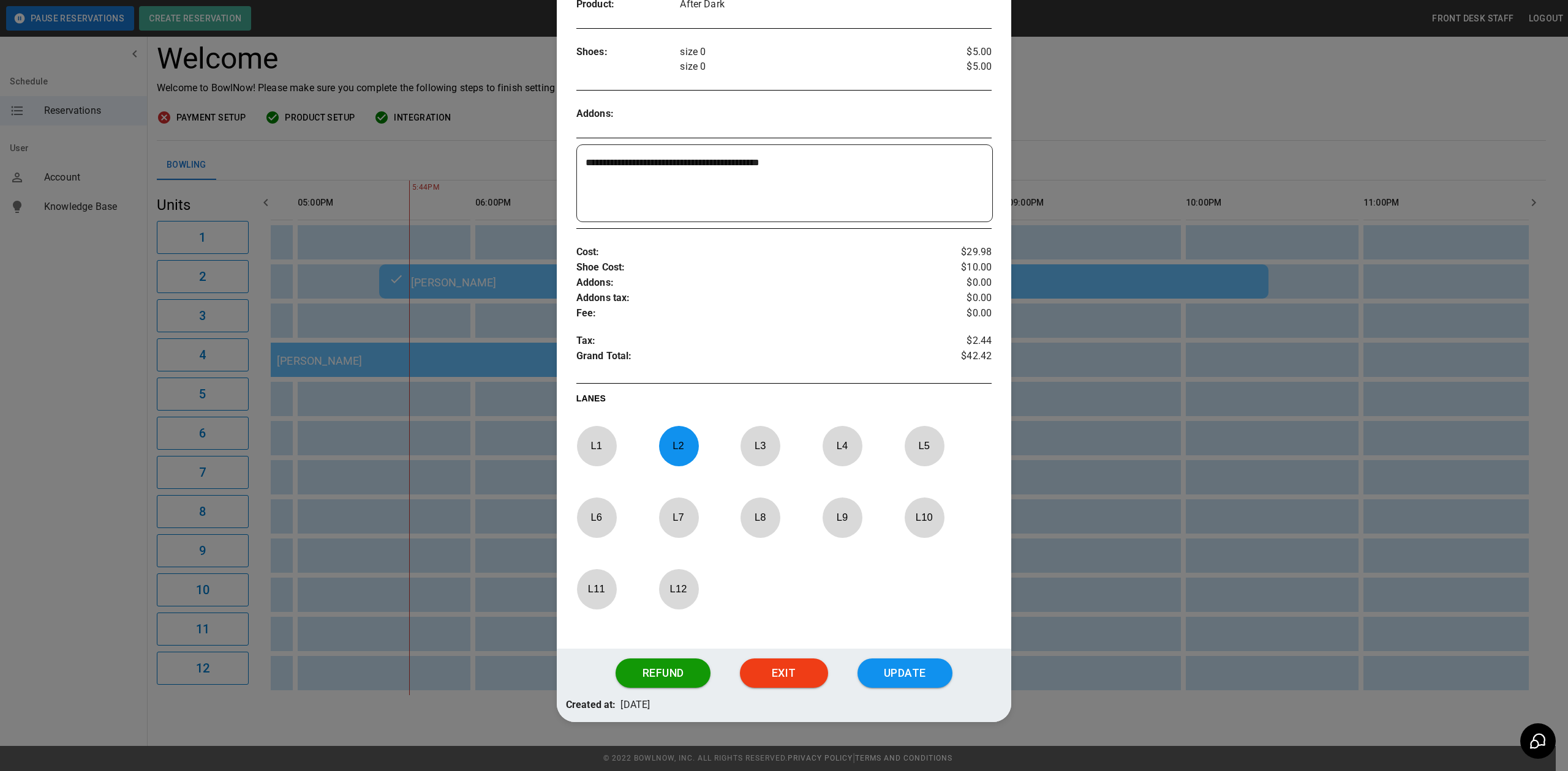
drag, startPoint x: 686, startPoint y: 459, endPoint x: 715, endPoint y: 492, distance: 43.9
click at [687, 459] on p "L 2" at bounding box center [678, 446] width 40 height 29
drag, startPoint x: 674, startPoint y: 594, endPoint x: 686, endPoint y: 596, distance: 12.2
click at [674, 594] on p "L 12" at bounding box center [678, 589] width 40 height 29
click at [890, 678] on button "Update" at bounding box center [905, 673] width 95 height 30
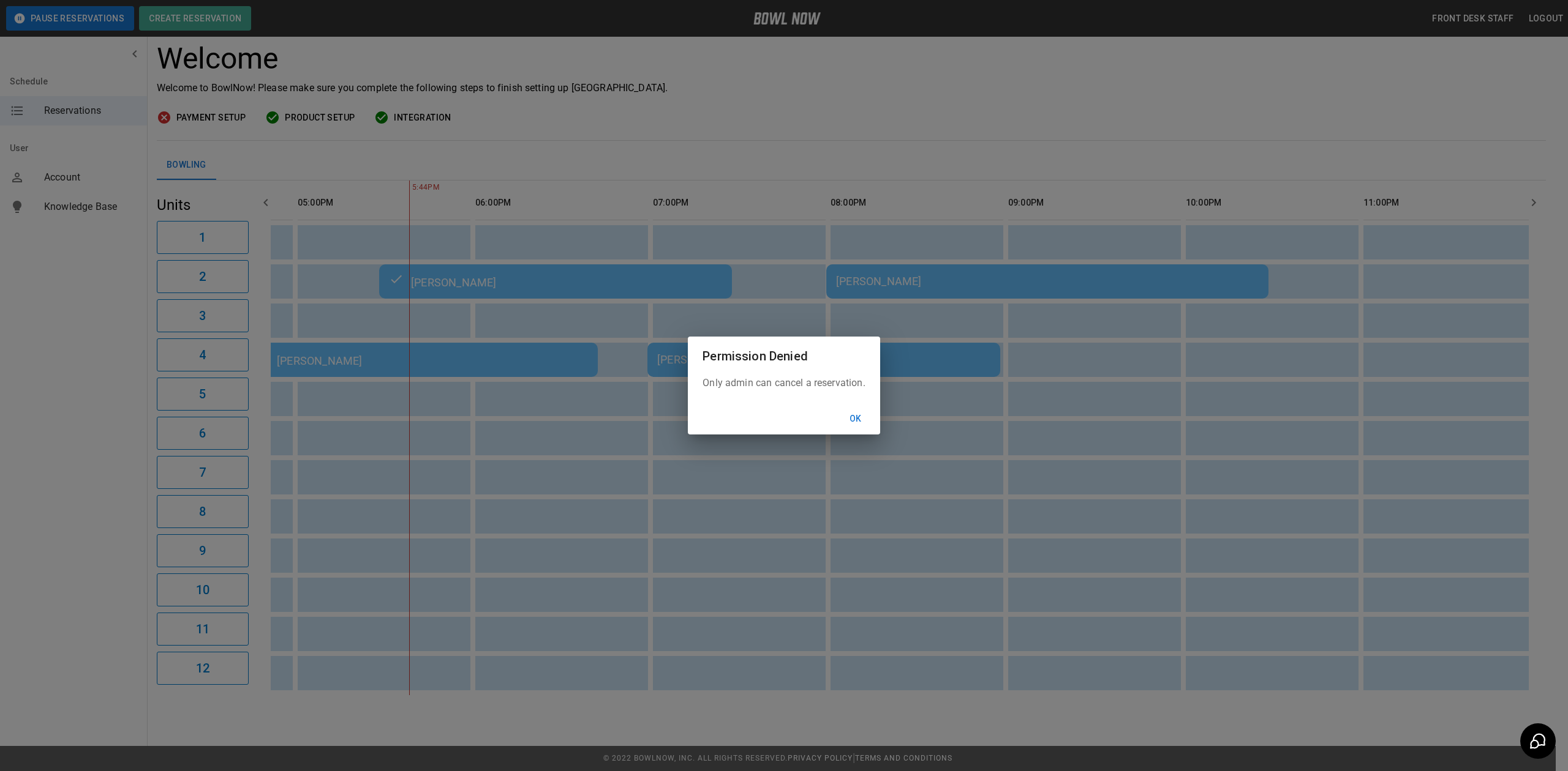
drag, startPoint x: 854, startPoint y: 421, endPoint x: 872, endPoint y: 368, distance: 56.0
click at [855, 420] on button "Ok" at bounding box center [855, 419] width 39 height 22
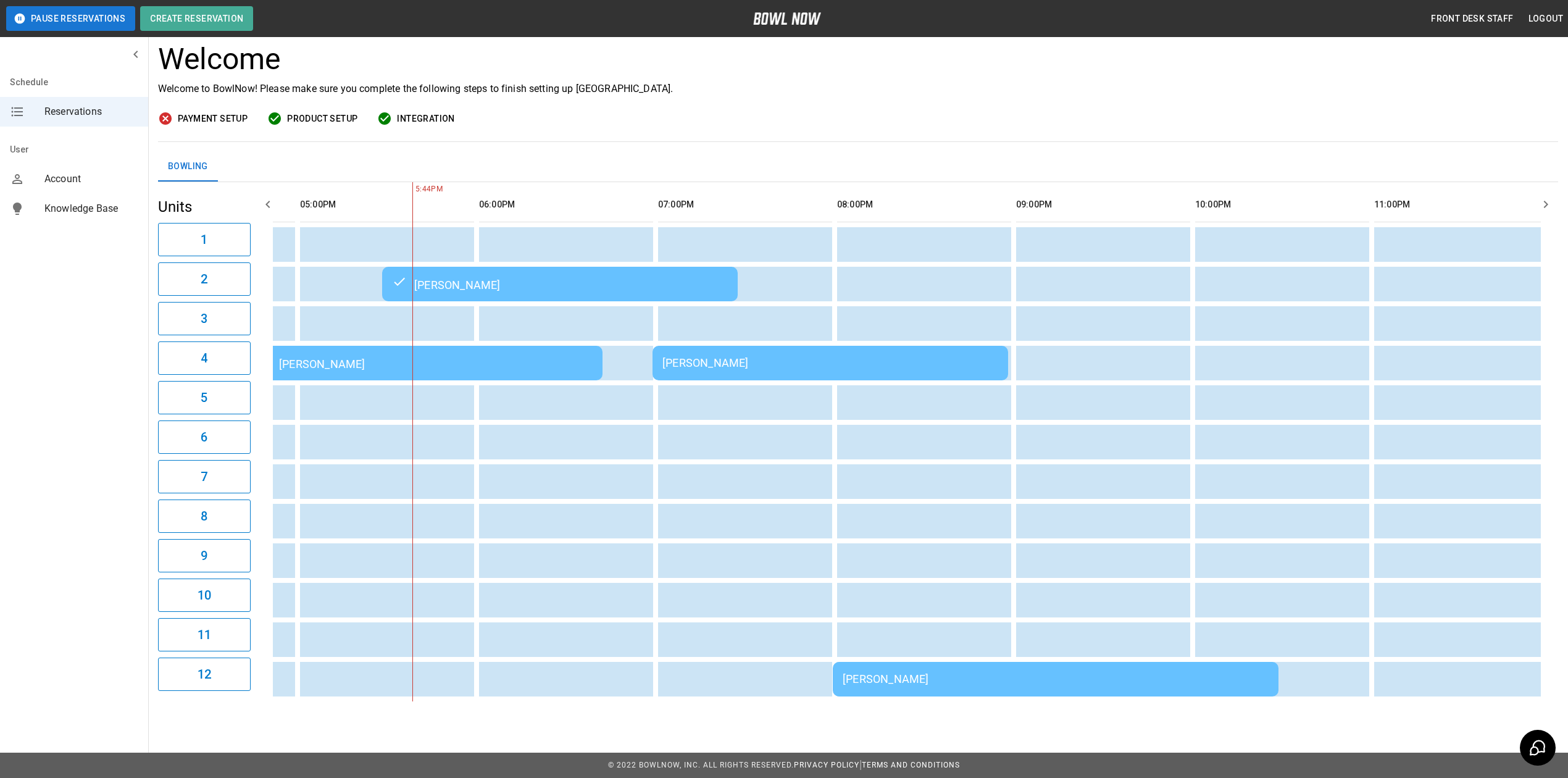
click at [903, 111] on div "Payment Setup Product Setup Integration" at bounding box center [858, 118] width 1400 height 15
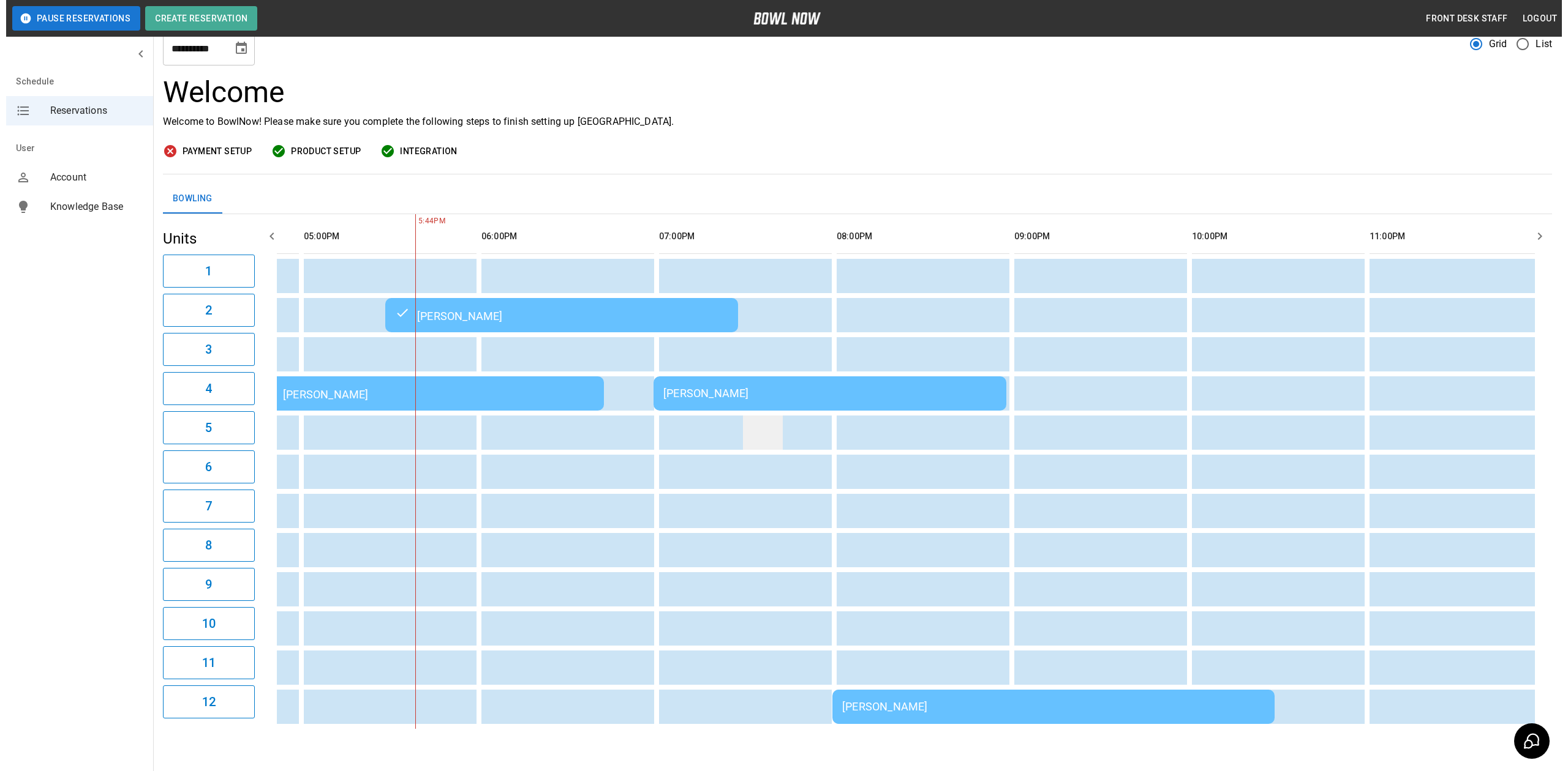
scroll to position [81, 0]
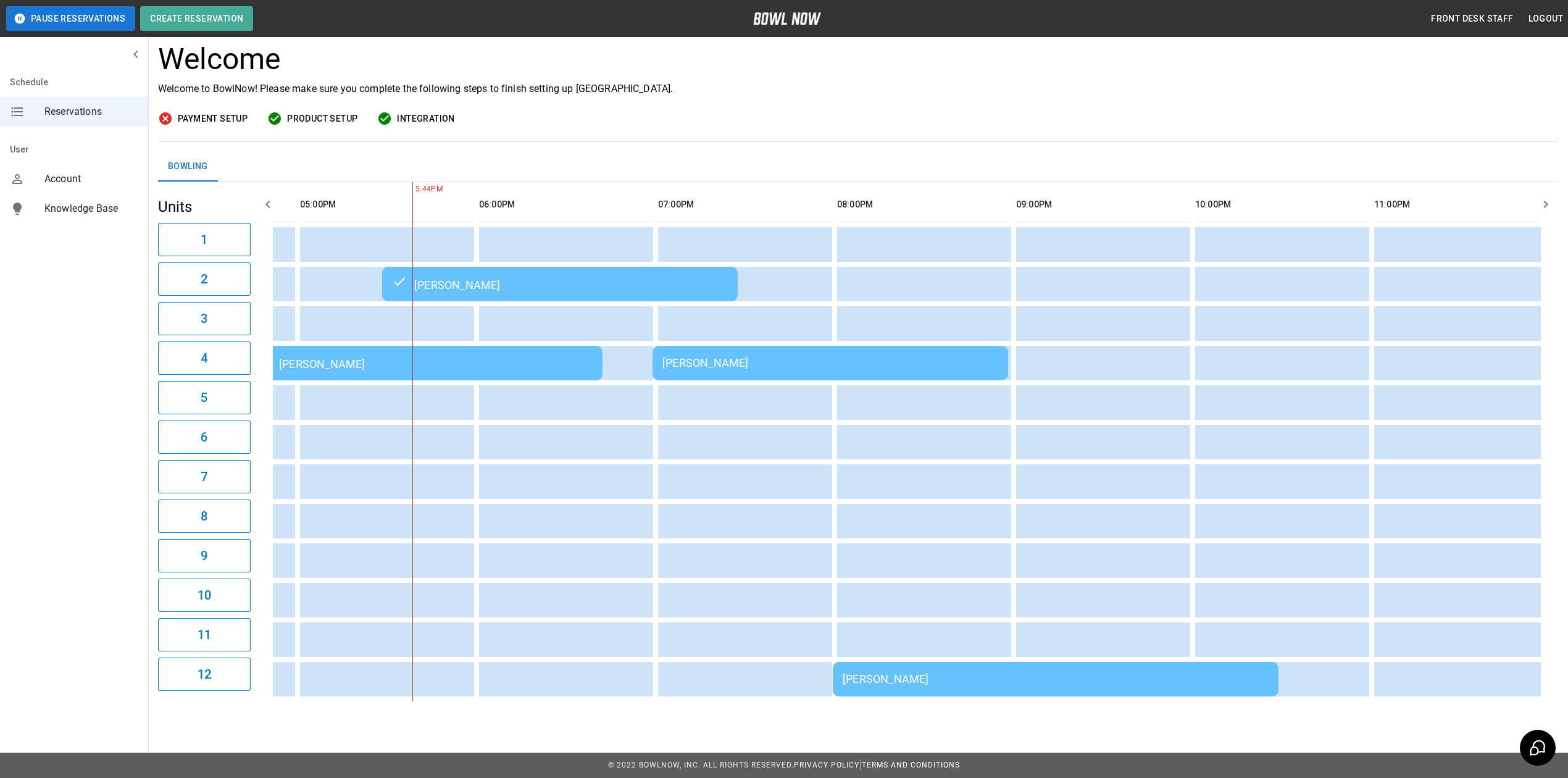
click at [744, 362] on div "[PERSON_NAME]" at bounding box center [830, 362] width 336 height 13
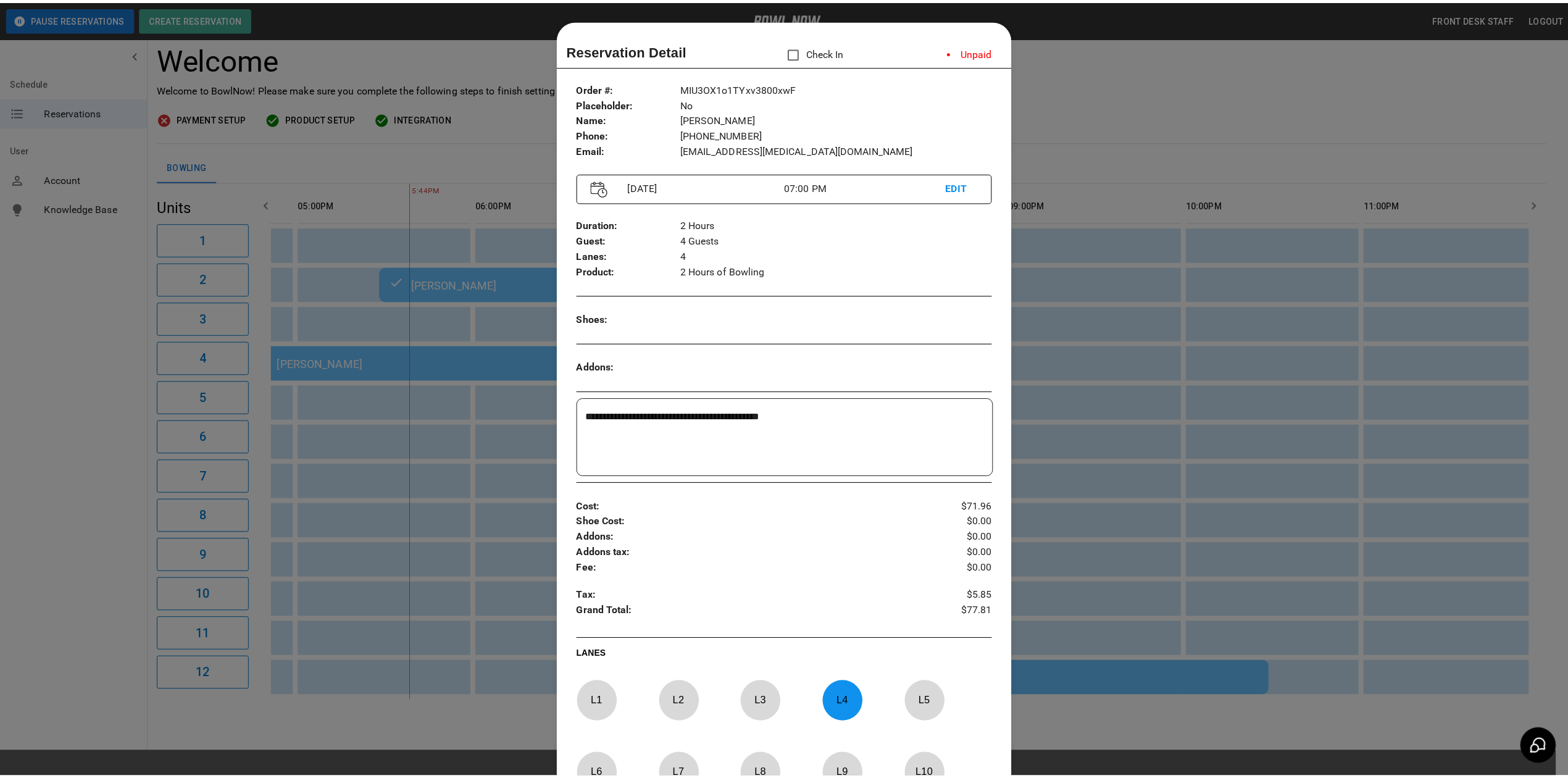
scroll to position [20, 0]
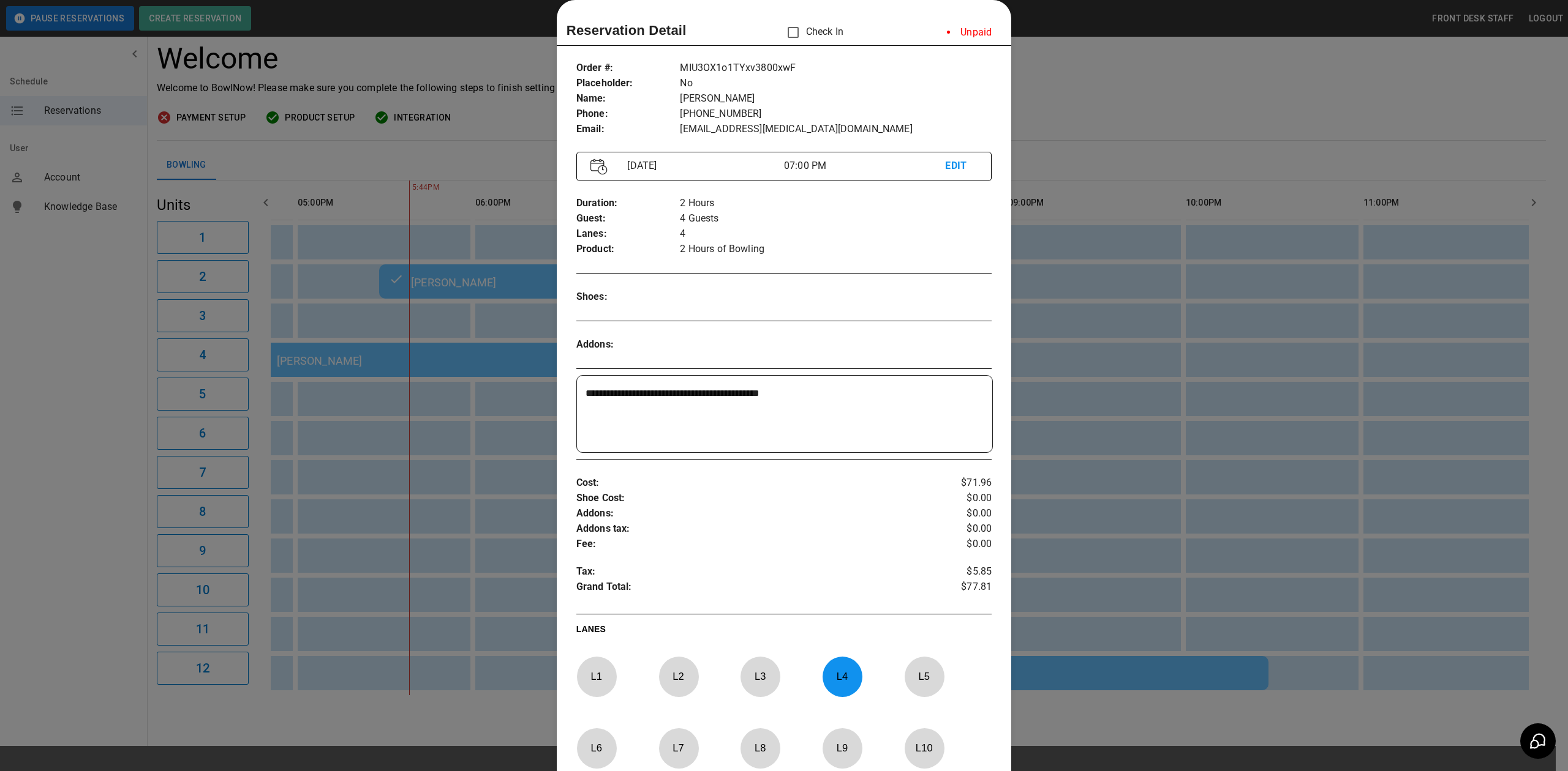
click at [1102, 96] on div at bounding box center [784, 385] width 1568 height 771
